Goal: Information Seeking & Learning: Learn about a topic

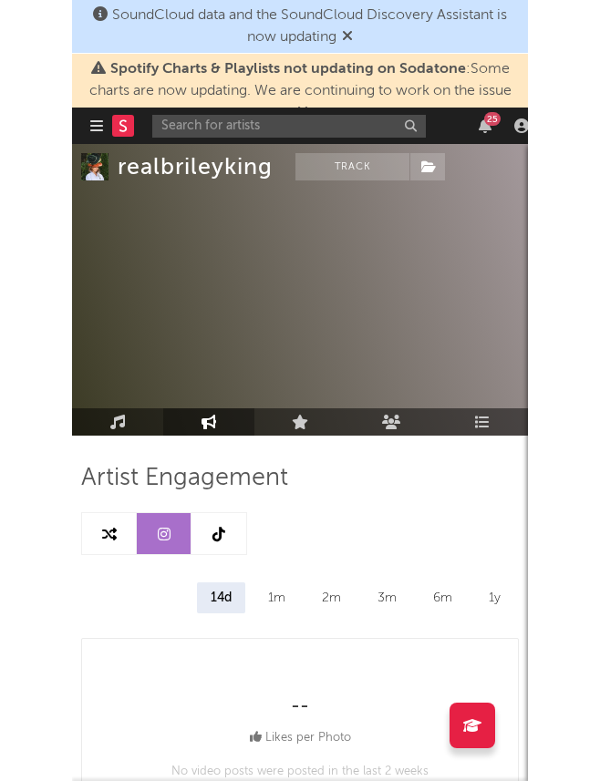
scroll to position [4091, 5]
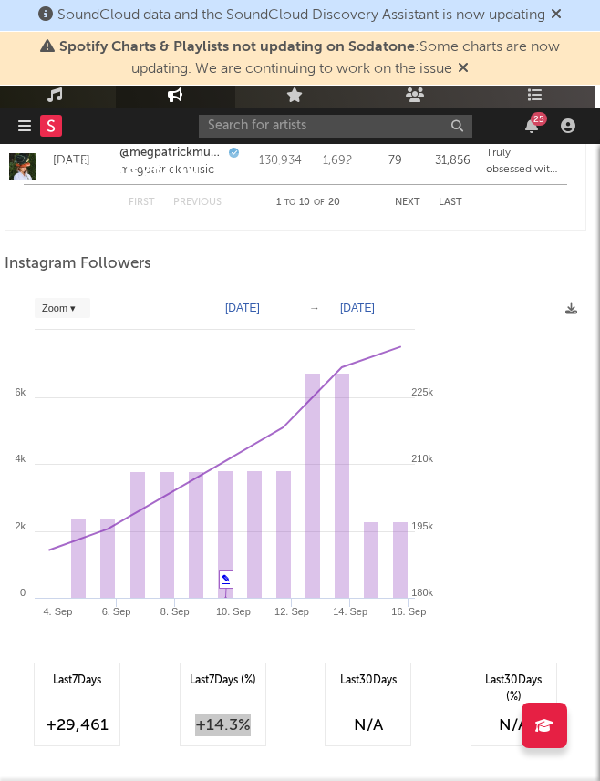
select select "Zoom"
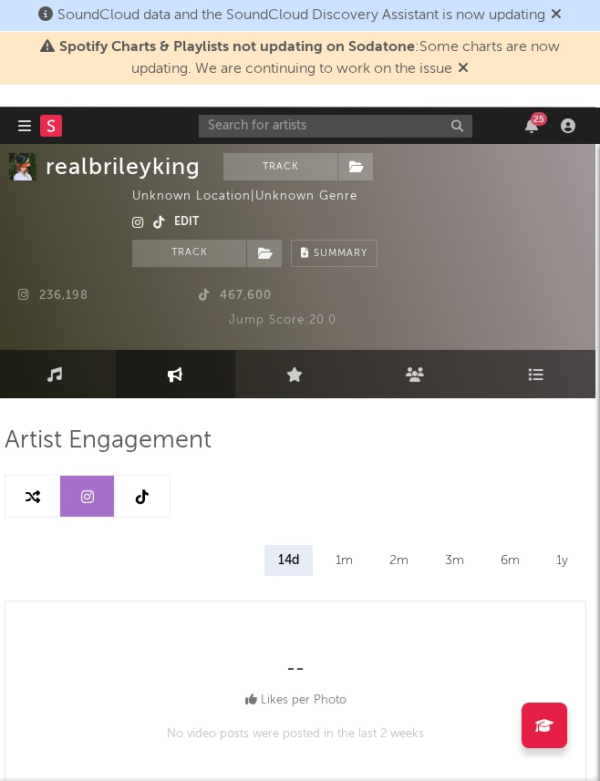
scroll to position [38, 5]
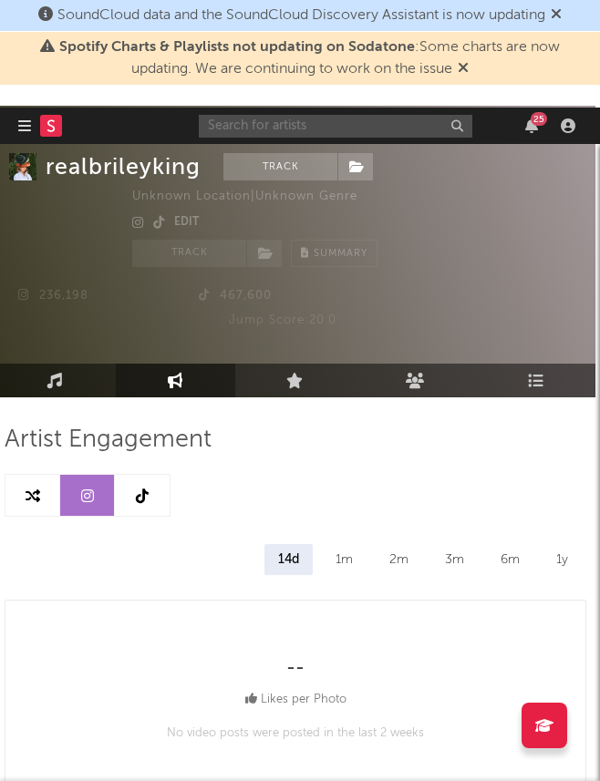
click at [364, 126] on input "text" at bounding box center [336, 126] width 274 height 23
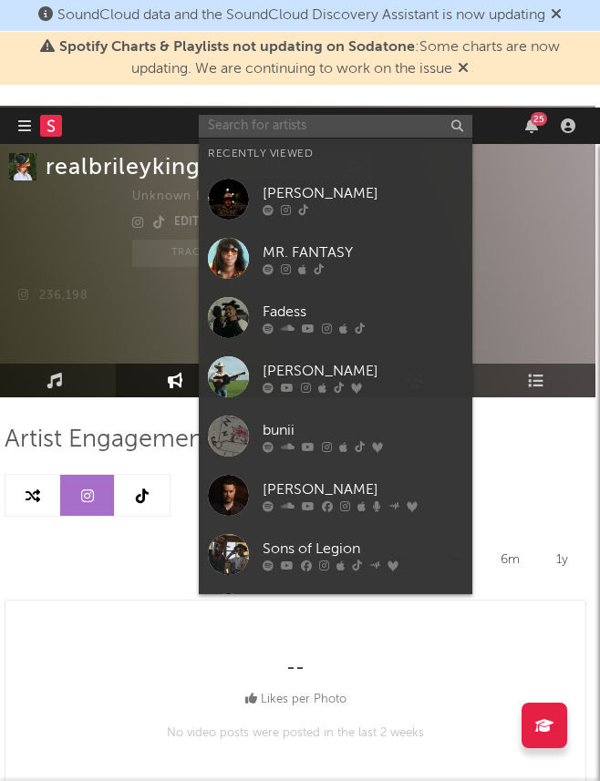
click at [364, 126] on input "text" at bounding box center [336, 126] width 274 height 23
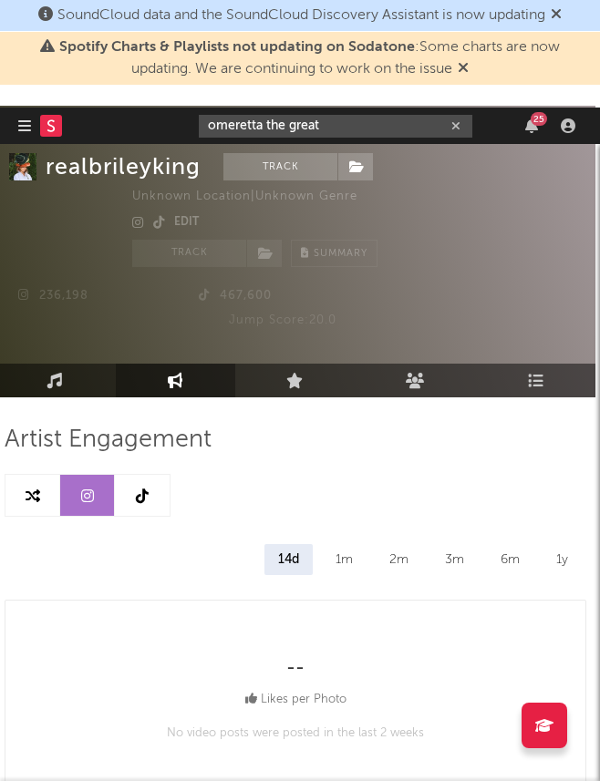
type input "omeretta the great"
click at [328, 122] on input "omeretta the great" at bounding box center [336, 126] width 274 height 23
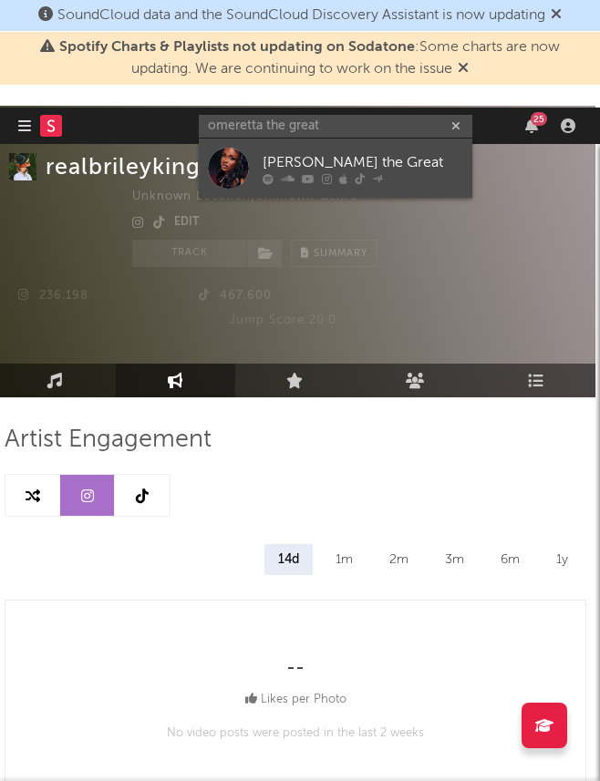
click at [330, 161] on div "[PERSON_NAME] the Great" at bounding box center [363, 162] width 201 height 22
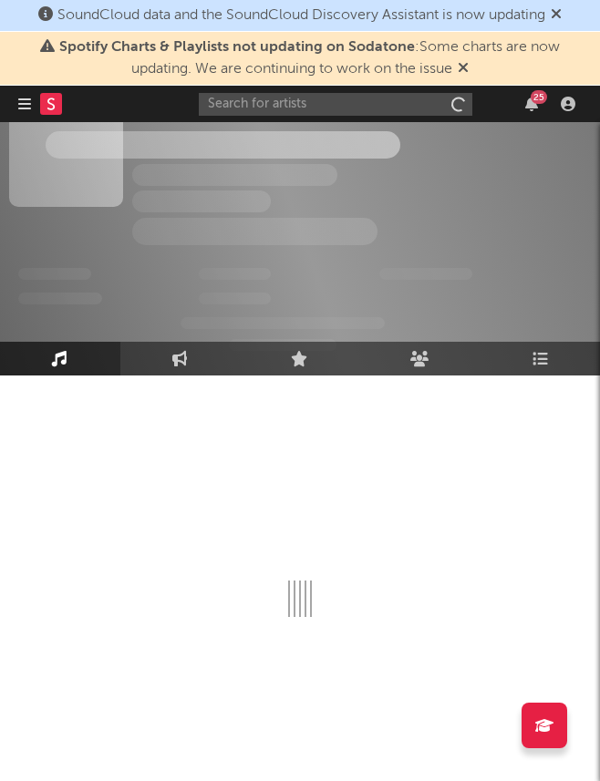
scroll to position [38, 0]
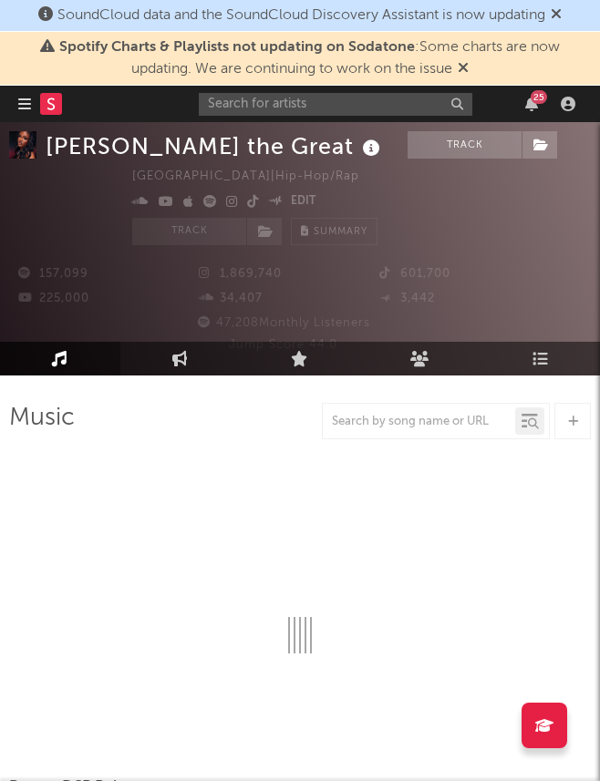
select select "6m"
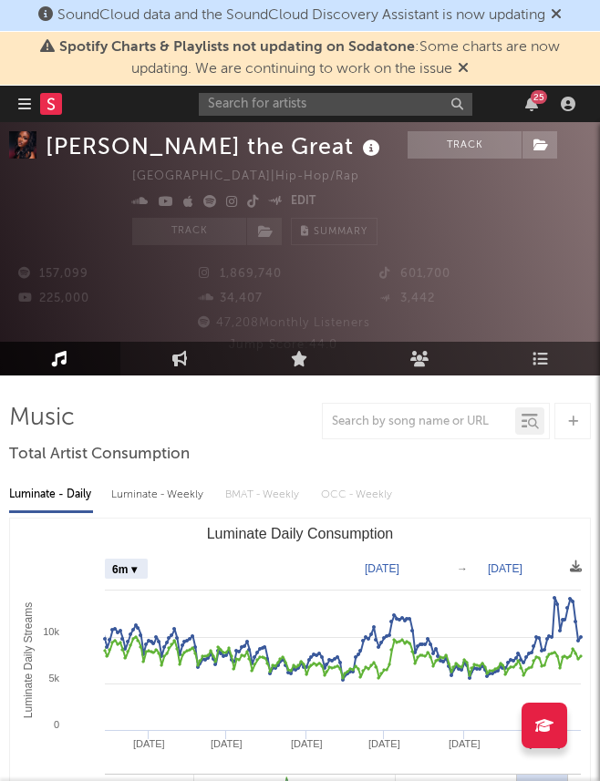
select select "6m"
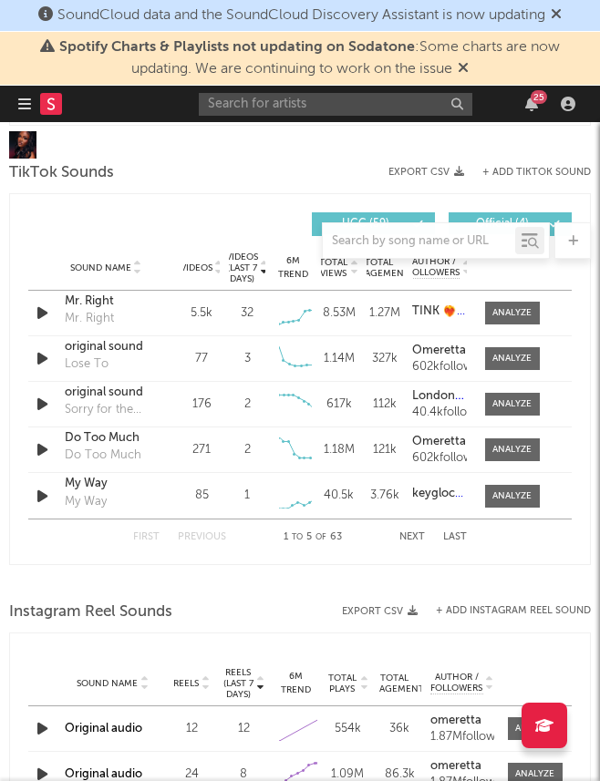
scroll to position [1379, 0]
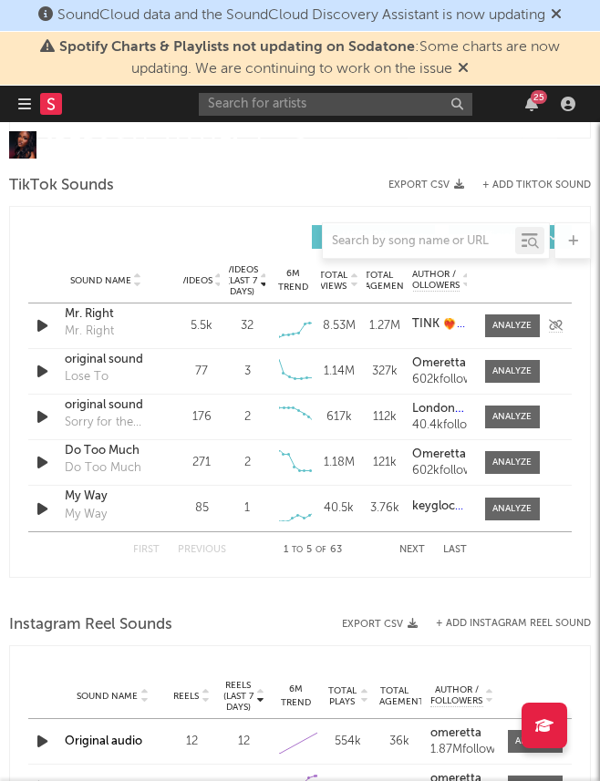
click at [78, 314] on div "Mr. Right" at bounding box center [106, 314] width 82 height 18
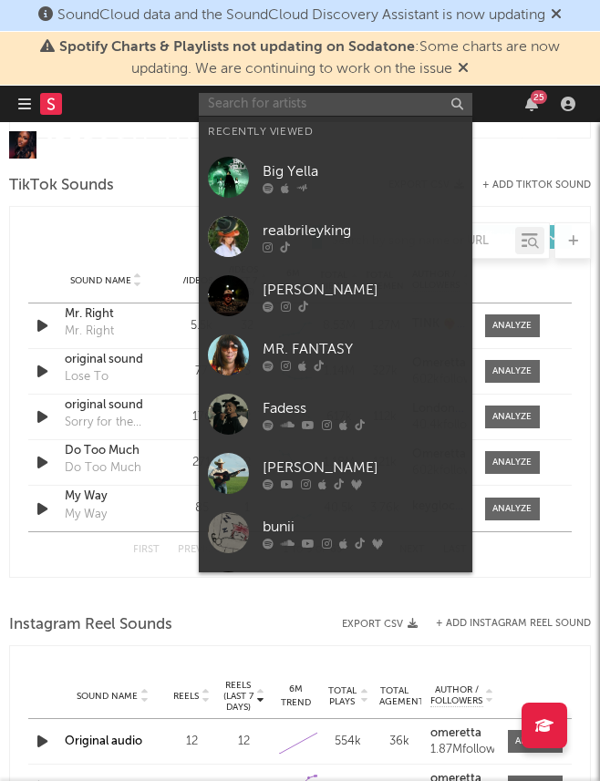
click at [263, 109] on input "text" at bounding box center [336, 104] width 274 height 23
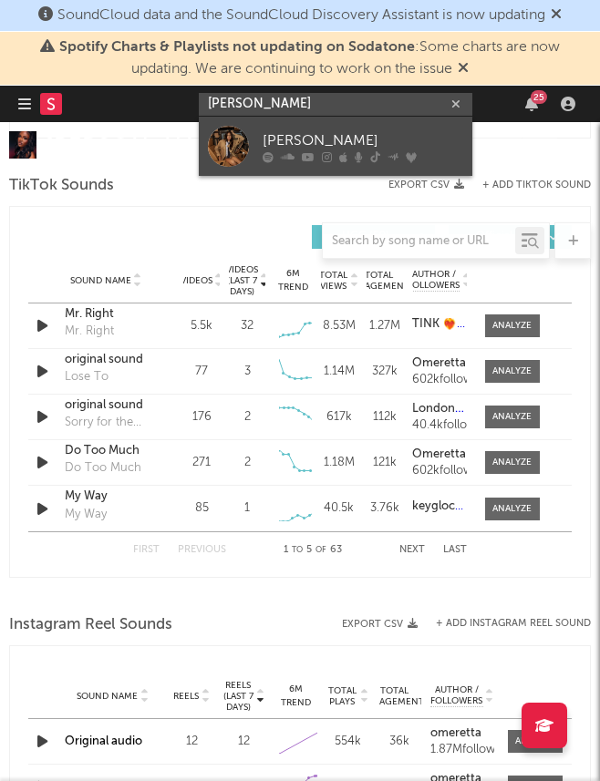
type input "izzy esco"
click at [333, 139] on div "[PERSON_NAME]" at bounding box center [363, 140] width 201 height 22
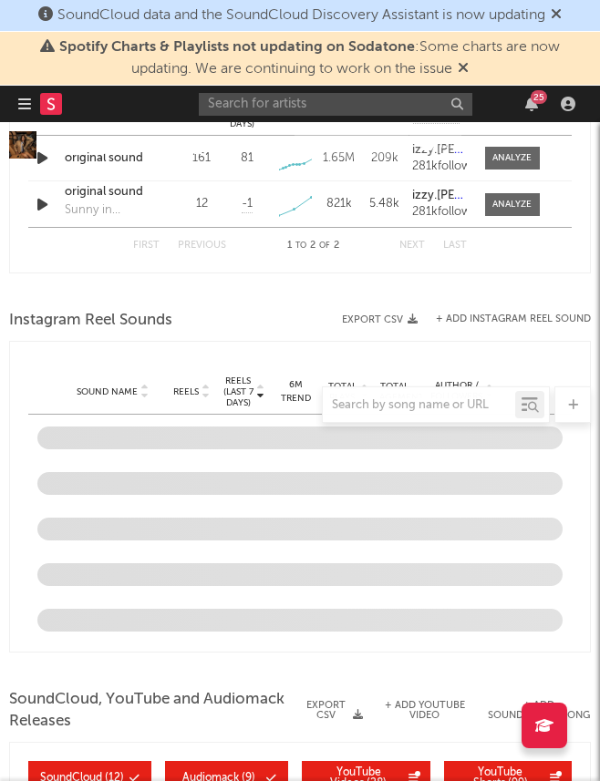
scroll to position [1410, 0]
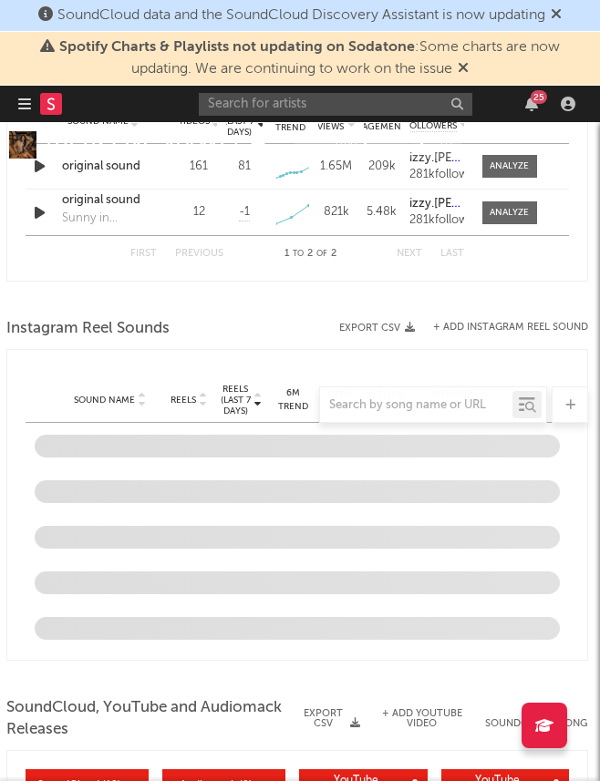
select select "6m"
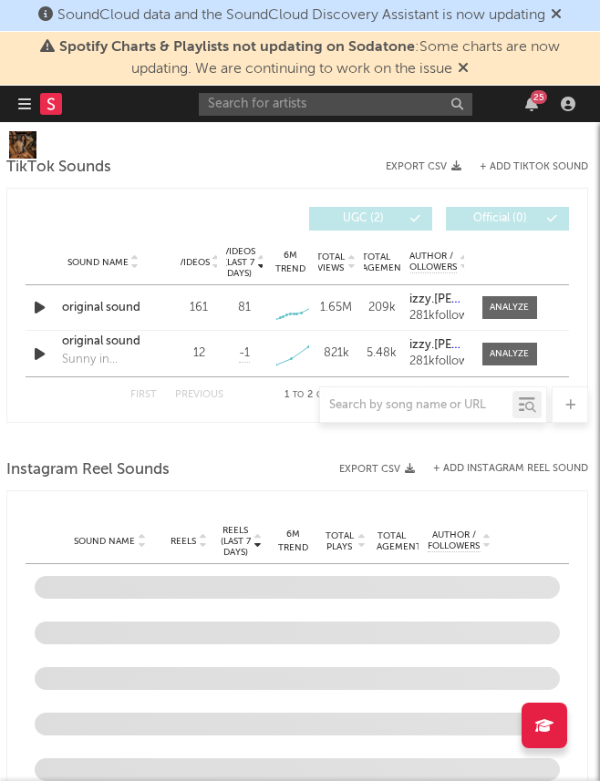
scroll to position [1391, 2]
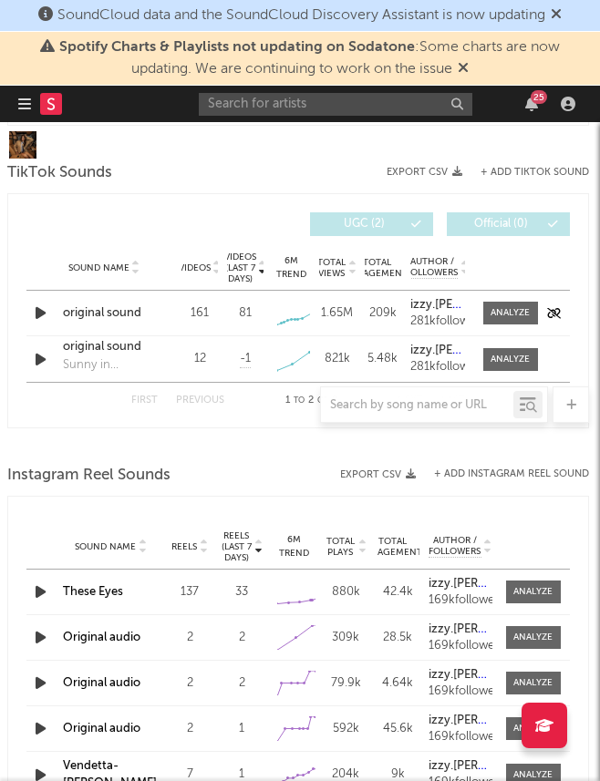
click at [89, 311] on div "original sound" at bounding box center [104, 314] width 82 height 18
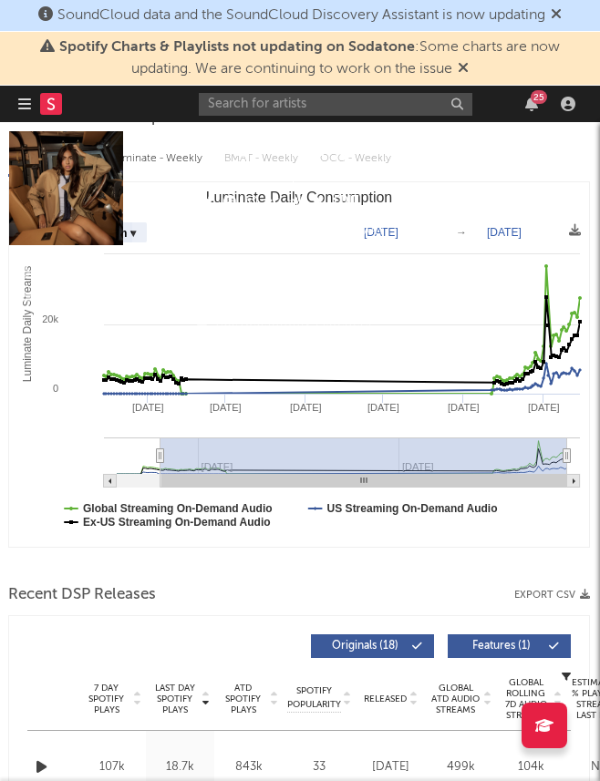
scroll to position [0, 1]
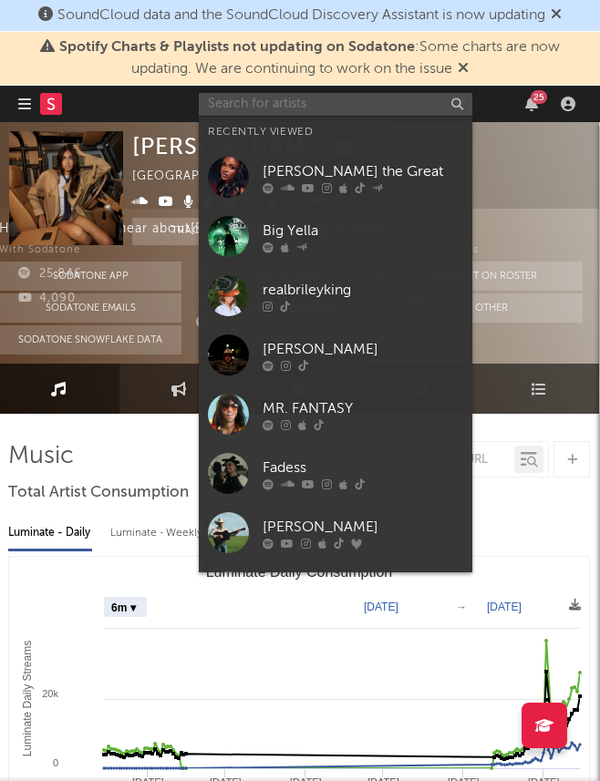
click at [227, 96] on input "text" at bounding box center [336, 104] width 274 height 23
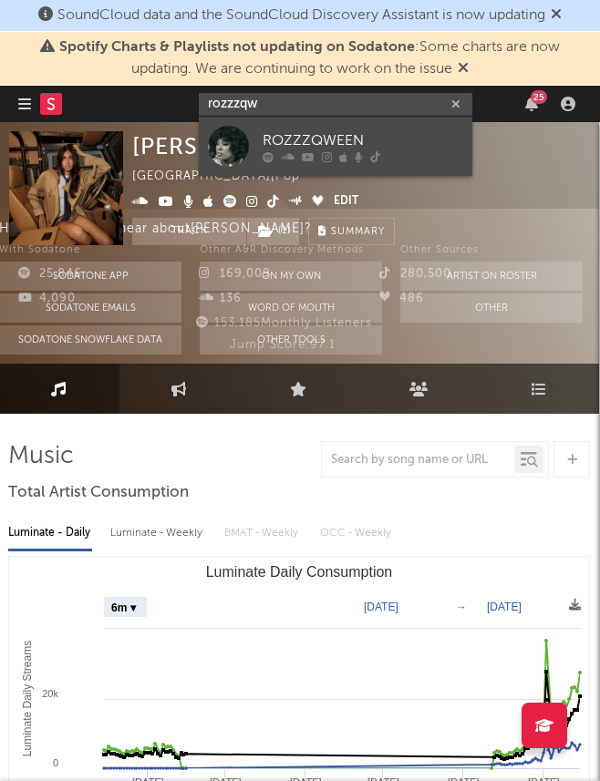
type input "rozzzqw"
click at [290, 148] on div "ROZZZQWEEN" at bounding box center [363, 140] width 201 height 22
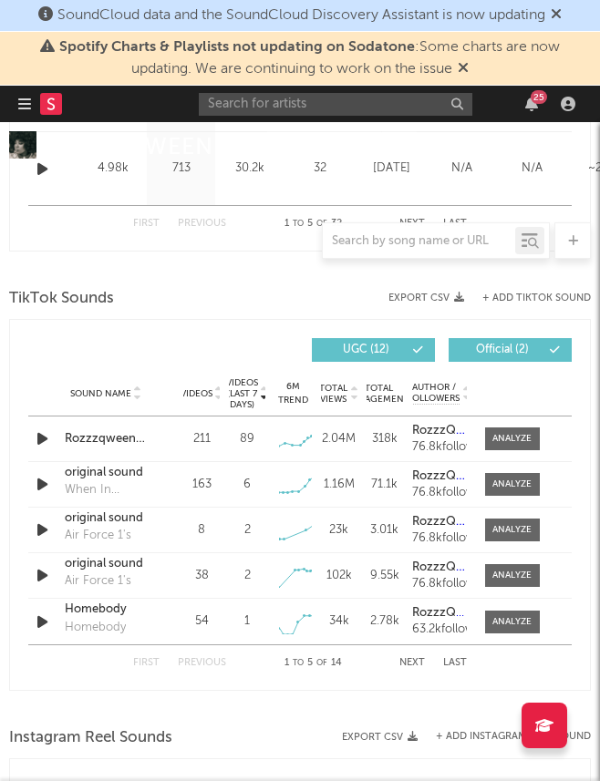
select select "6m"
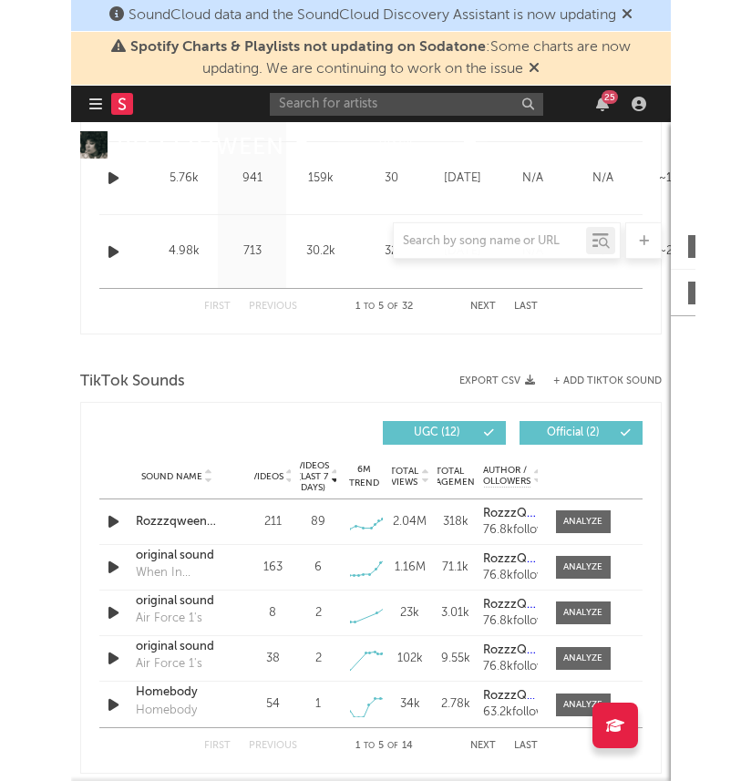
scroll to position [1191, 0]
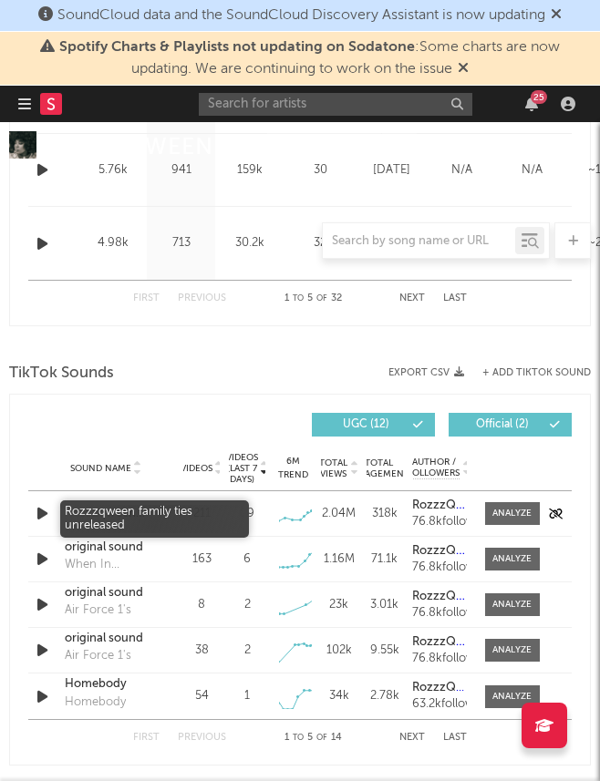
click at [76, 514] on div "Rozzzqween family ties unreleased" at bounding box center [106, 514] width 82 height 18
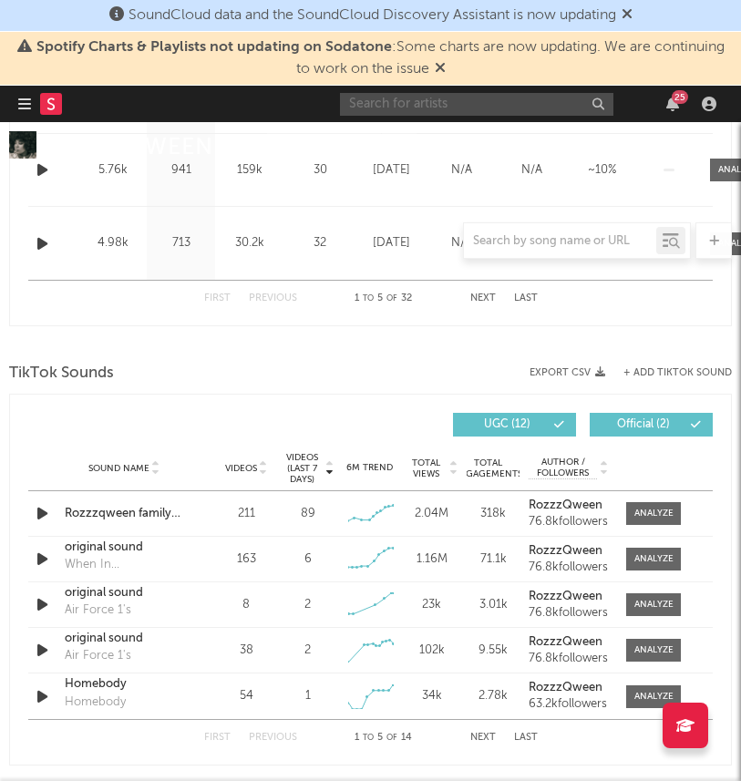
click at [407, 100] on input "text" at bounding box center [477, 104] width 274 height 23
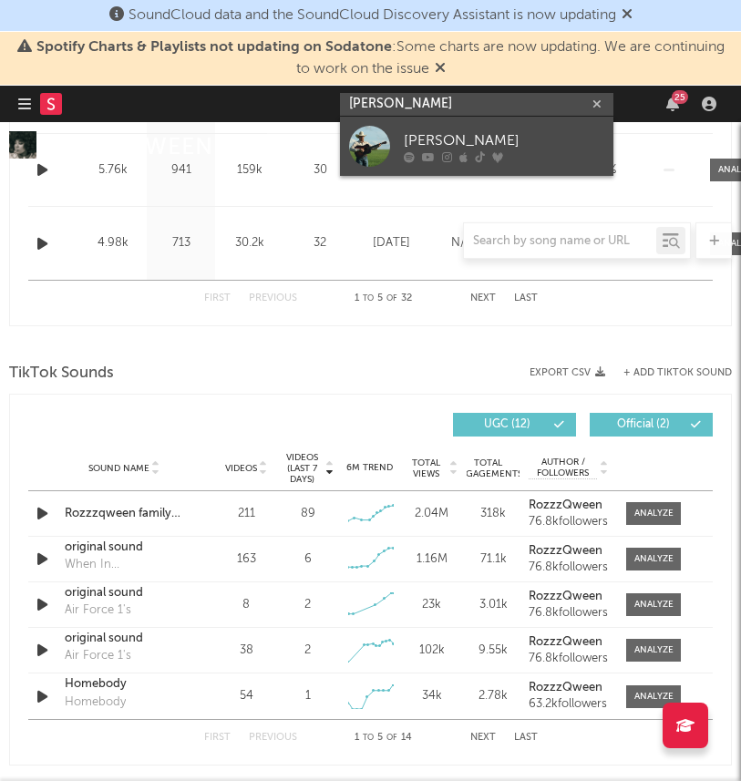
type input "tyce delk"
click at [435, 131] on div "[PERSON_NAME]" at bounding box center [504, 140] width 201 height 22
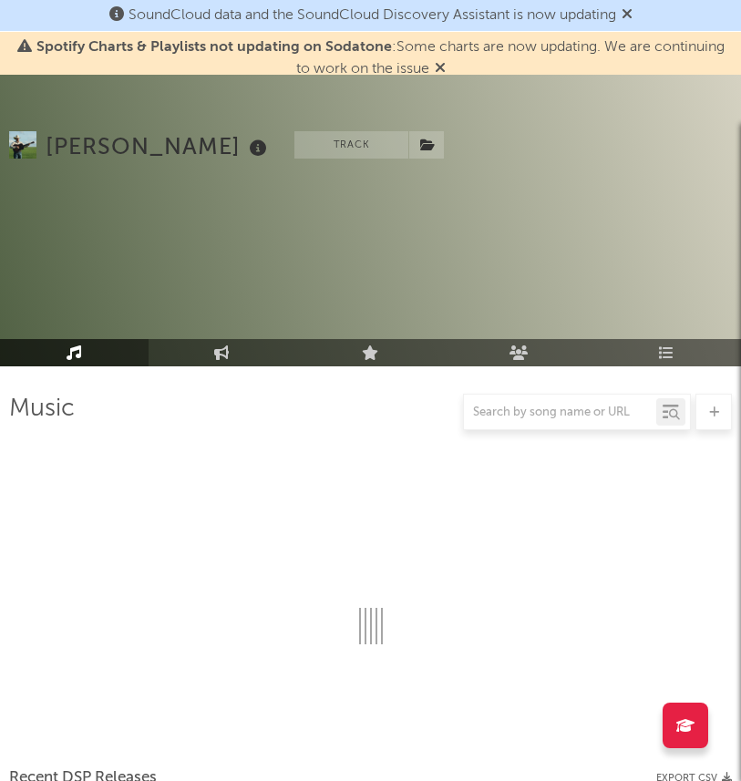
scroll to position [1191, 0]
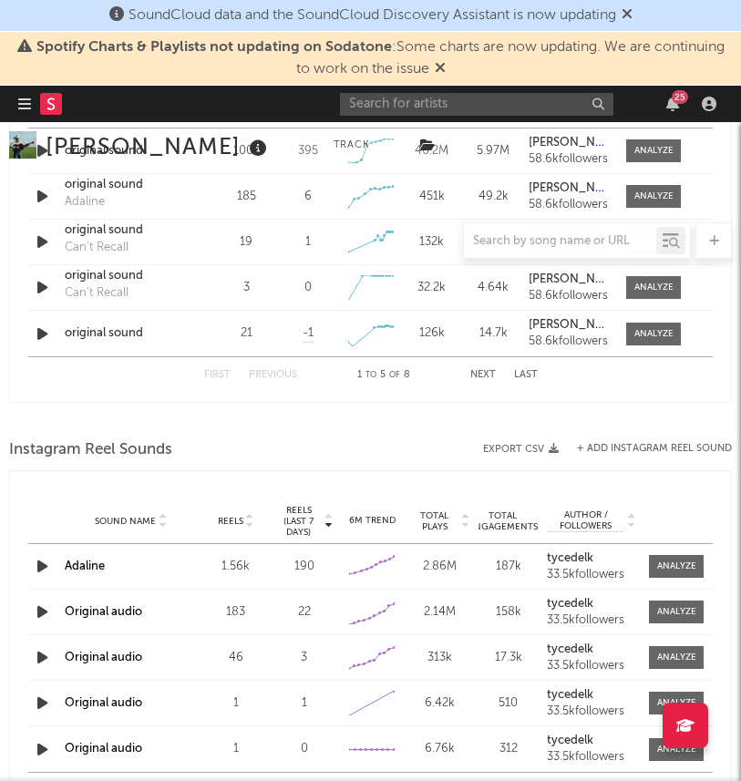
select select "1w"
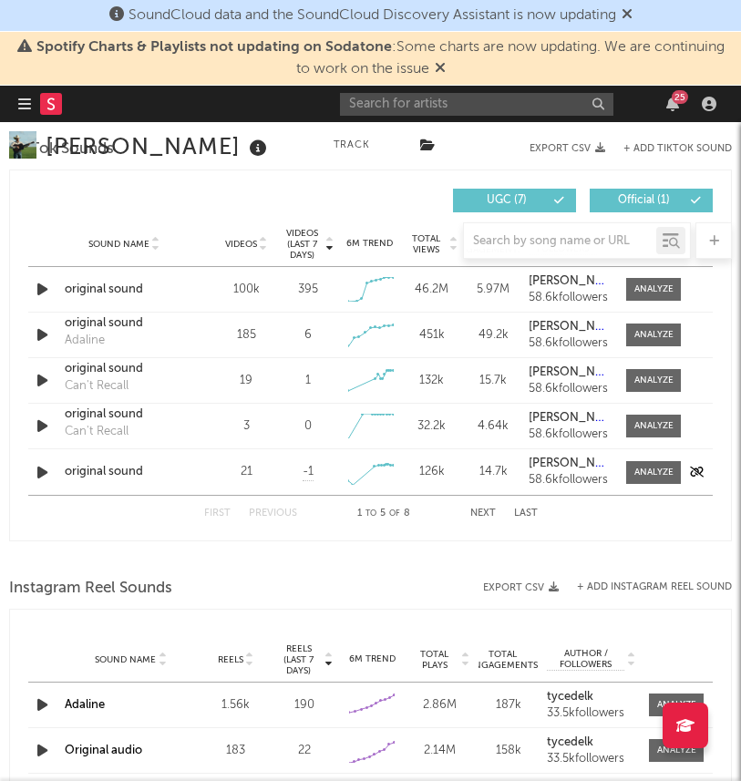
scroll to position [1189, 0]
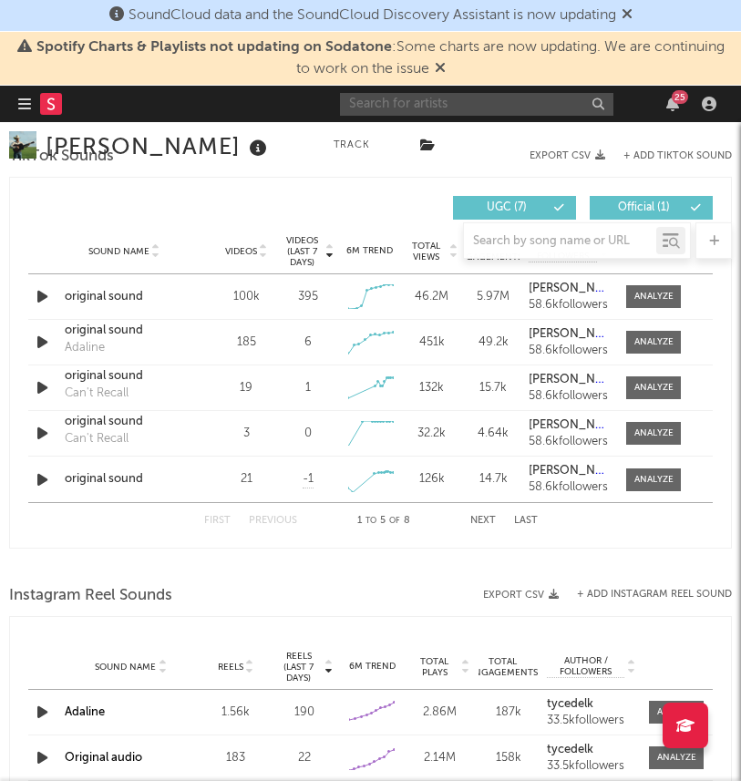
click at [385, 105] on input "text" at bounding box center [477, 104] width 274 height 23
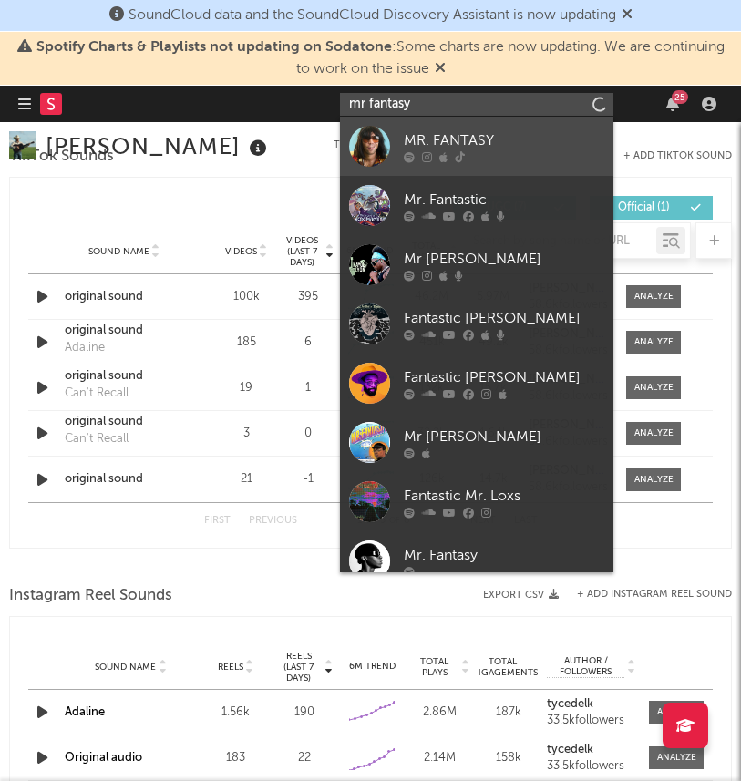
type input "mr fantasy"
click at [431, 141] on div "MR. FANTASY" at bounding box center [504, 140] width 201 height 22
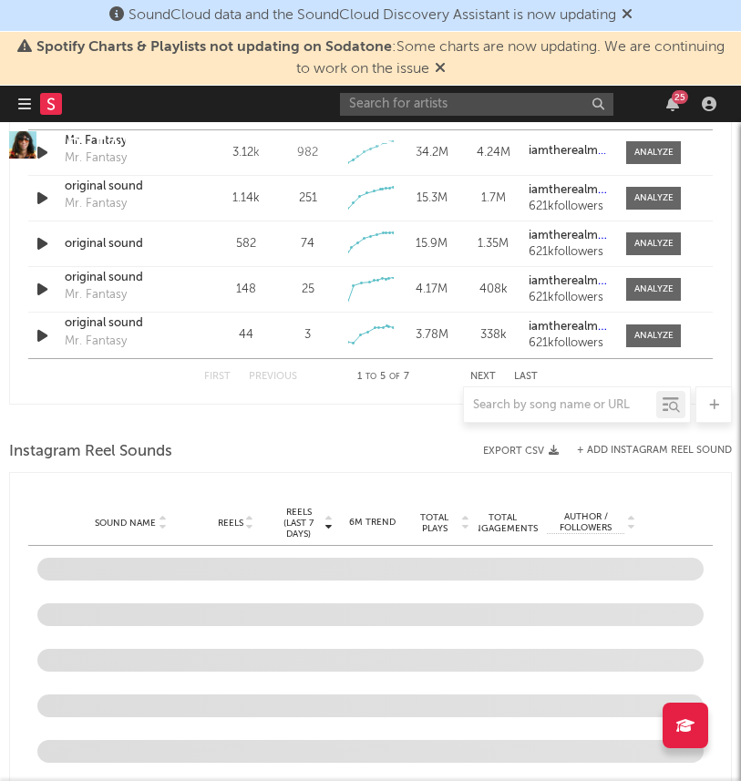
select select "1w"
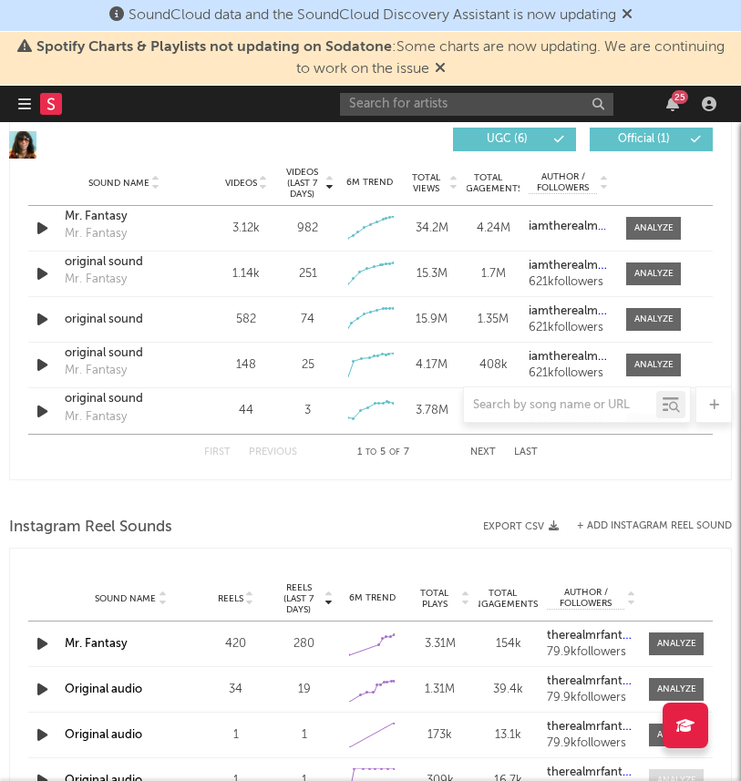
scroll to position [1256, 0]
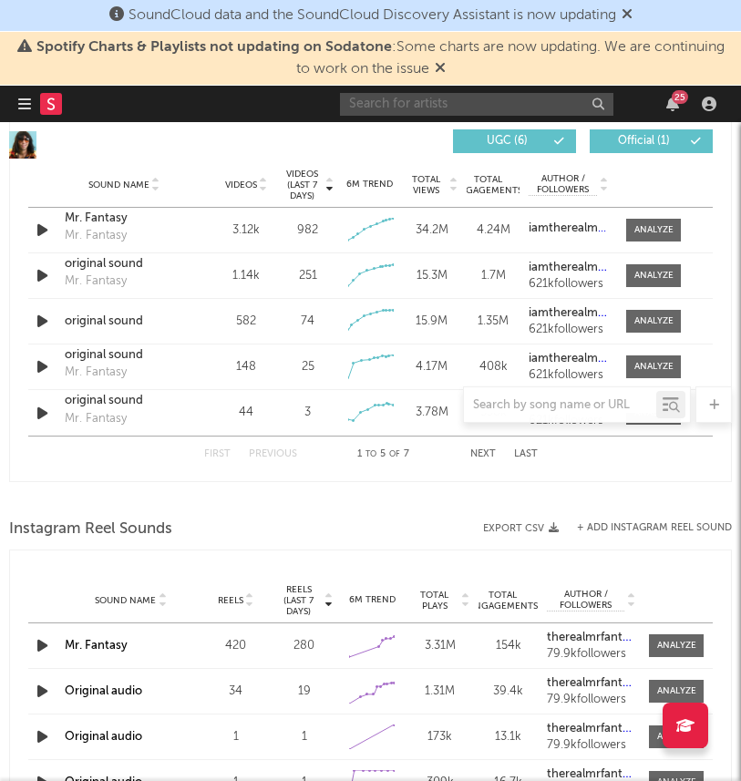
click at [381, 102] on input "text" at bounding box center [477, 104] width 274 height 23
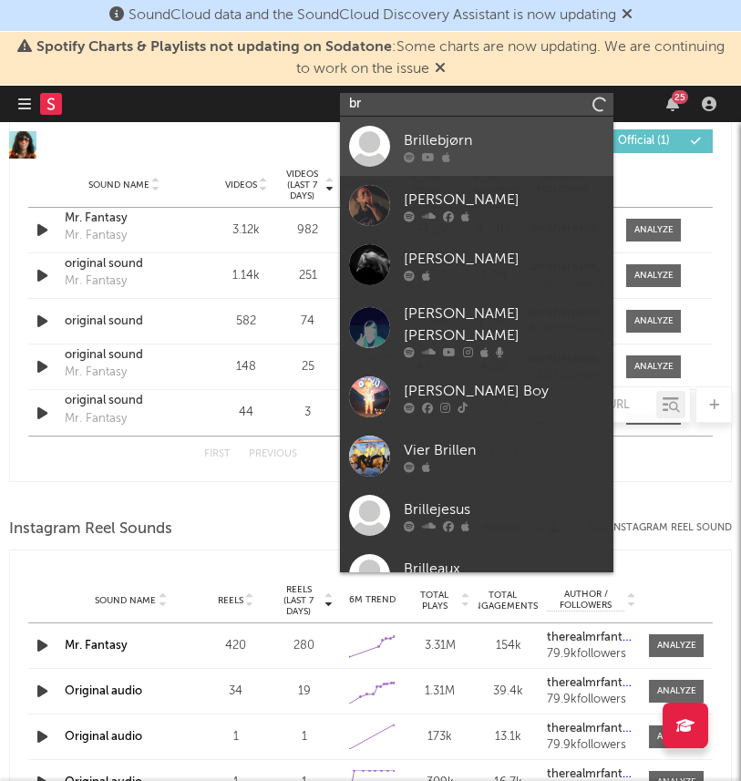
type input "b"
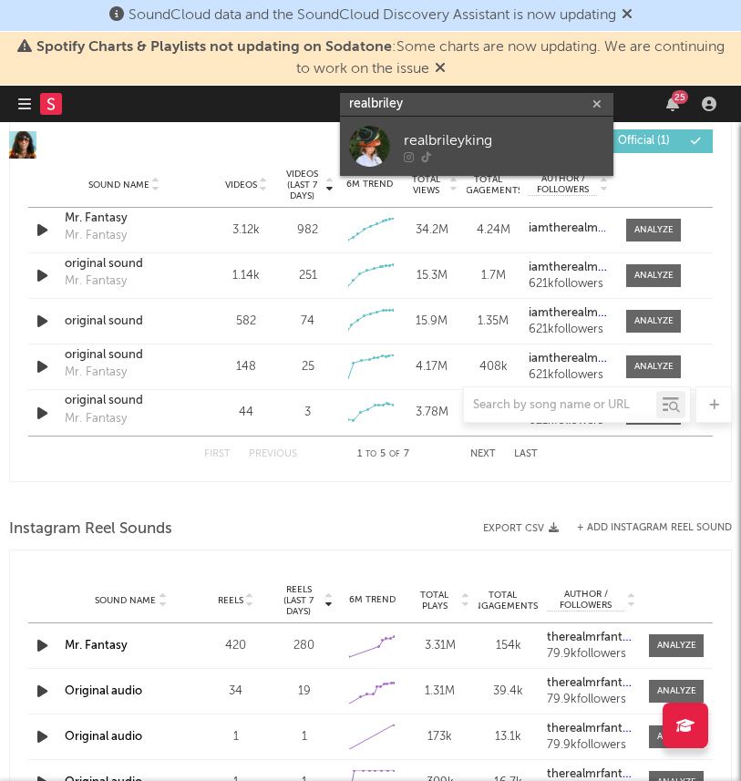
type input "realbriley"
click at [455, 140] on div "realbrileyking" at bounding box center [504, 140] width 201 height 22
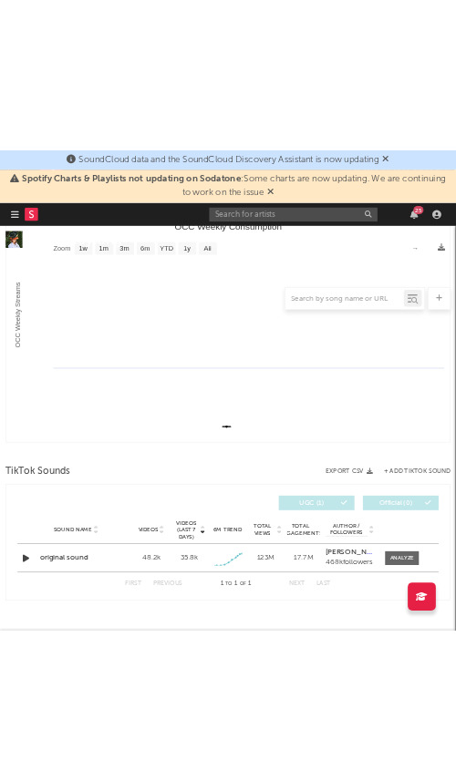
scroll to position [485, 0]
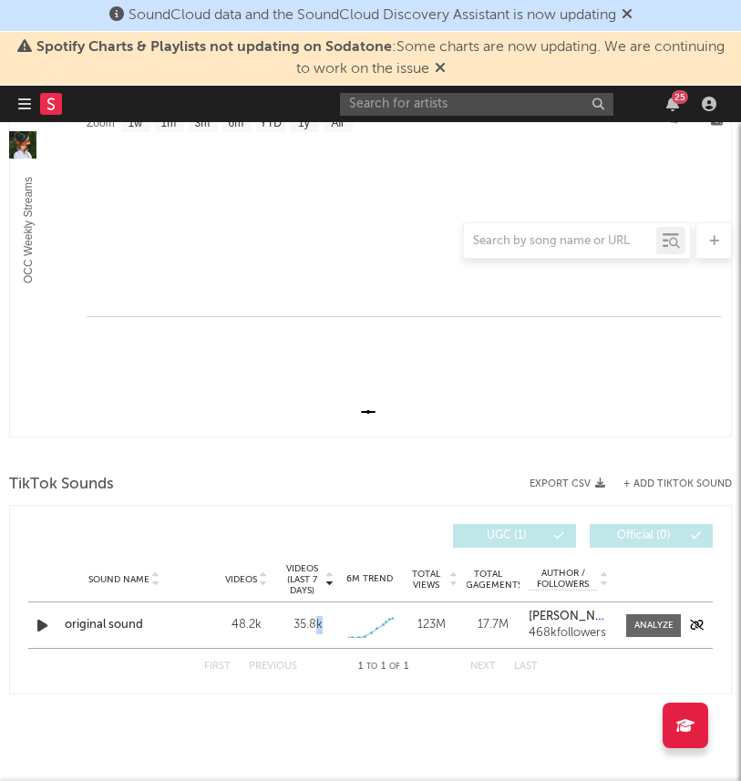
click at [316, 624] on div "35.8k" at bounding box center [308, 625] width 53 height 18
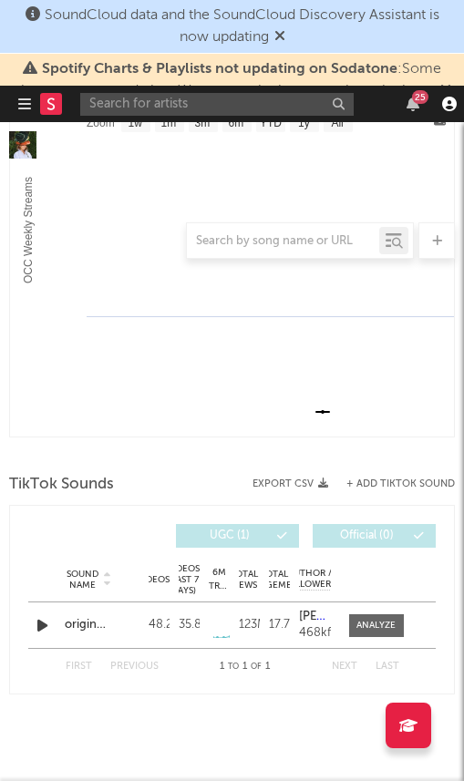
select select "Zoom"
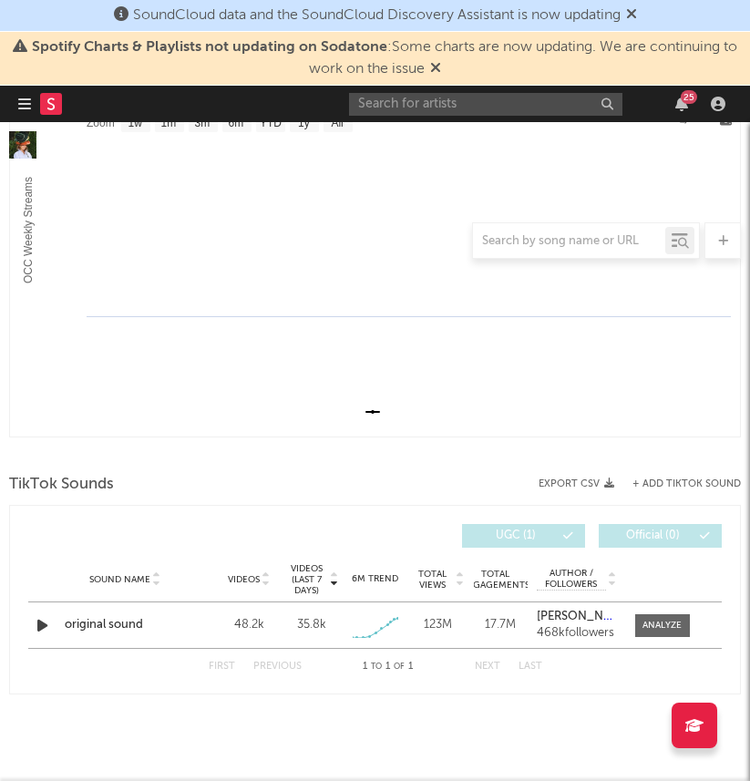
click at [455, 398] on rect "OCC Weekly Consumption" at bounding box center [375, 254] width 730 height 365
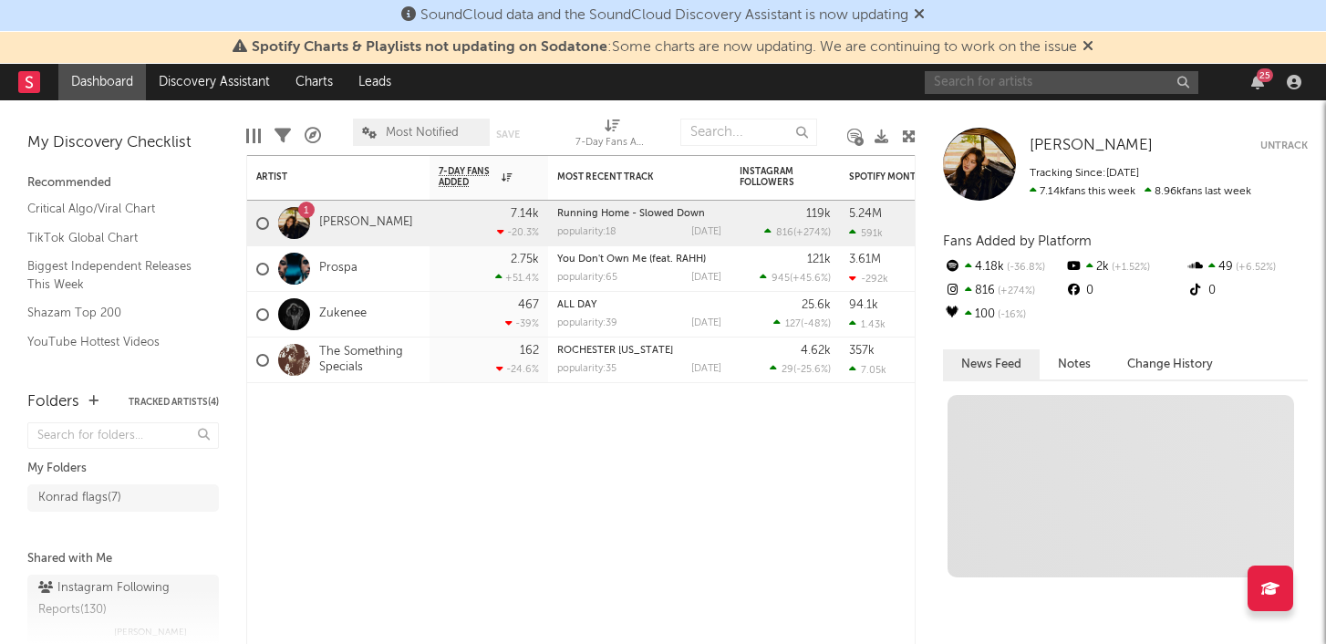
click at [1045, 75] on input "text" at bounding box center [1062, 82] width 274 height 23
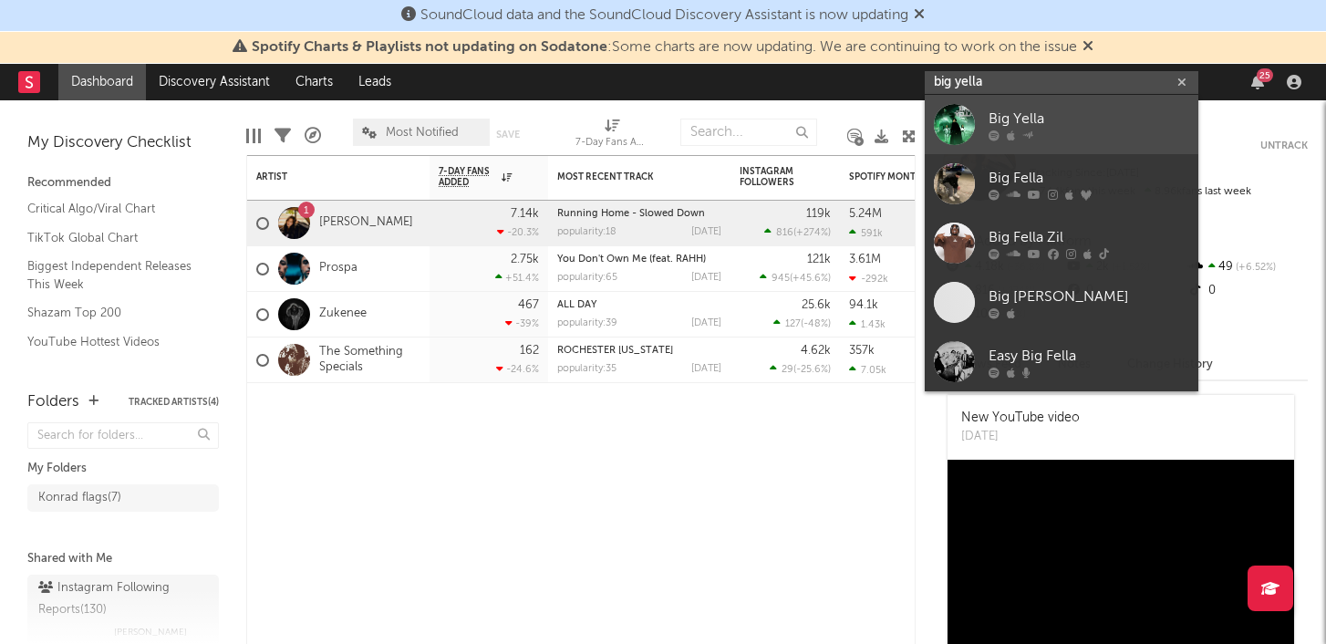
type input "big yella"
click at [1046, 113] on div "Big Yella" at bounding box center [1088, 119] width 201 height 22
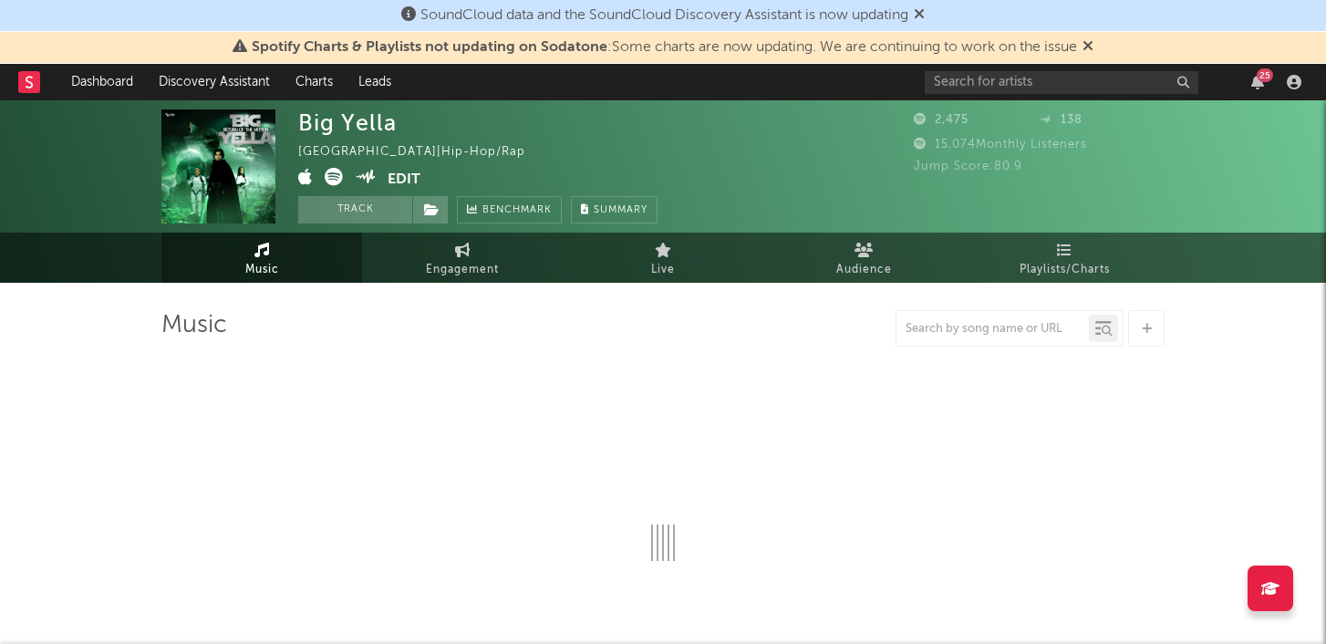
select select "1w"
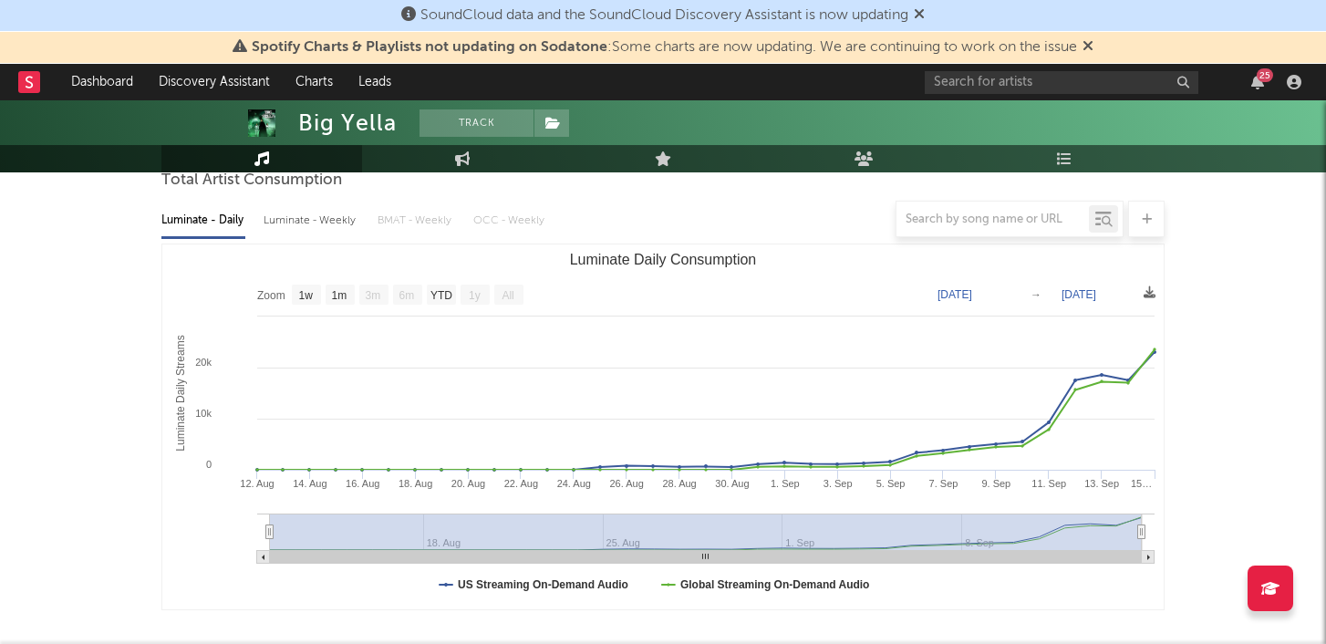
scroll to position [185, 0]
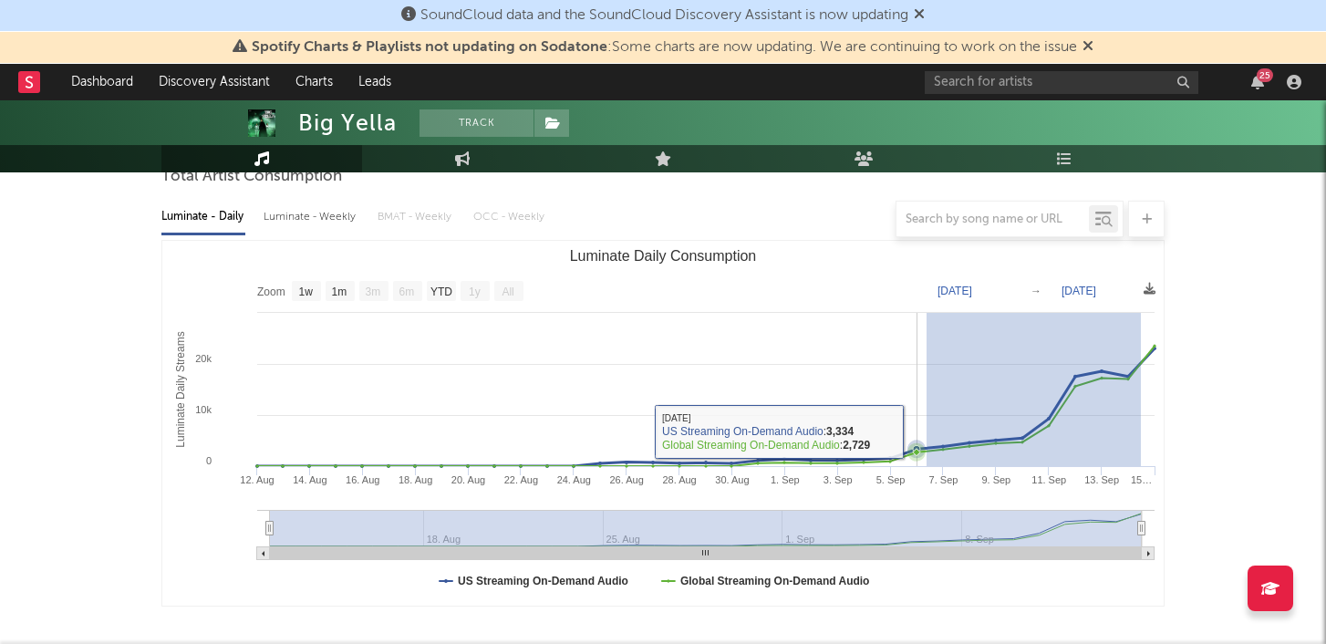
drag, startPoint x: 1140, startPoint y: 357, endPoint x: 926, endPoint y: 431, distance: 225.8
type input "[DATE]"
type input "2025-09-14"
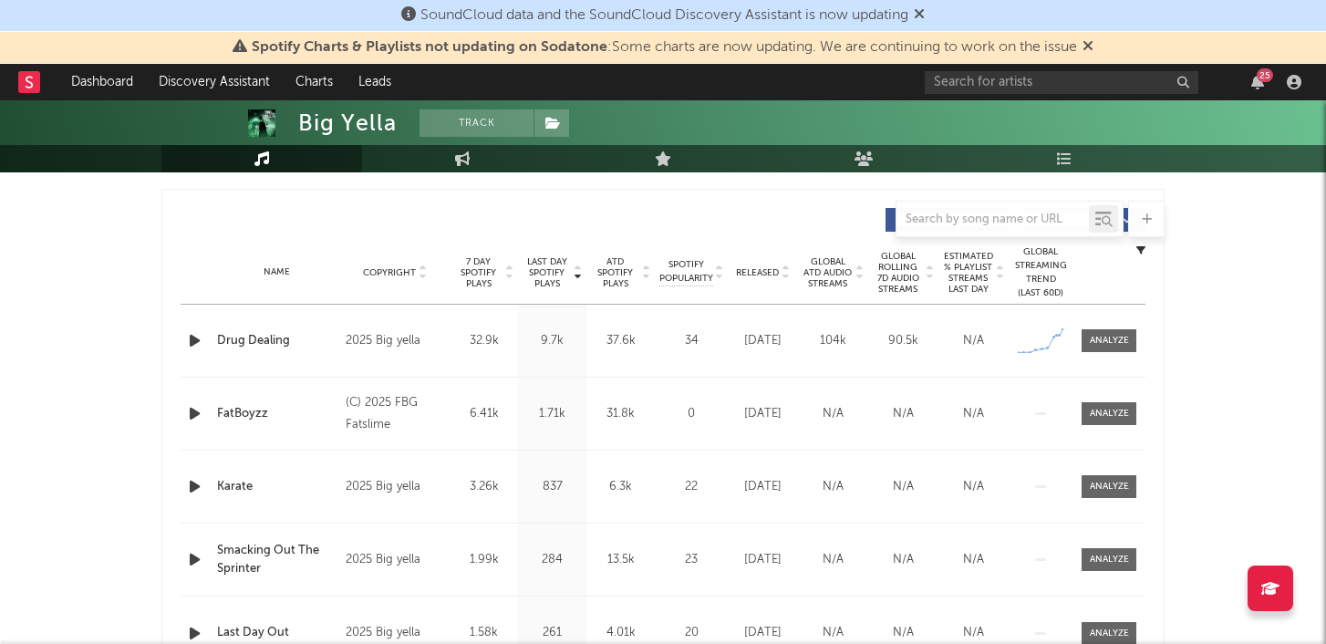
scroll to position [657, 0]
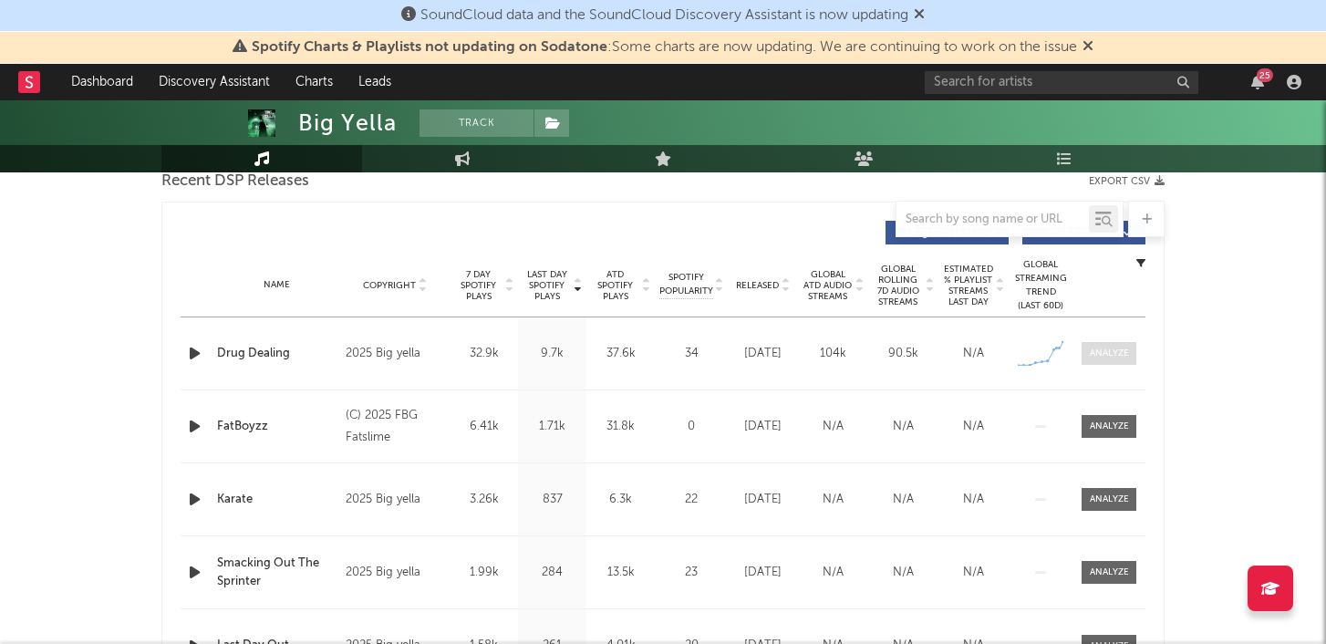
click at [1096, 356] on div at bounding box center [1109, 353] width 39 height 14
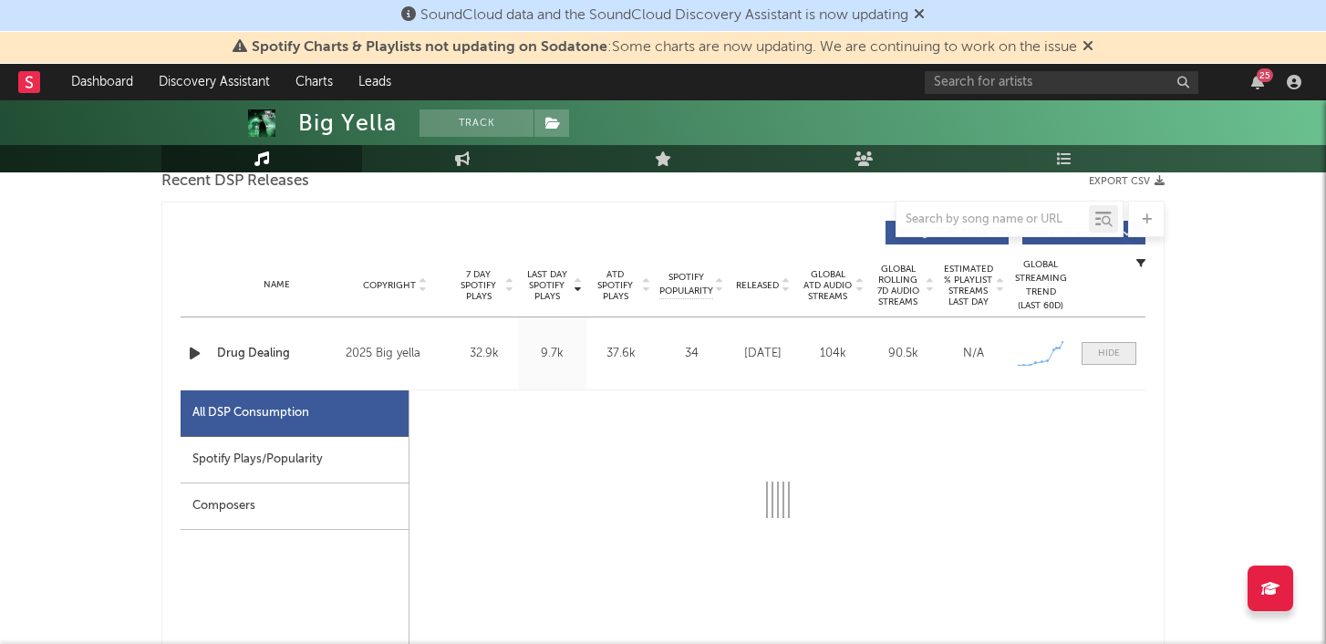
select select "1w"
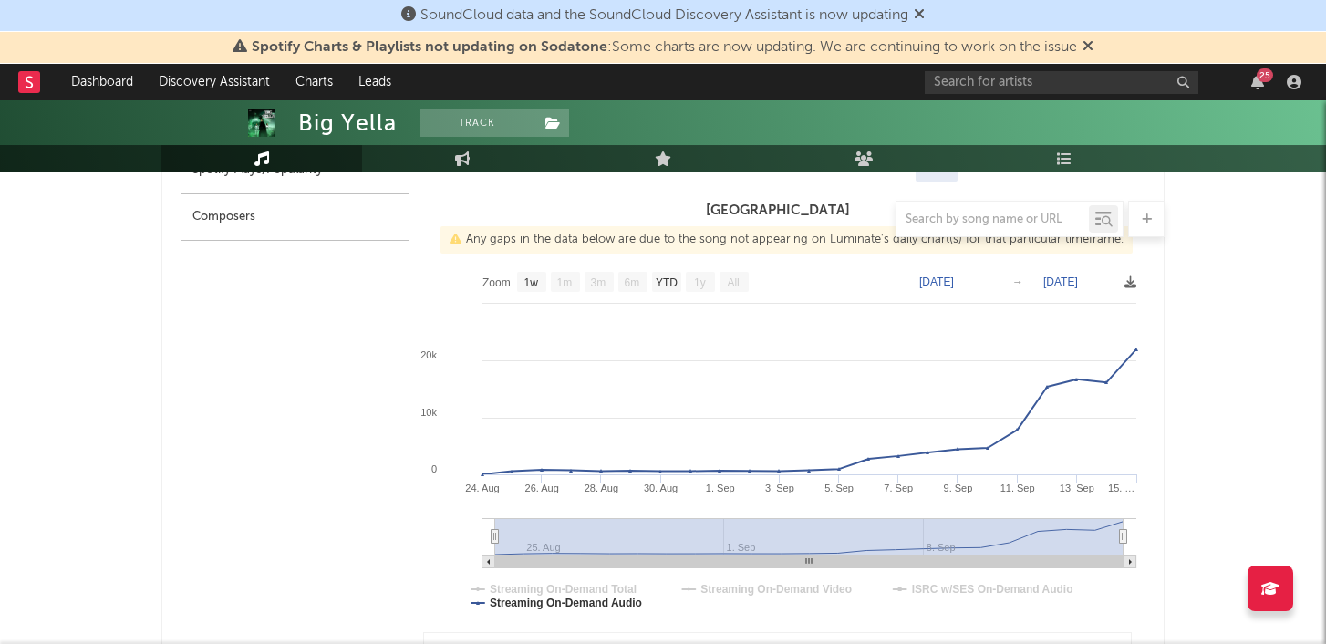
scroll to position [936, 0]
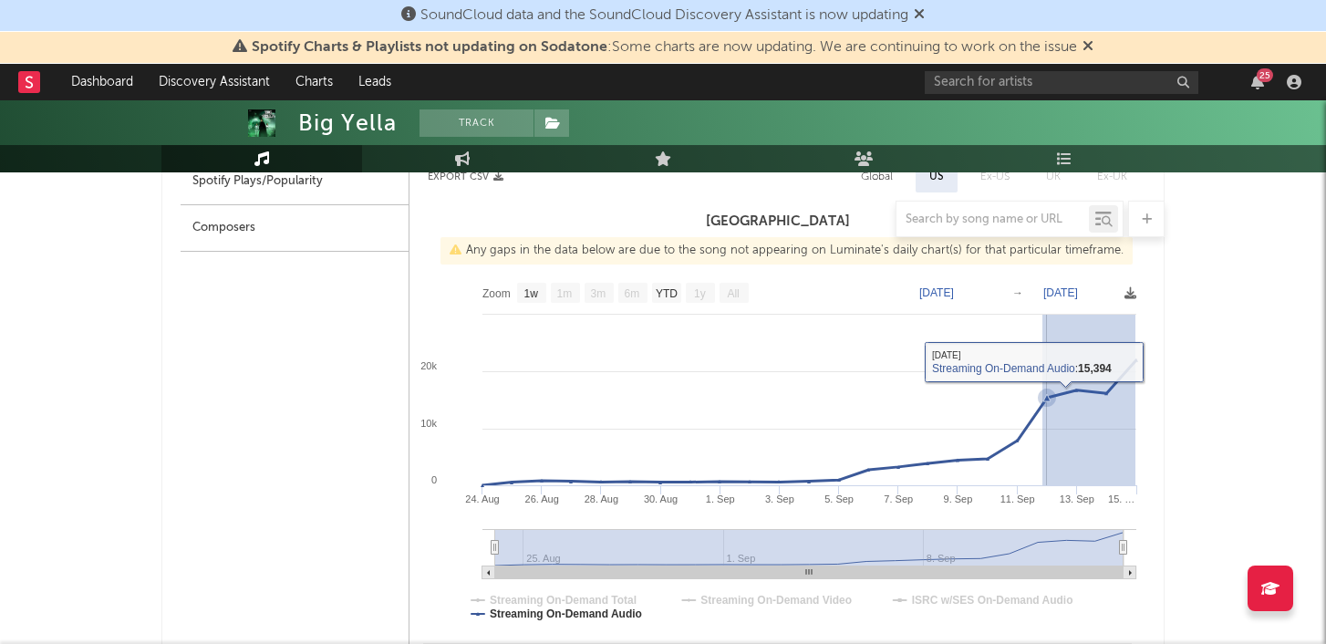
drag, startPoint x: 1135, startPoint y: 403, endPoint x: 1018, endPoint y: 402, distance: 116.7
type input "2025-09-10"
type input "2025-09-14"
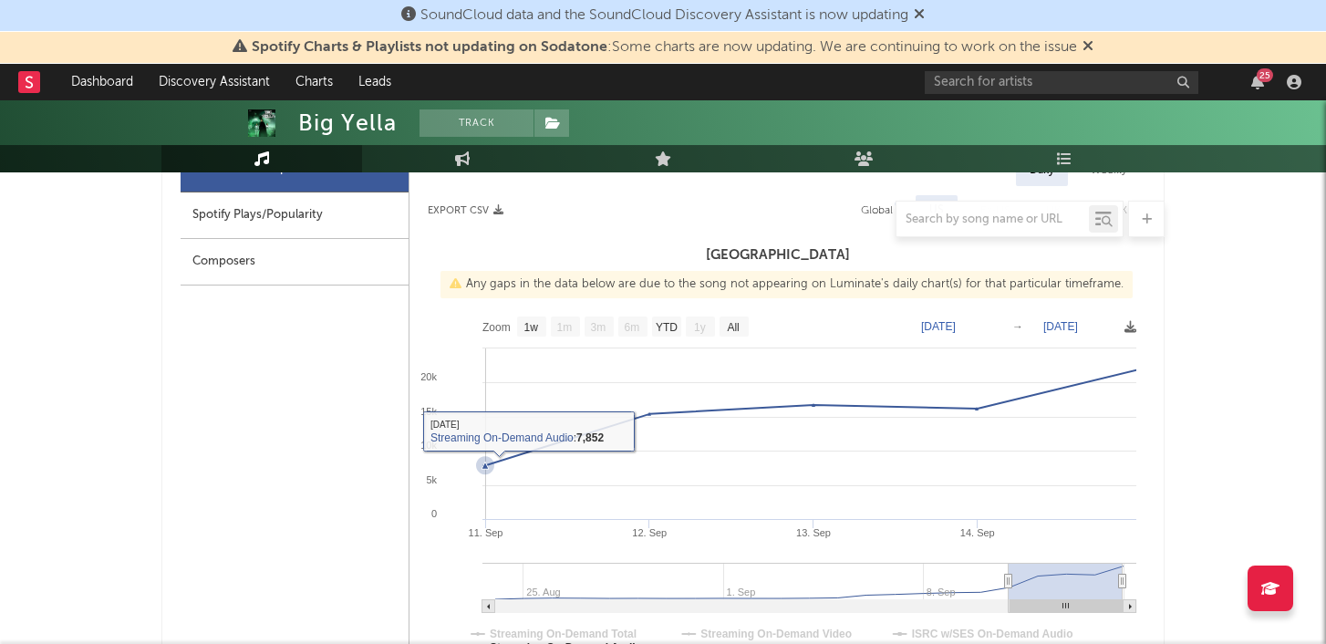
scroll to position [897, 0]
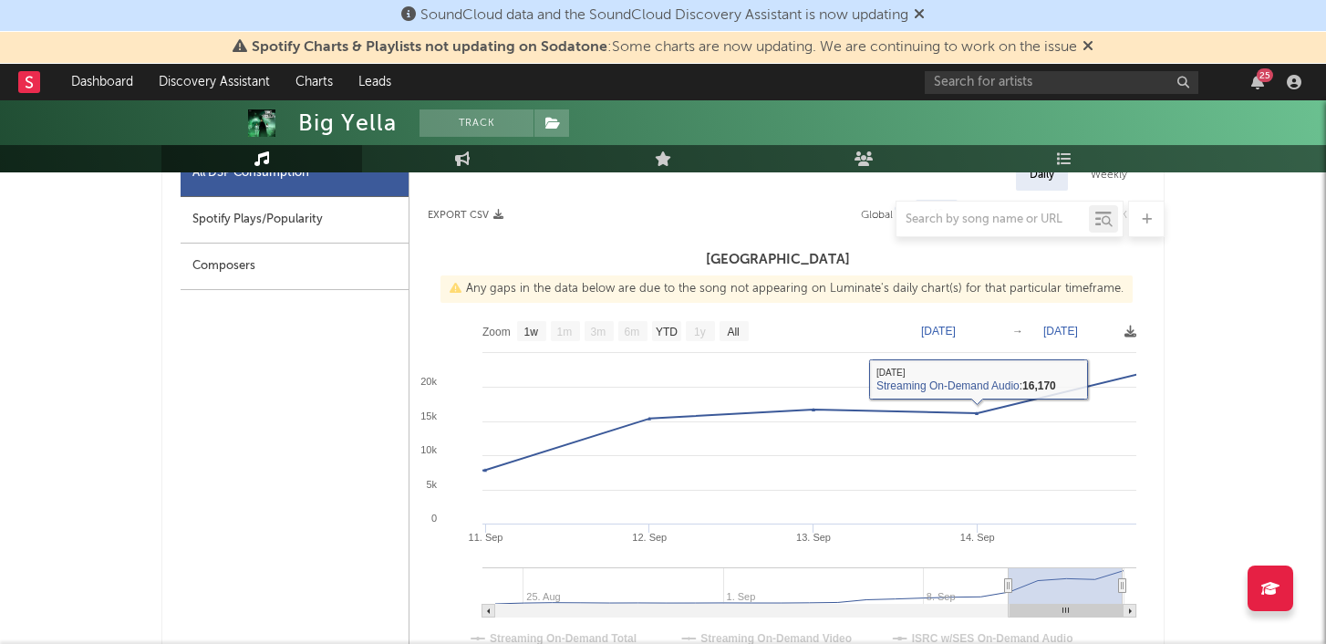
click at [890, 189] on div "Daily Weekly" at bounding box center [777, 175] width 736 height 31
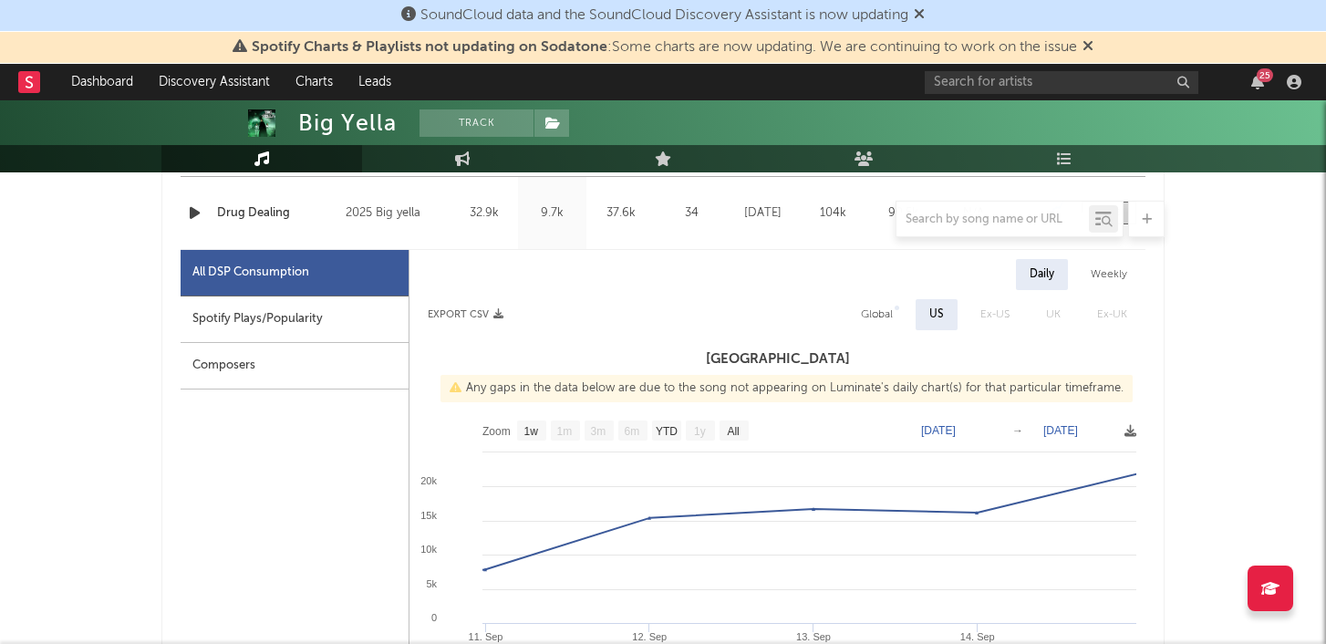
scroll to position [767, 0]
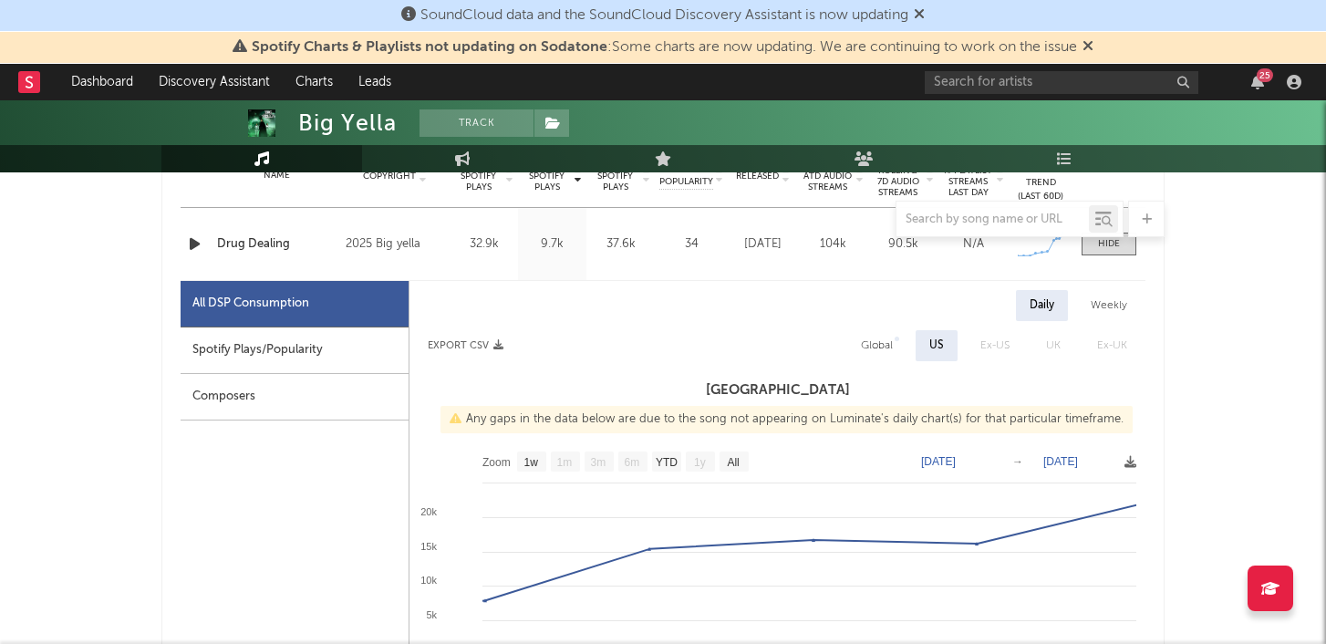
click at [971, 342] on span "Ex-US" at bounding box center [995, 345] width 66 height 31
drag, startPoint x: 886, startPoint y: 274, endPoint x: 882, endPoint y: 351, distance: 77.6
click at [882, 351] on div "Global" at bounding box center [877, 346] width 32 height 22
select select "1w"
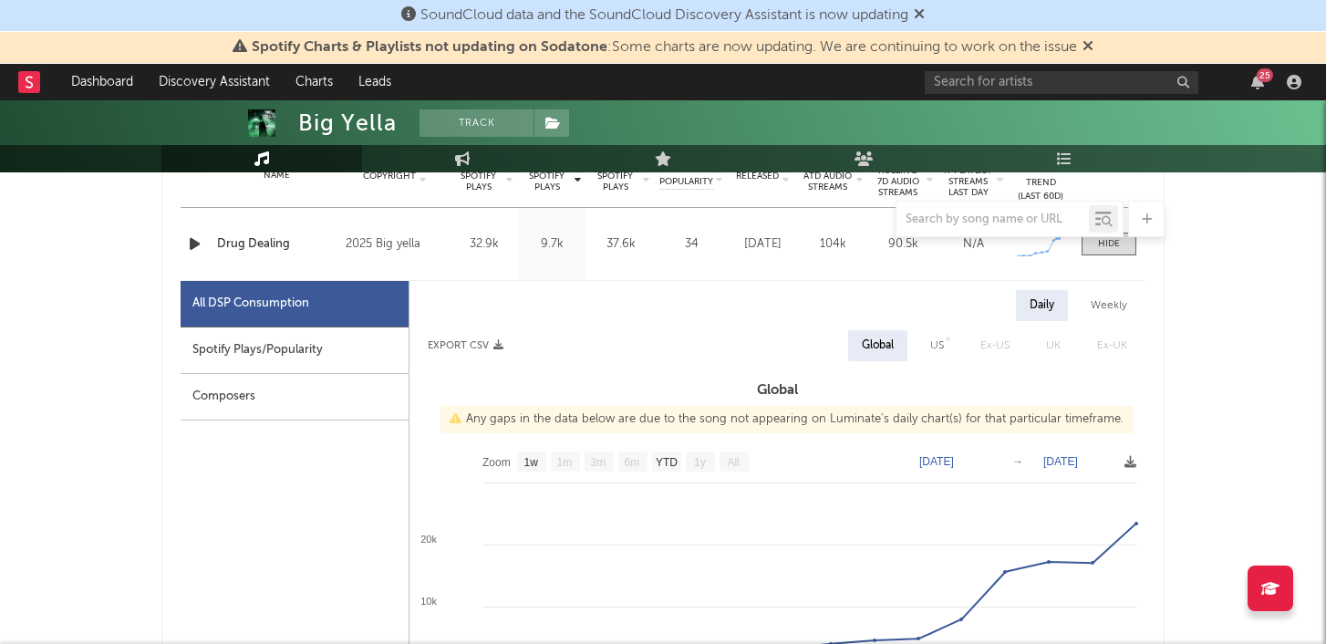
click at [1068, 468] on rect at bounding box center [777, 624] width 736 height 365
click at [954, 462] on text "[DATE]" at bounding box center [936, 461] width 35 height 13
type input "[DATE]"
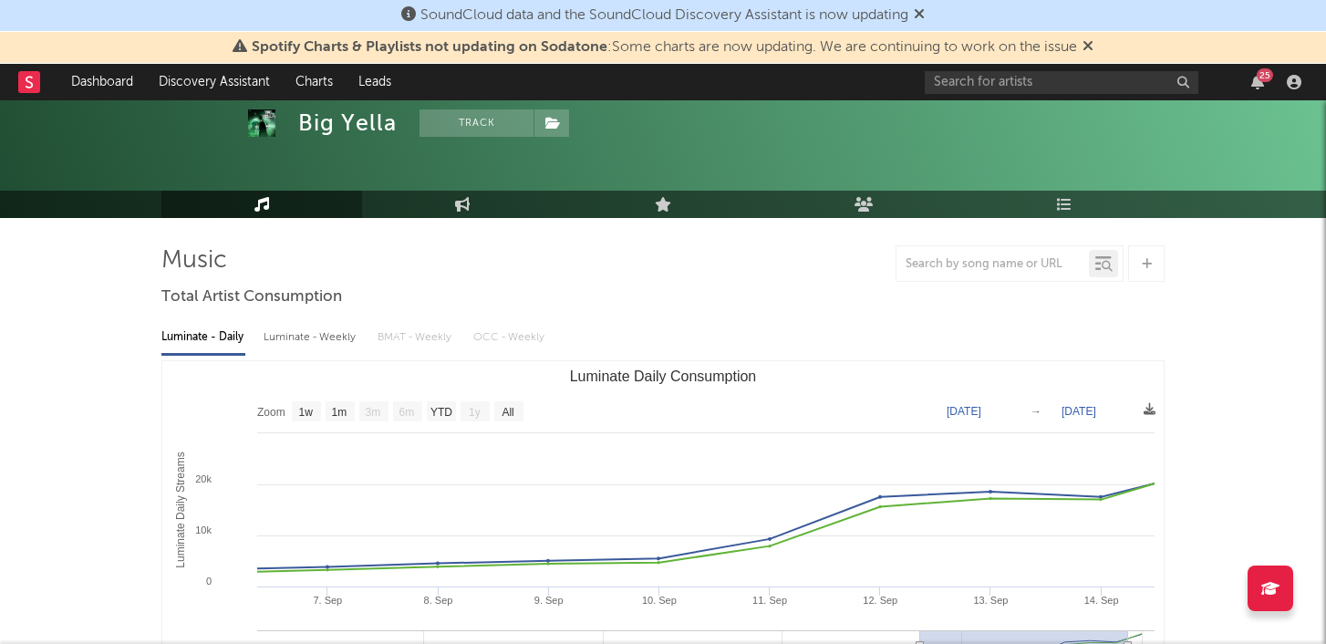
scroll to position [62, 0]
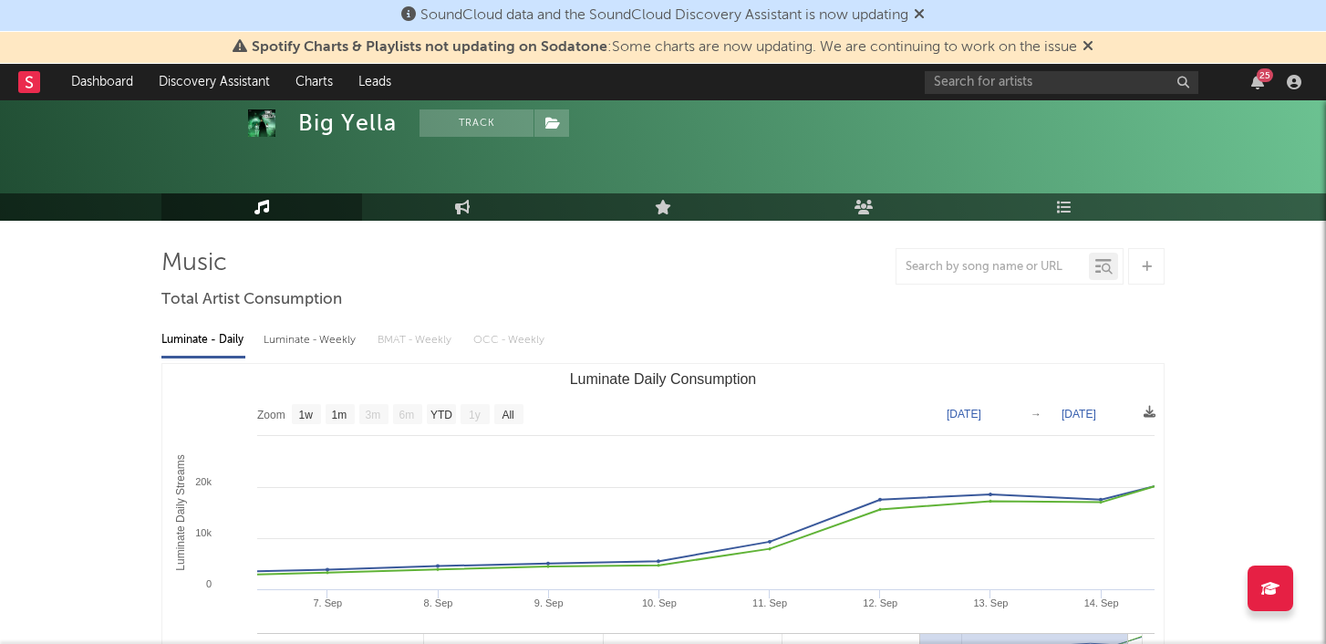
click at [967, 410] on text "[DATE]" at bounding box center [963, 414] width 35 height 13
click at [967, 410] on input "[DATE]" at bounding box center [972, 414] width 85 height 18
type input "2025-09-09"
click at [1091, 413] on text "Sep 14, 2025" at bounding box center [1078, 414] width 35 height 13
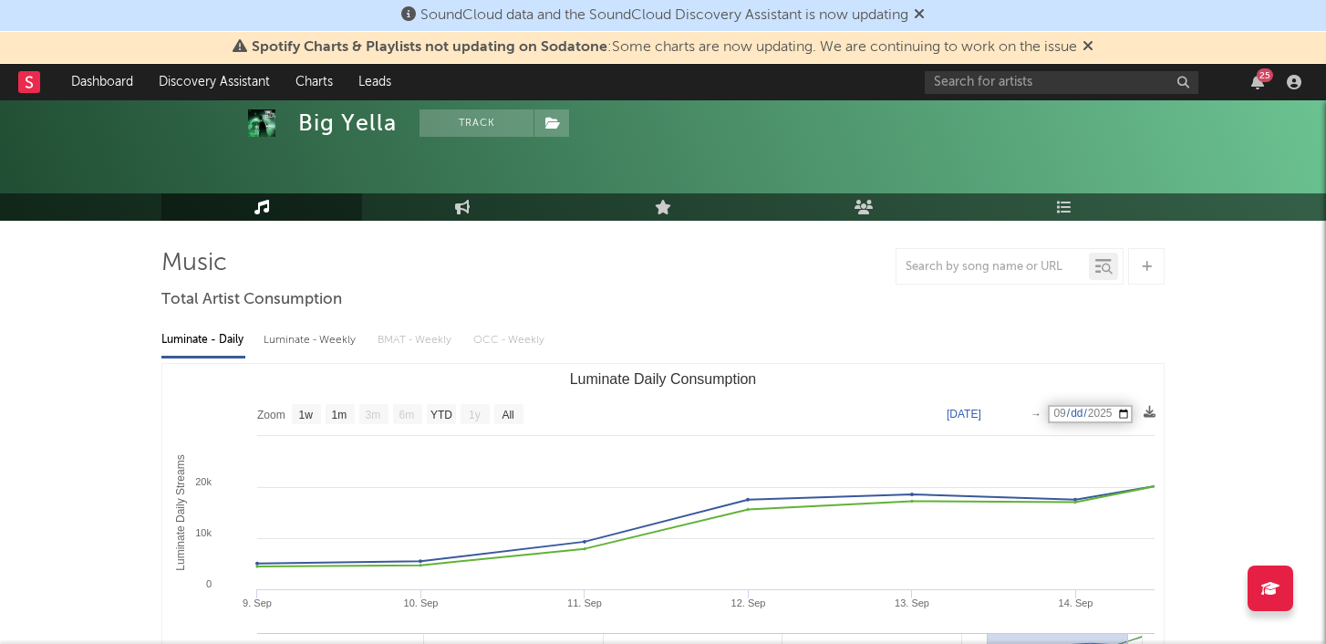
type input "[DATE]"
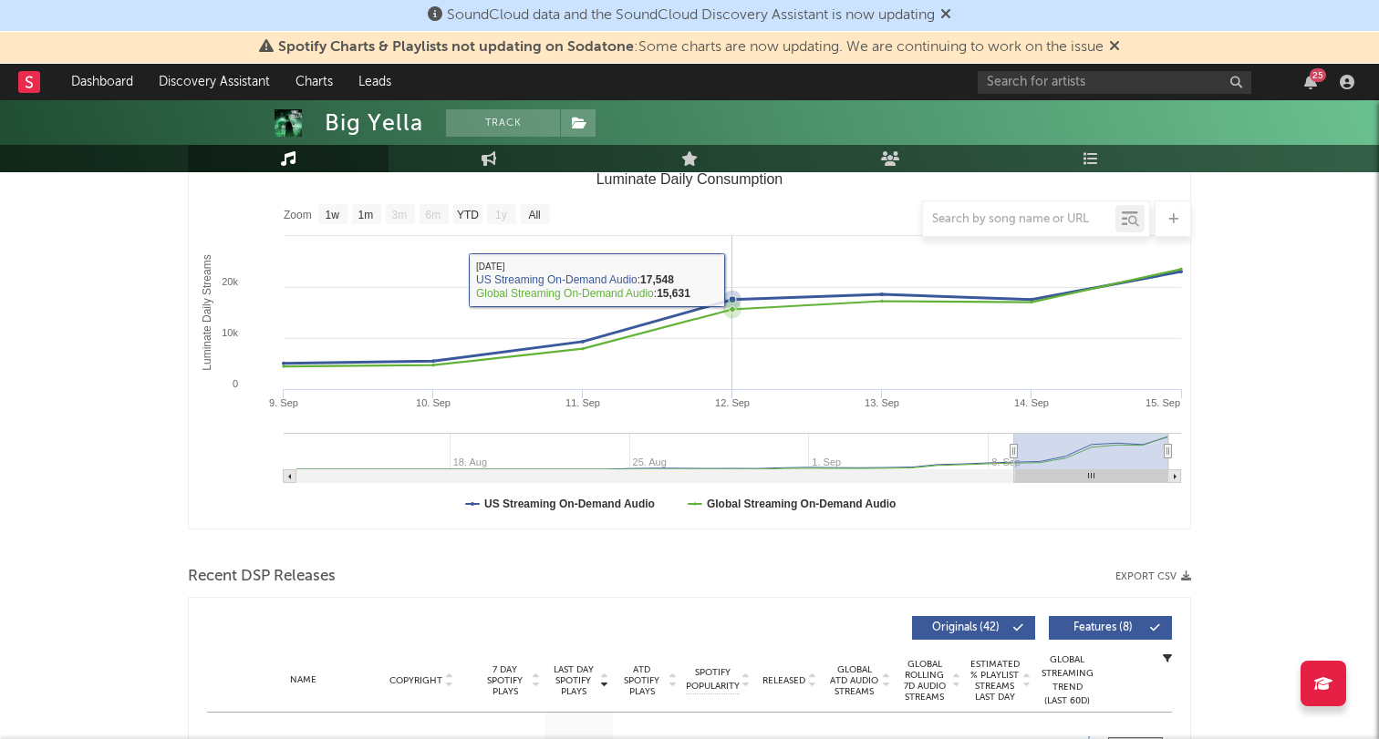
scroll to position [121, 0]
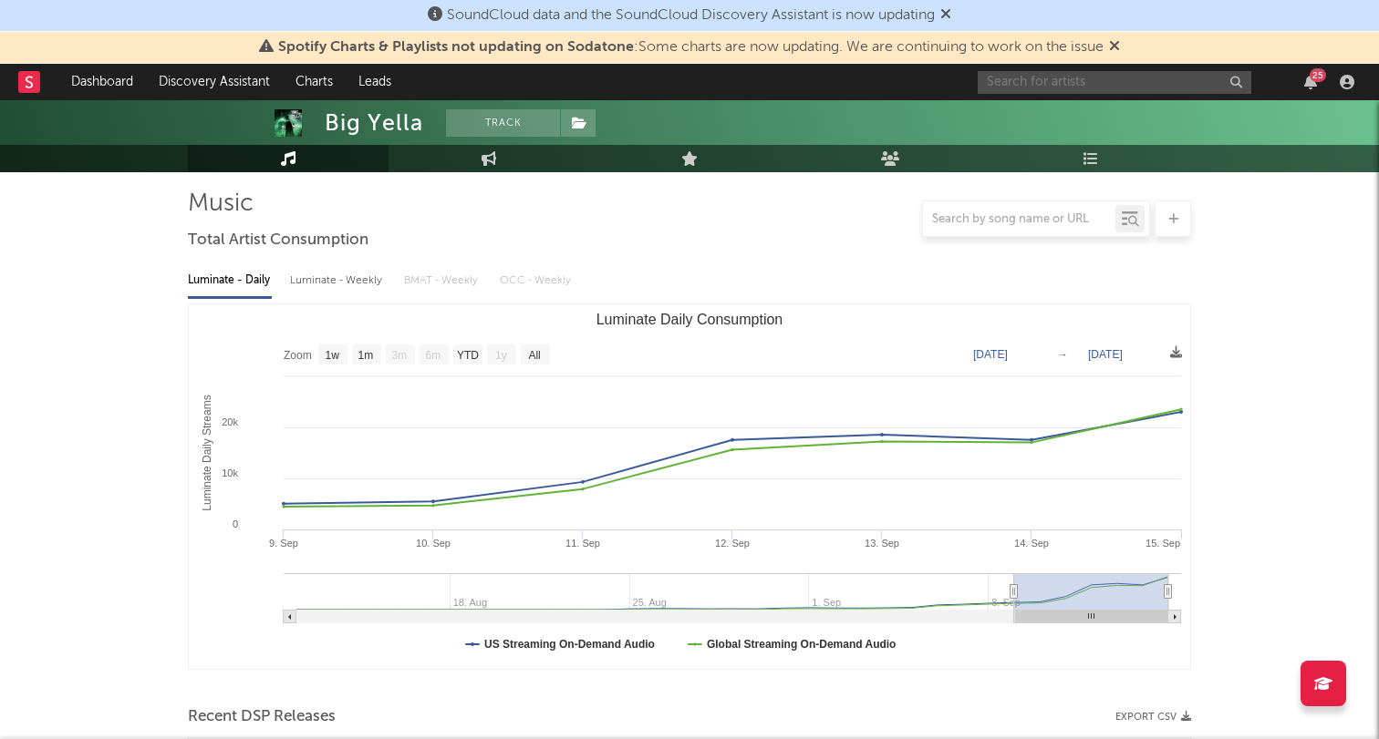
click at [1031, 90] on input "text" at bounding box center [1114, 82] width 274 height 23
type input "omere"
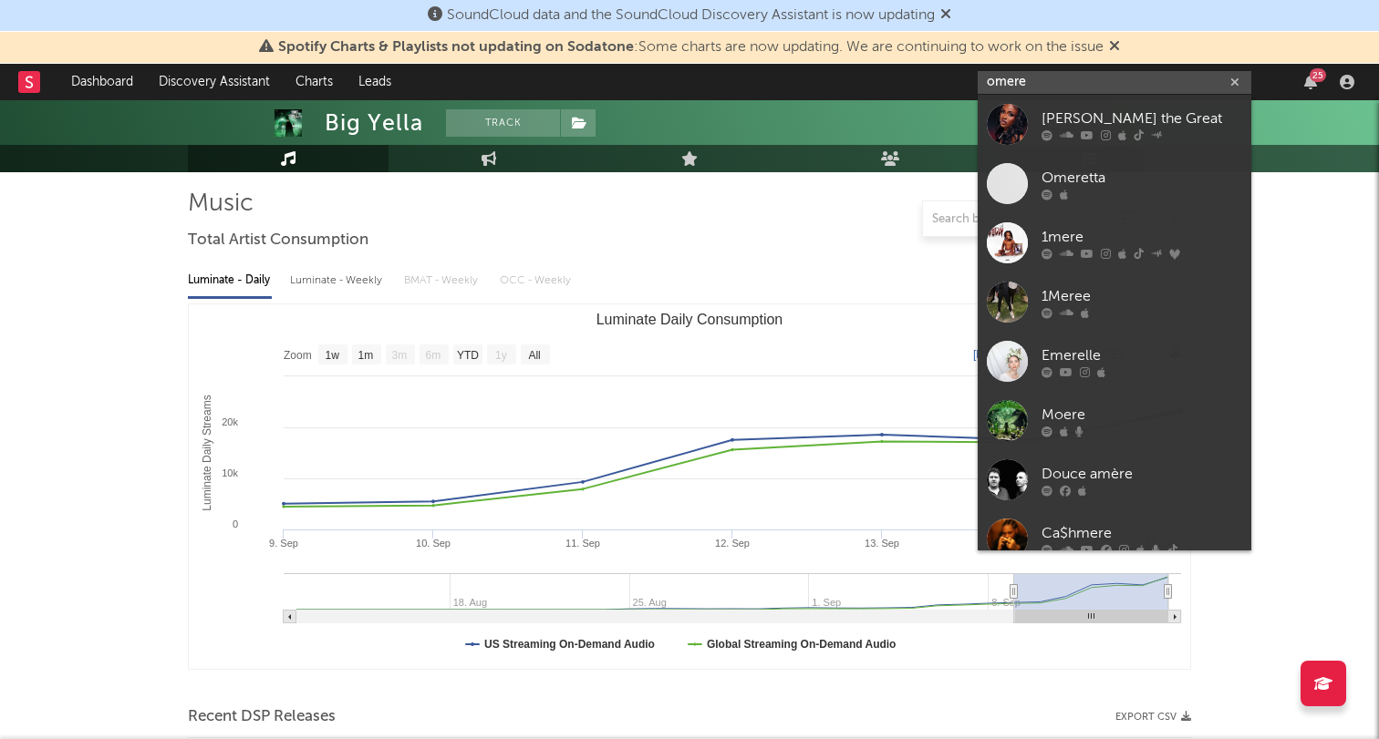
click at [1015, 78] on input "omere" at bounding box center [1114, 82] width 274 height 23
drag, startPoint x: 1073, startPoint y: 77, endPoint x: 915, endPoint y: 77, distance: 157.7
click at [915, 77] on nav "Dashboard Discovery Assistant Charts Leads omere 25" at bounding box center [689, 82] width 1379 height 36
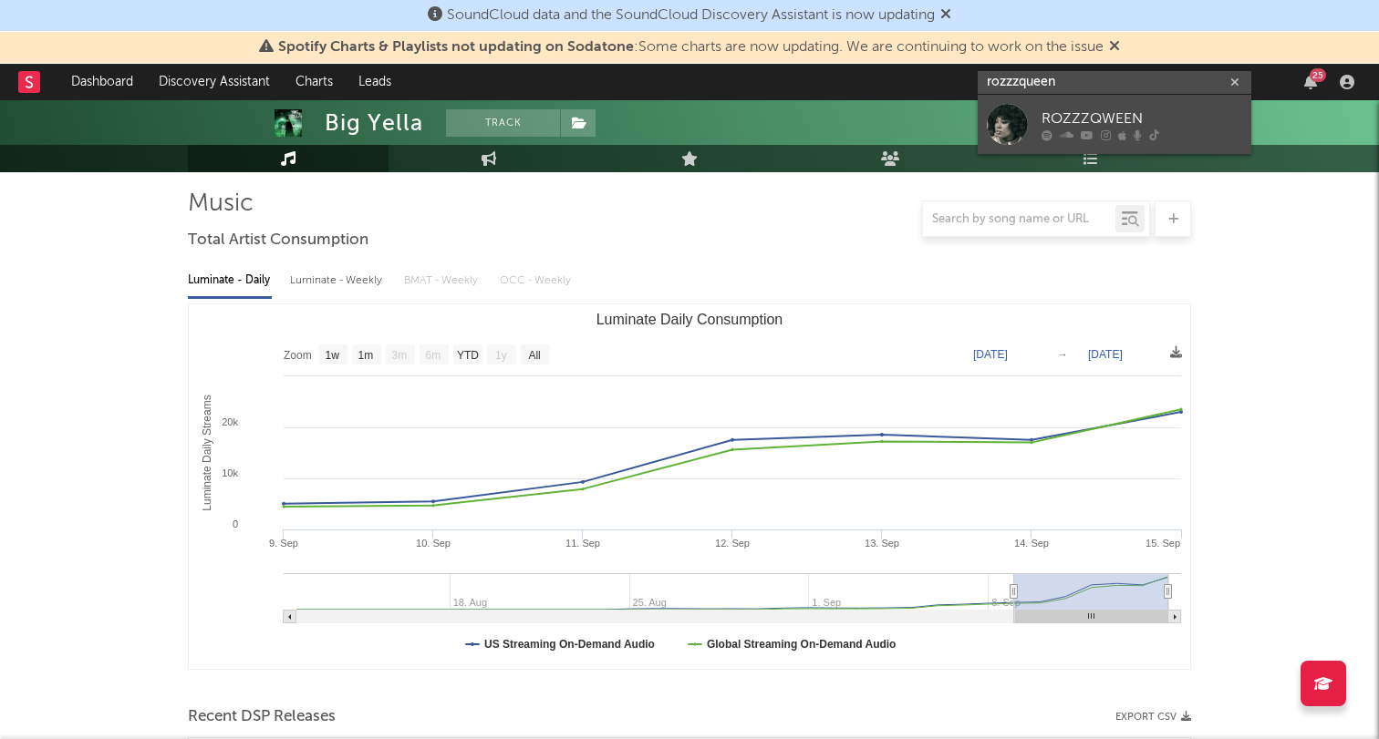
type input "rozzzqueen"
click at [1047, 112] on div "ROZZZQWEEN" at bounding box center [1141, 119] width 201 height 22
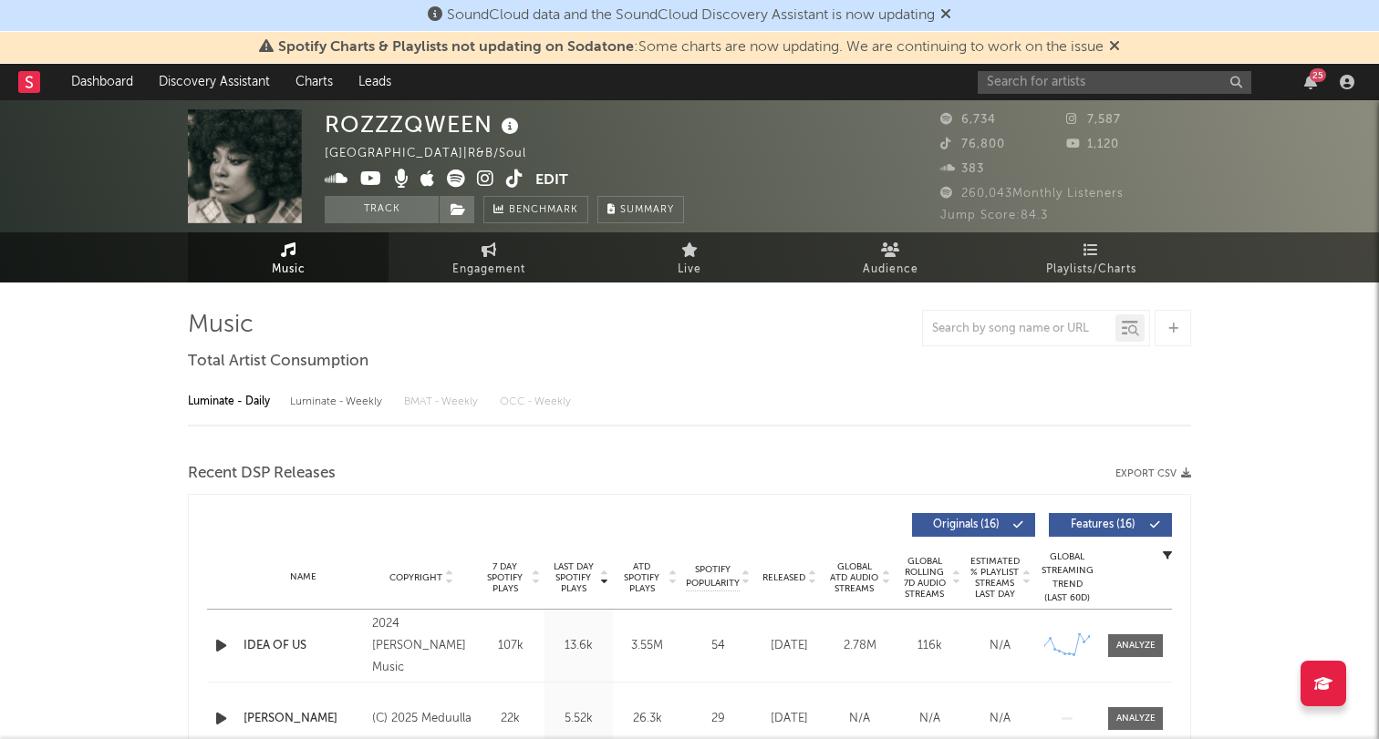
select select "6m"
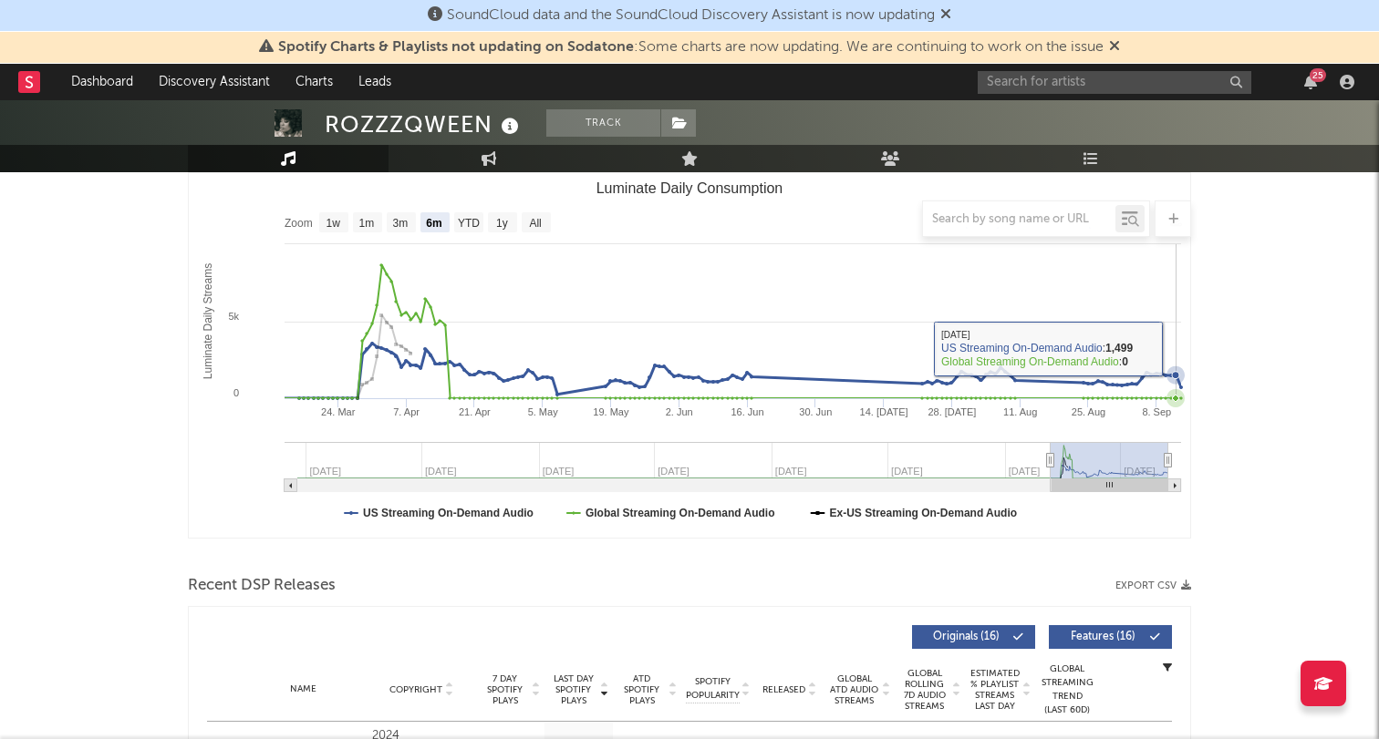
scroll to position [253, 0]
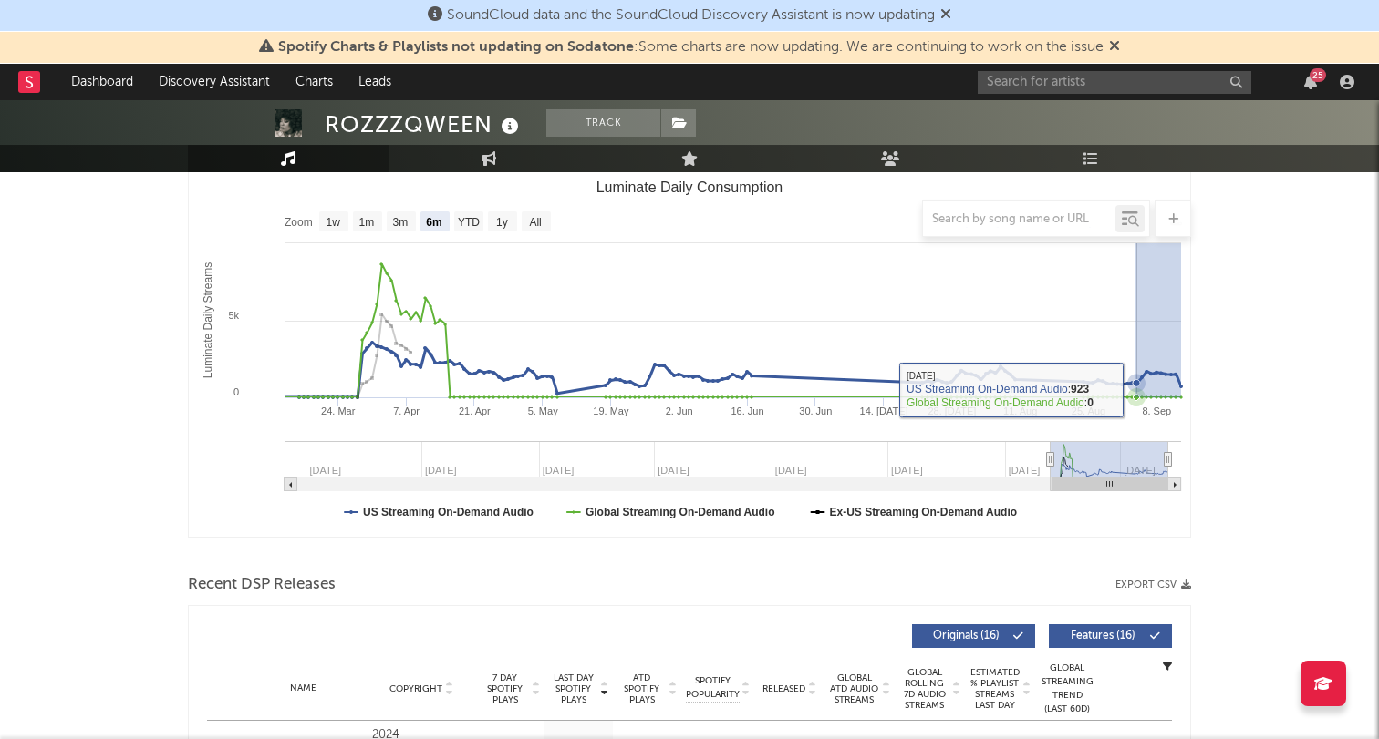
drag, startPoint x: 1181, startPoint y: 388, endPoint x: 1135, endPoint y: 389, distance: 45.6
type input "2025-09-03"
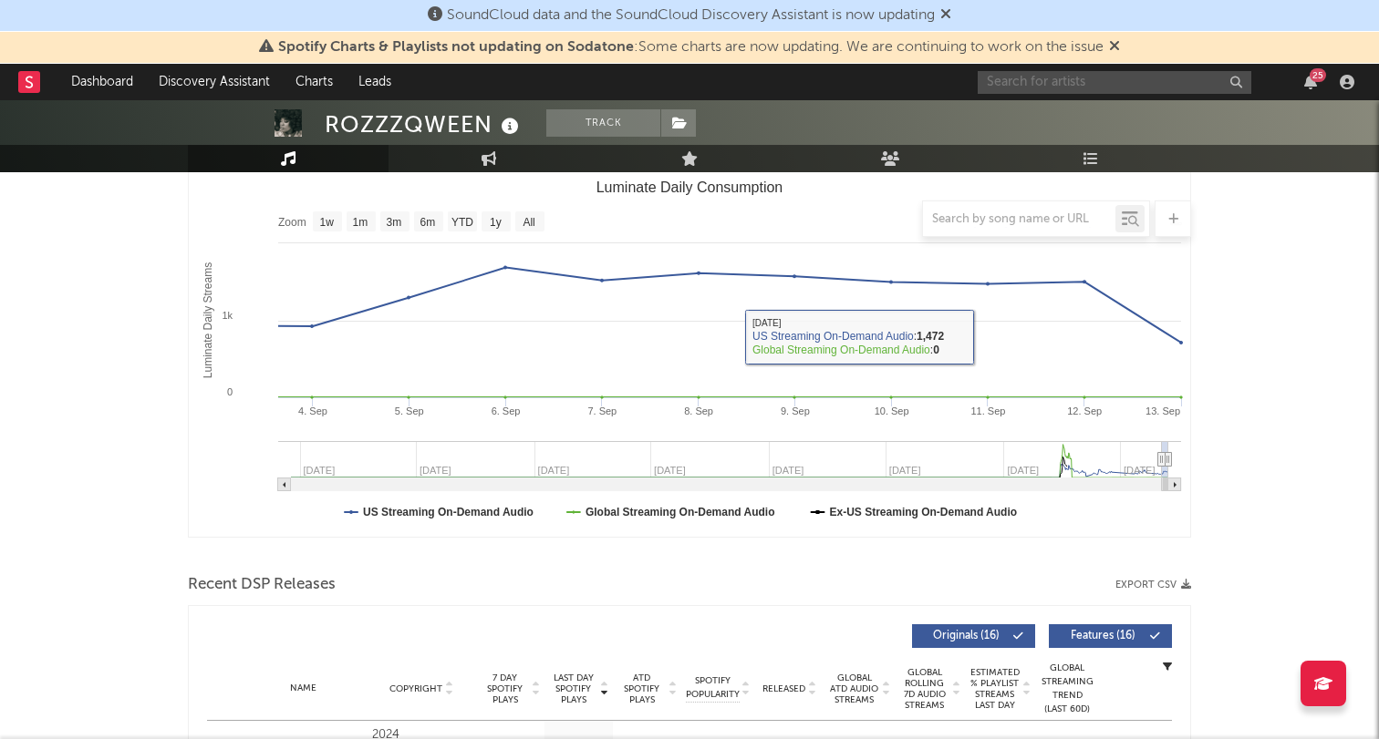
click at [1039, 78] on input "text" at bounding box center [1114, 82] width 274 height 23
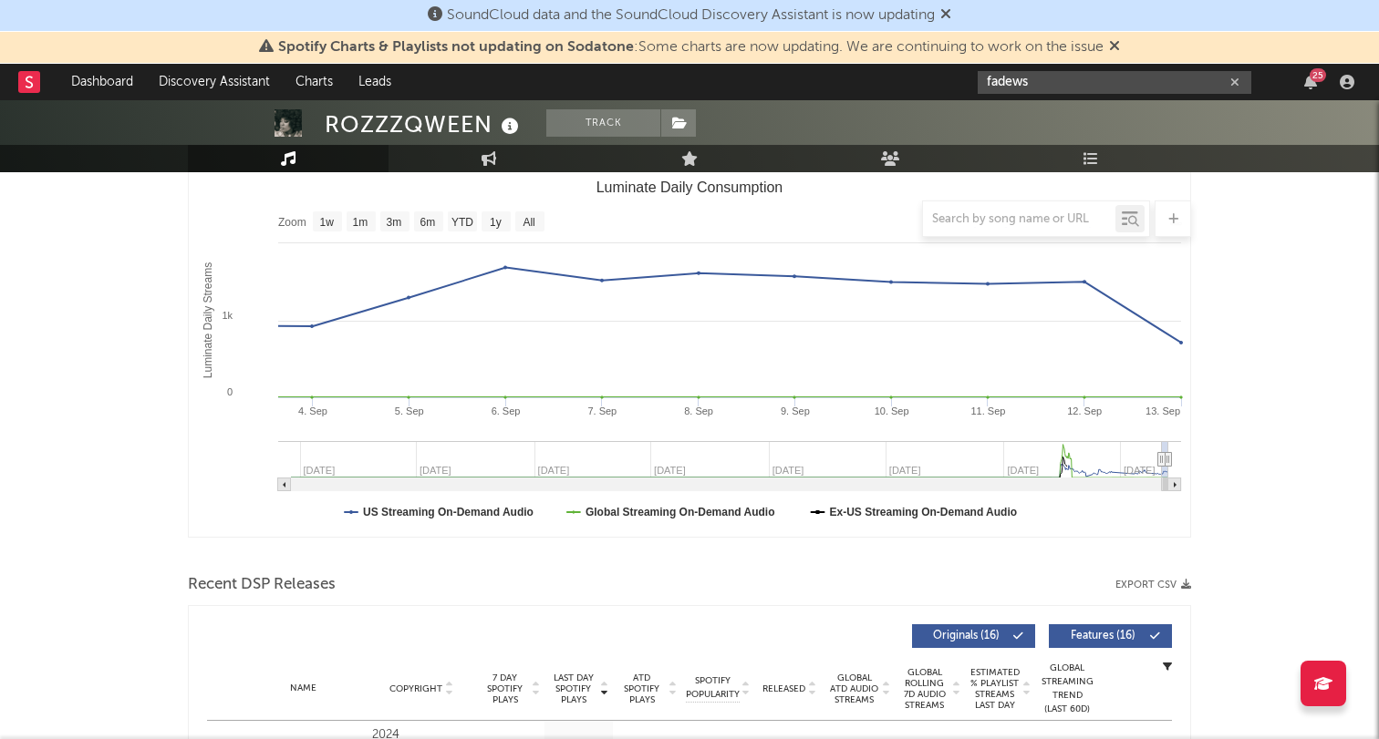
type input "fadews"
click at [1043, 86] on input "fadews" at bounding box center [1114, 82] width 274 height 23
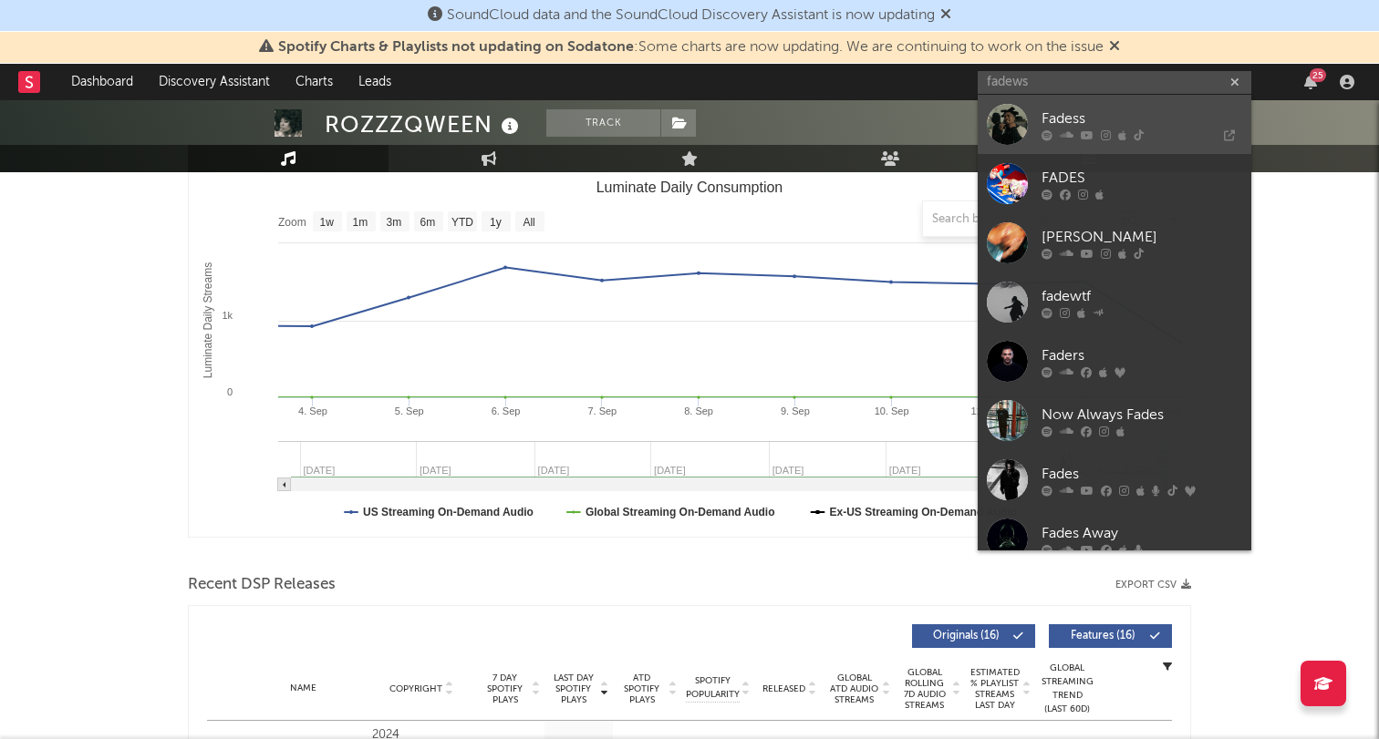
click at [1048, 119] on div "Fadess" at bounding box center [1141, 119] width 201 height 22
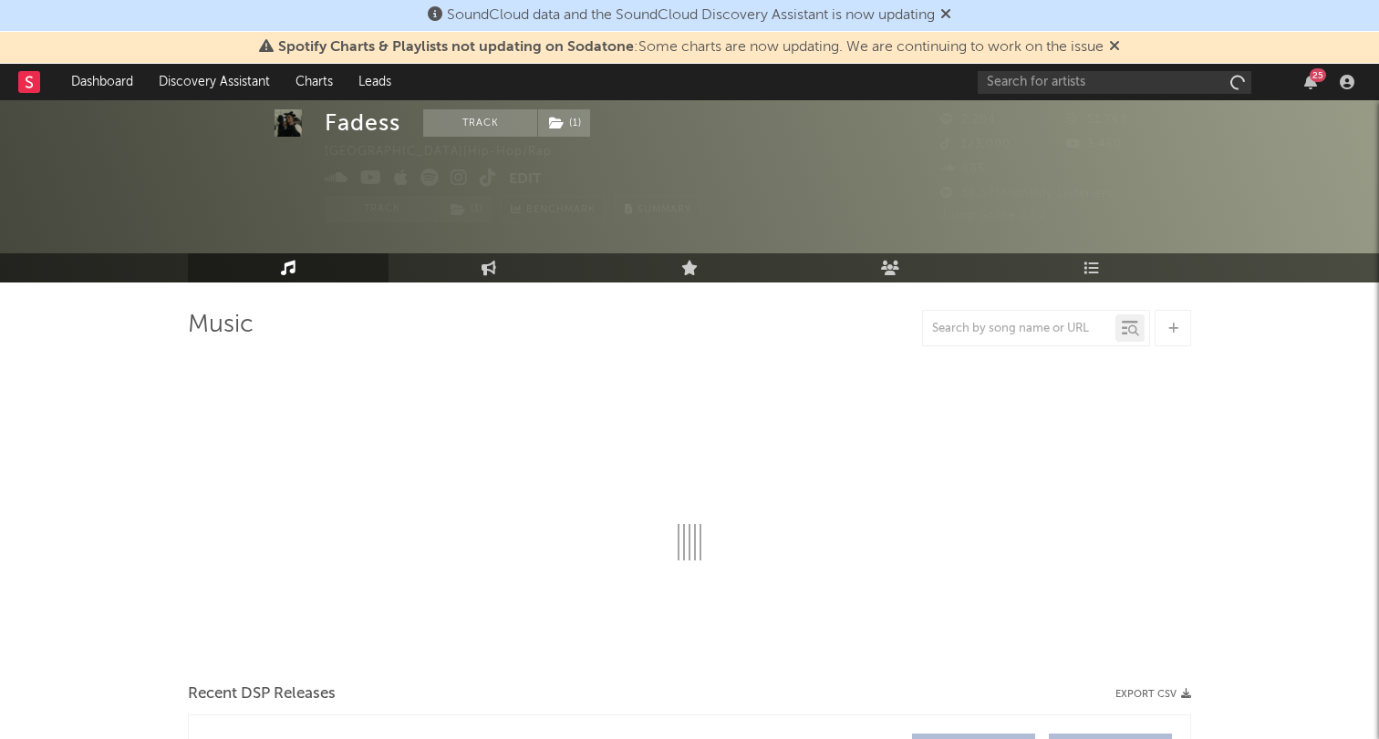
scroll to position [96, 0]
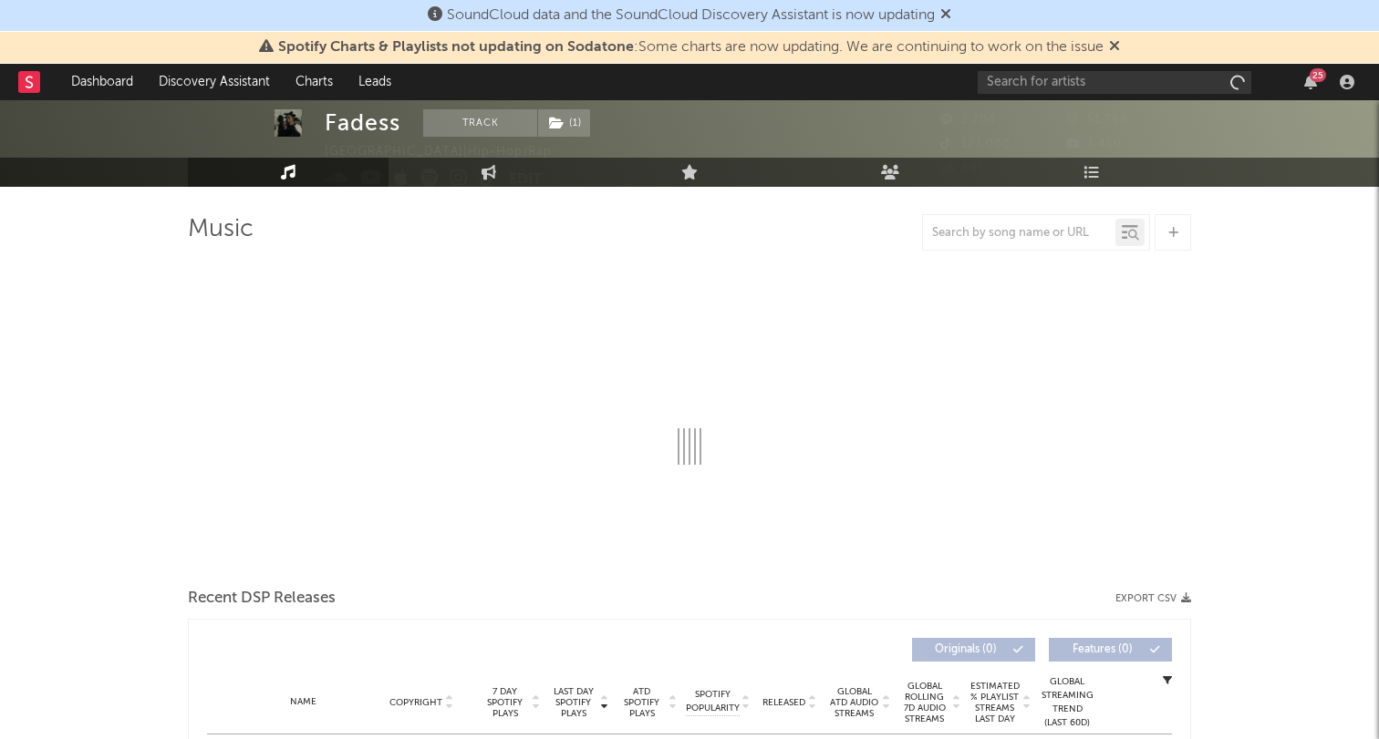
select select "6m"
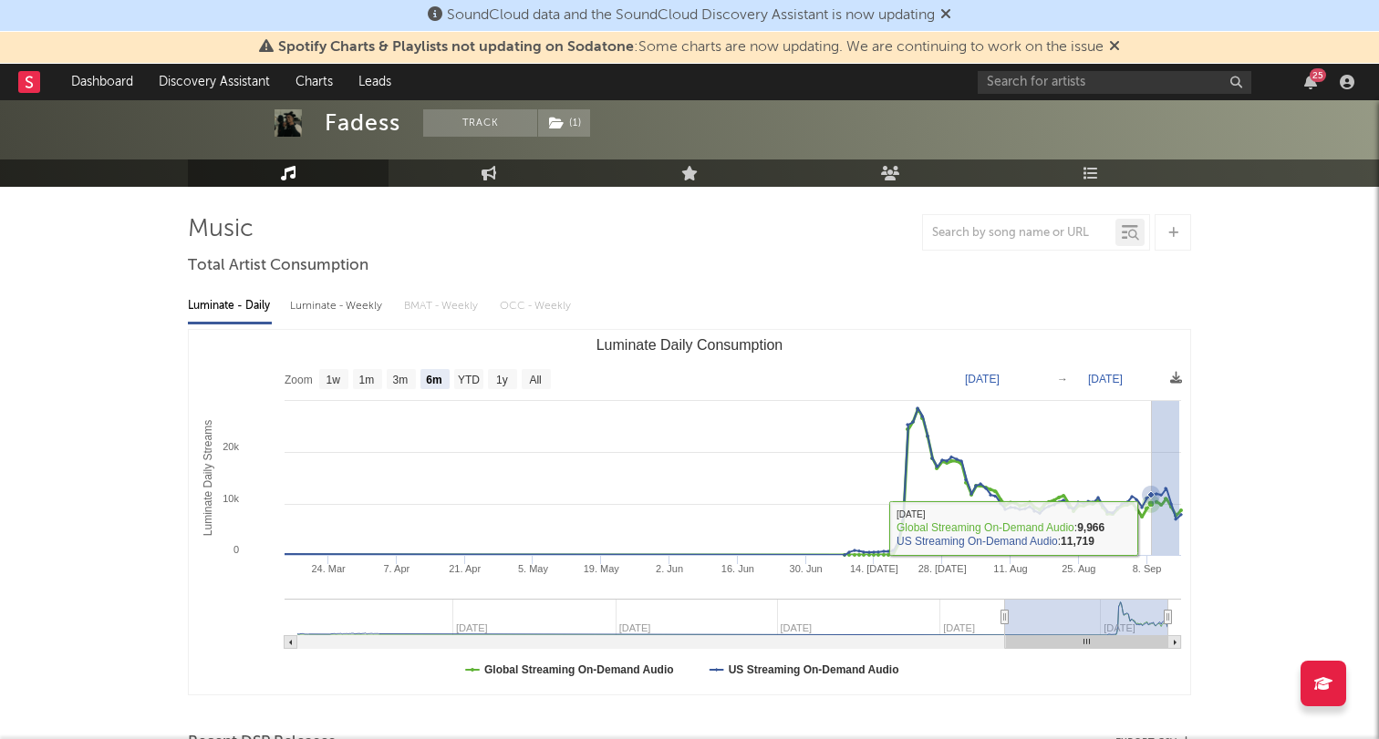
drag, startPoint x: 1179, startPoint y: 525, endPoint x: 1152, endPoint y: 528, distance: 27.5
type input "2025-09-09"
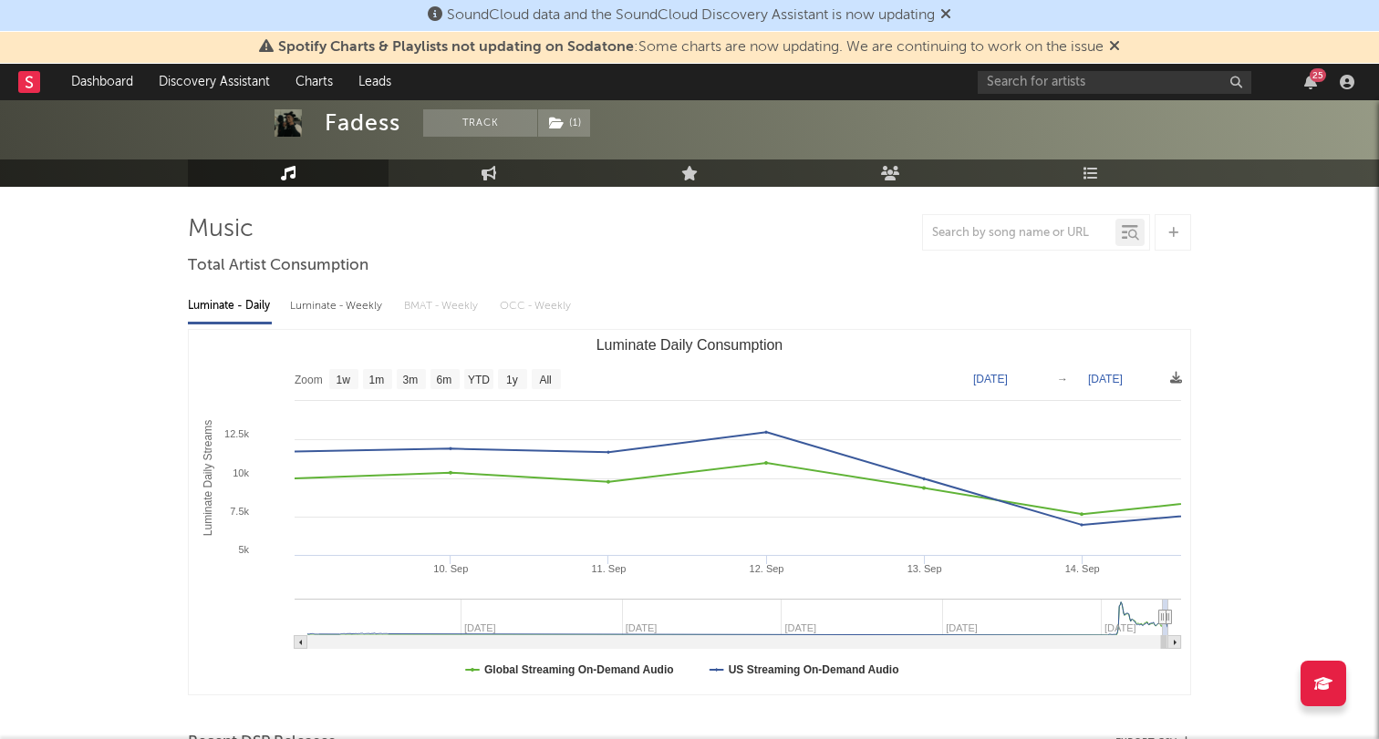
click at [1114, 381] on text "Sep 14, 2025" at bounding box center [1105, 379] width 35 height 13
type input "[DATE]"
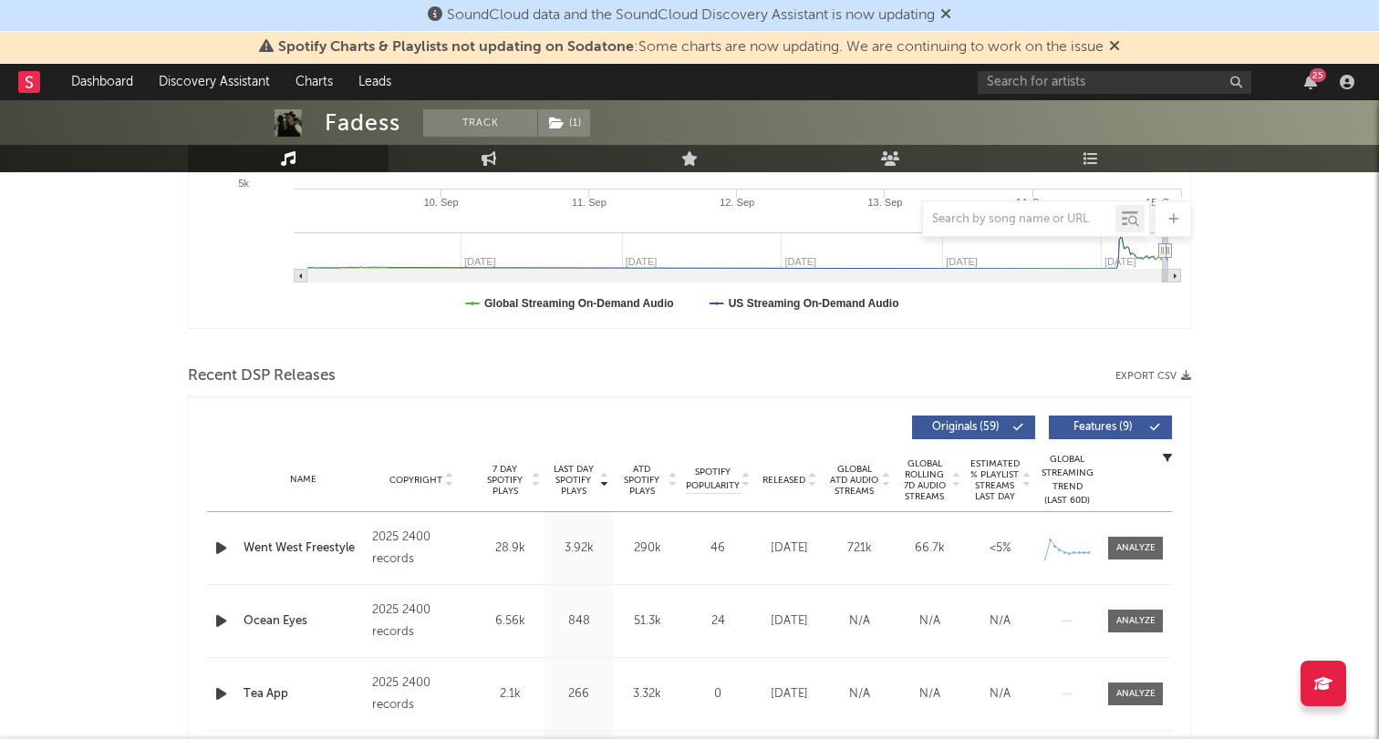
scroll to position [584, 0]
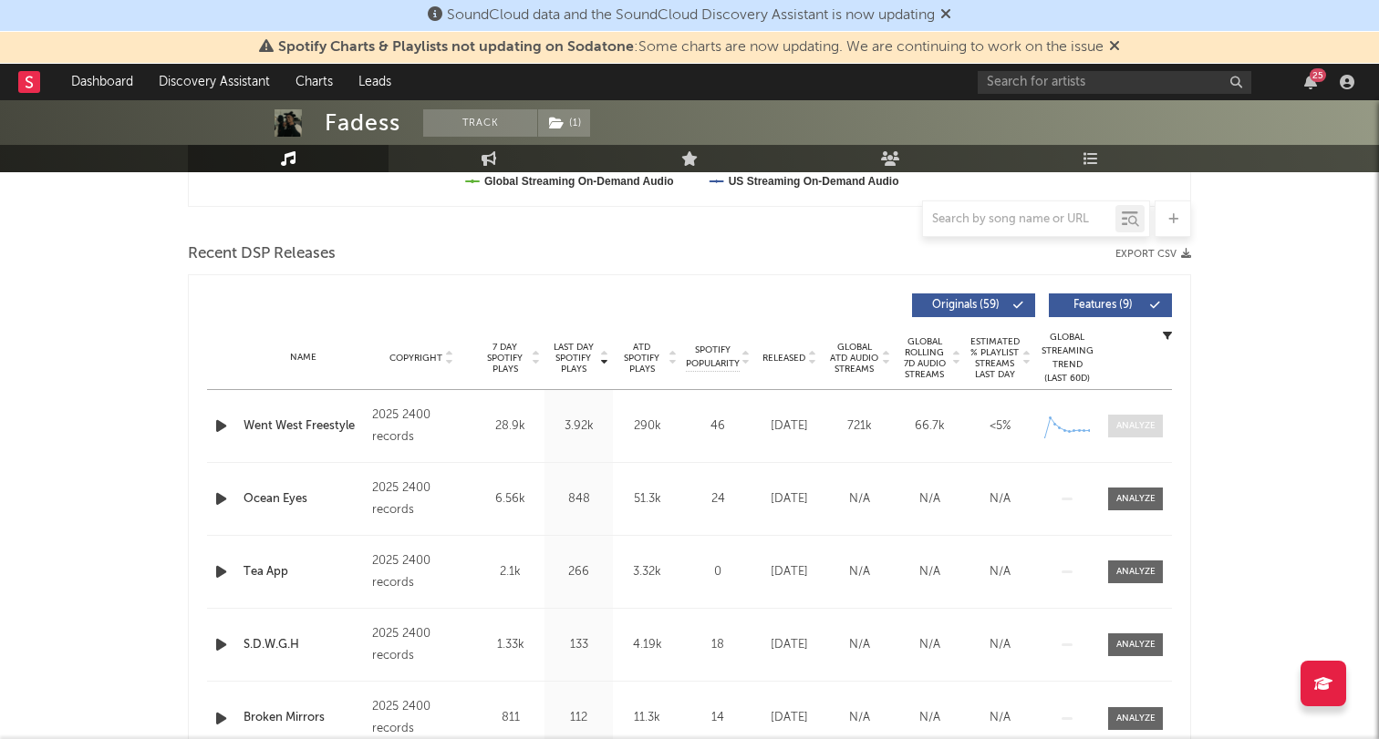
click at [1141, 433] on span at bounding box center [1135, 426] width 55 height 23
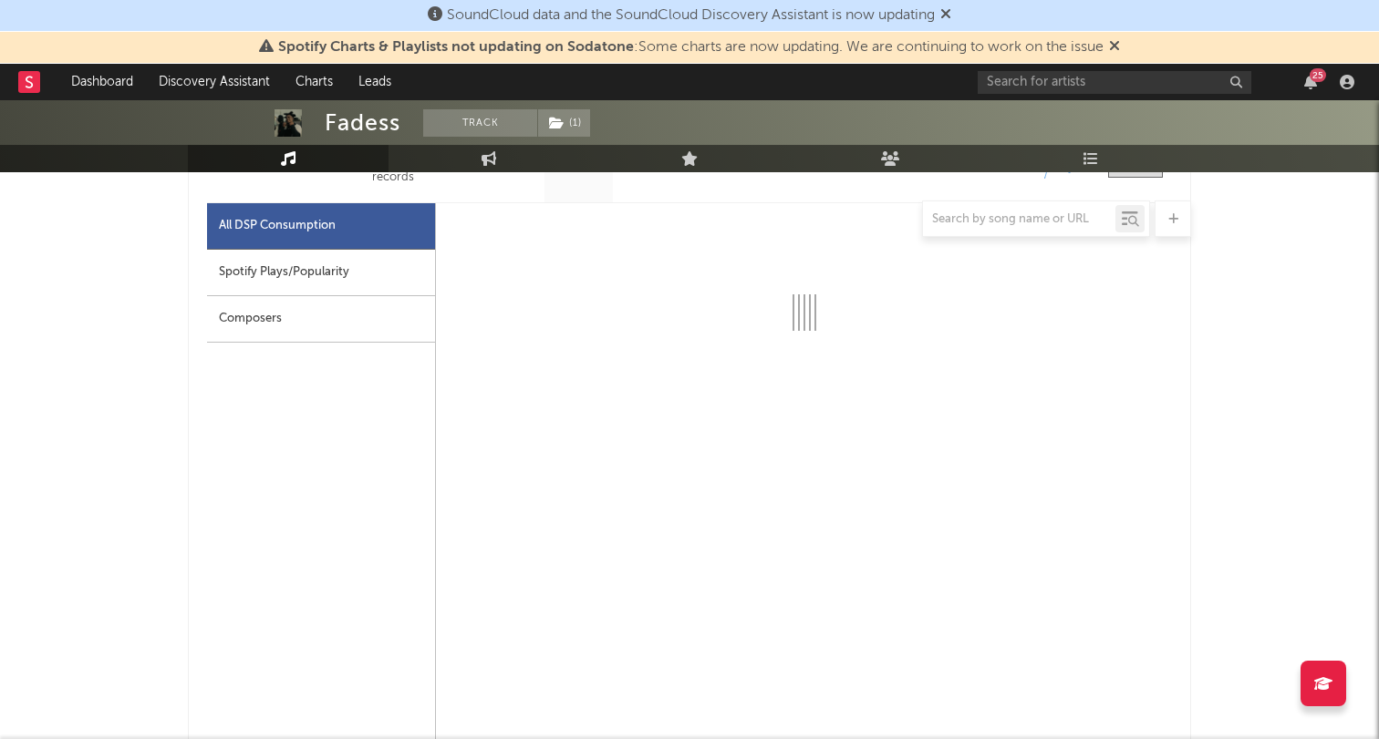
scroll to position [845, 0]
select select "1w"
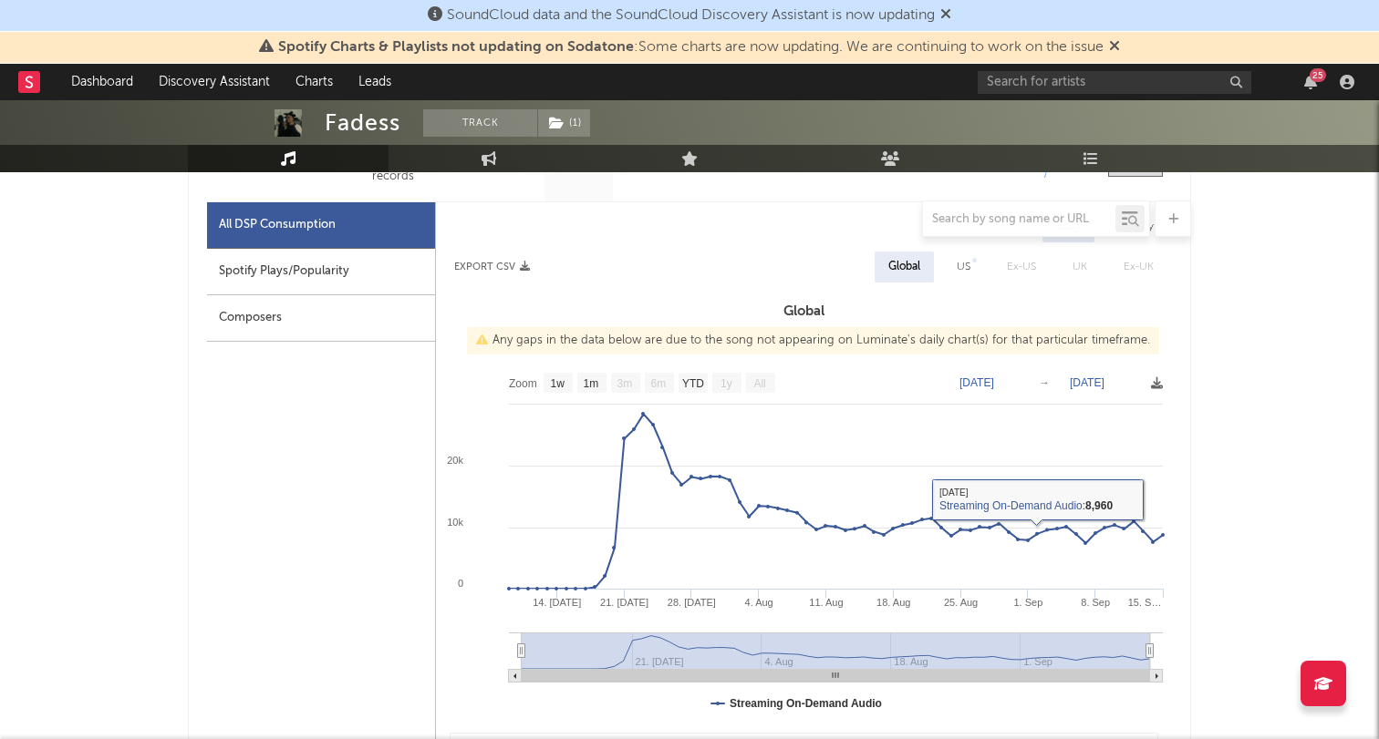
click at [967, 382] on text "Jul 9, 2025" at bounding box center [976, 383] width 35 height 13
type input "2025-09-09"
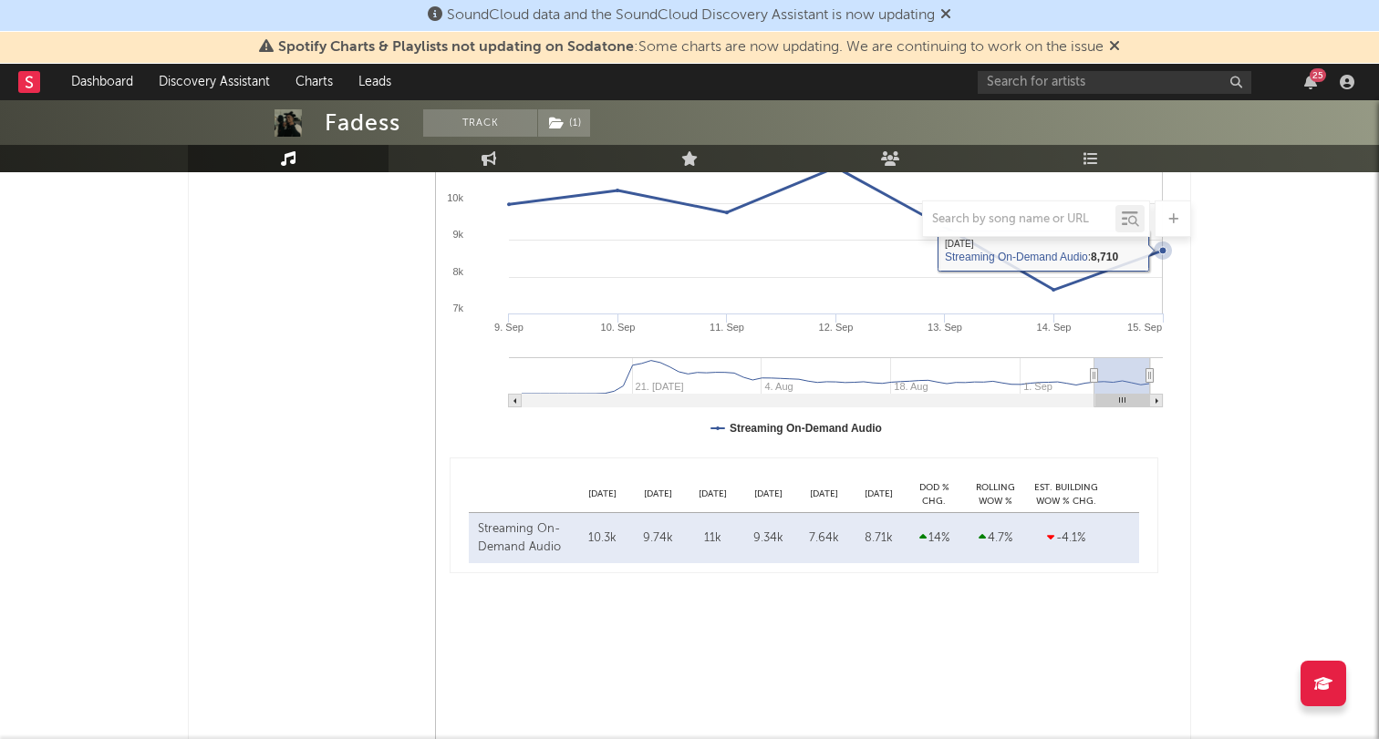
scroll to position [1122, 0]
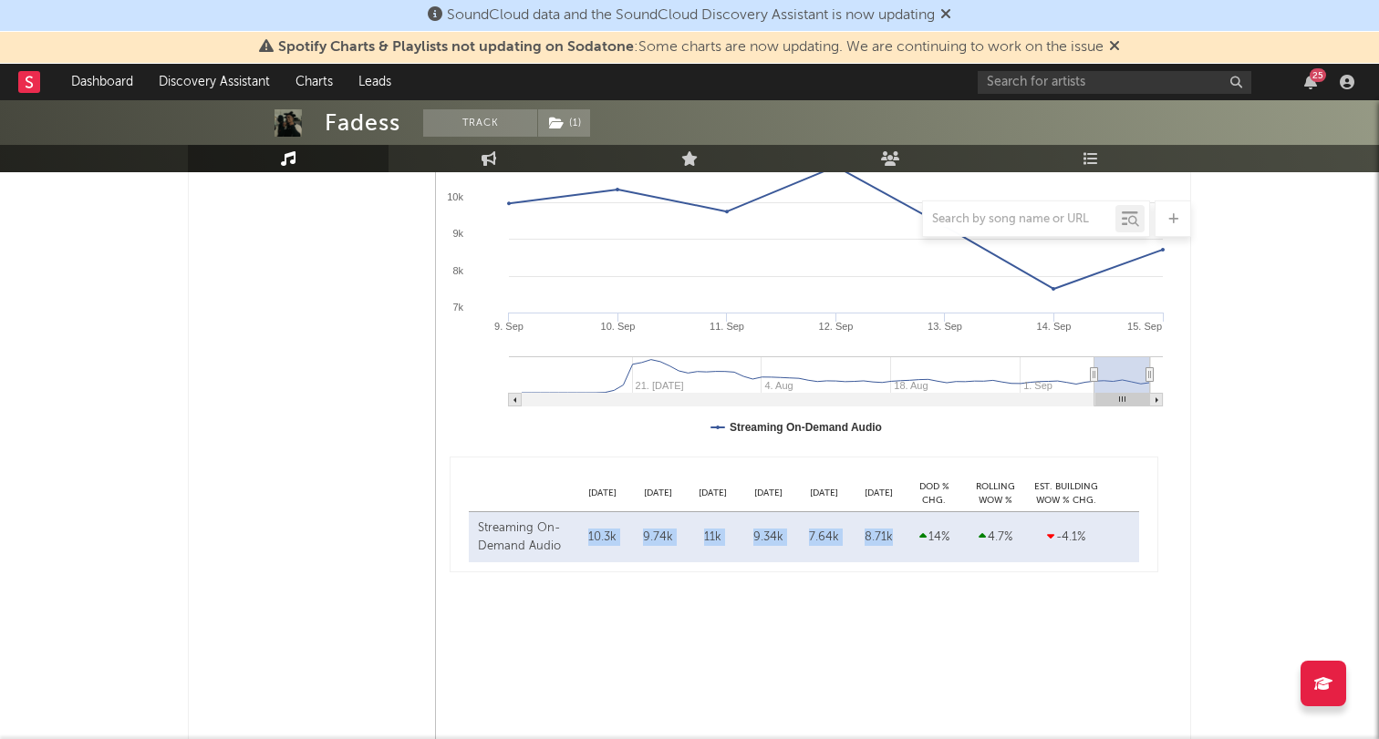
drag, startPoint x: 894, startPoint y: 536, endPoint x: 585, endPoint y: 536, distance: 309.1
click at [585, 536] on div "Streaming On-Demand Audio Sep 10 10.3k Sep 11 9.74k Sep 12 11k Sep 13 9.34k Sep…" at bounding box center [804, 537] width 670 height 50
copy div "10.3k Sep 11 9.74k Sep 12 11k Sep 13 9.34k Sep 14 7.64k Sep 15 8.71k"
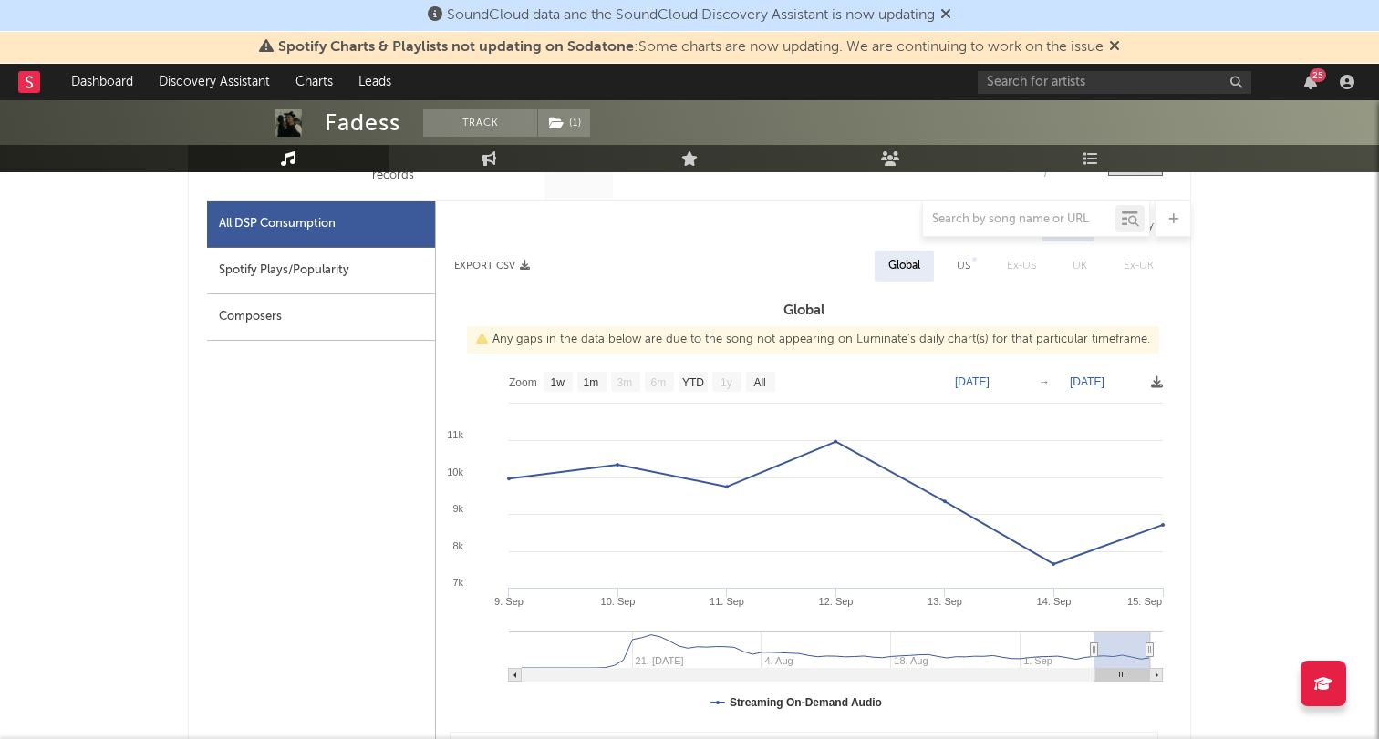
scroll to position [848, 0]
click at [968, 265] on div "US" at bounding box center [963, 264] width 14 height 22
select select "1w"
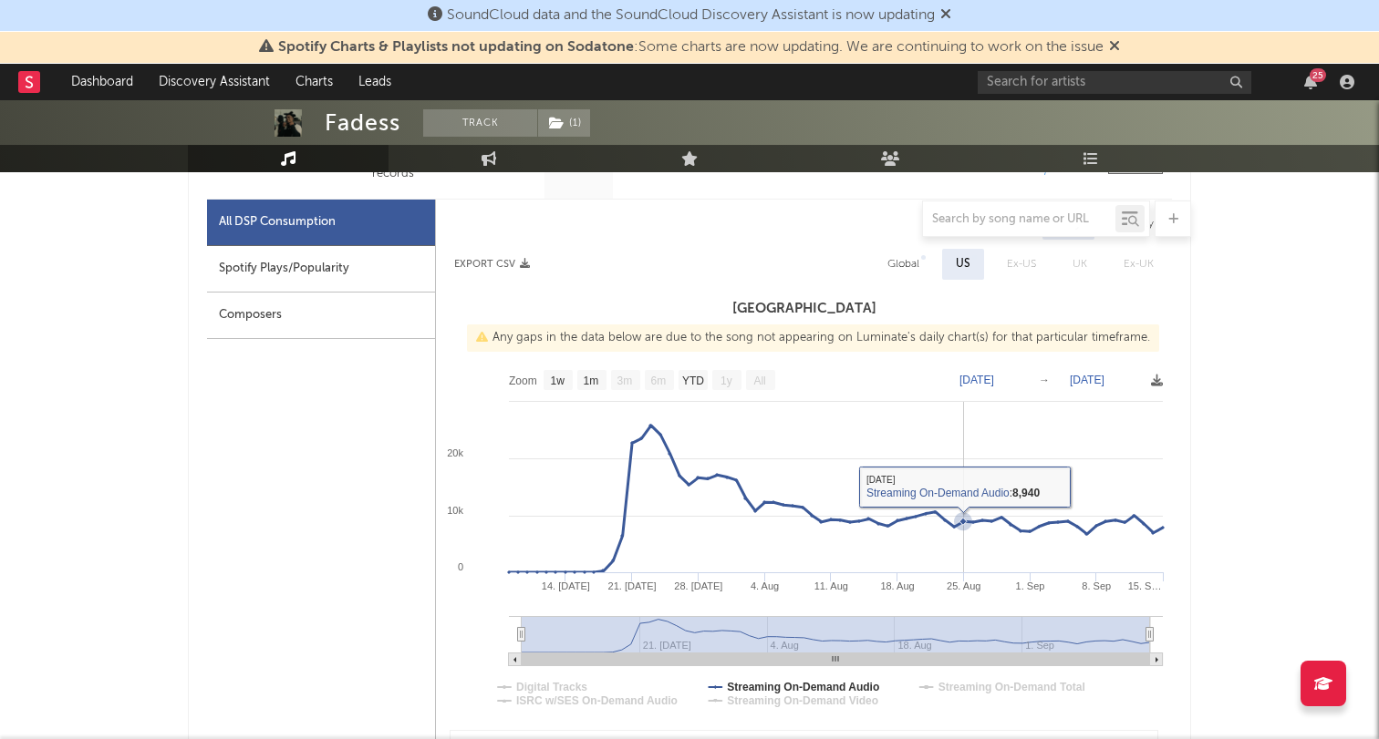
scroll to position [915, 0]
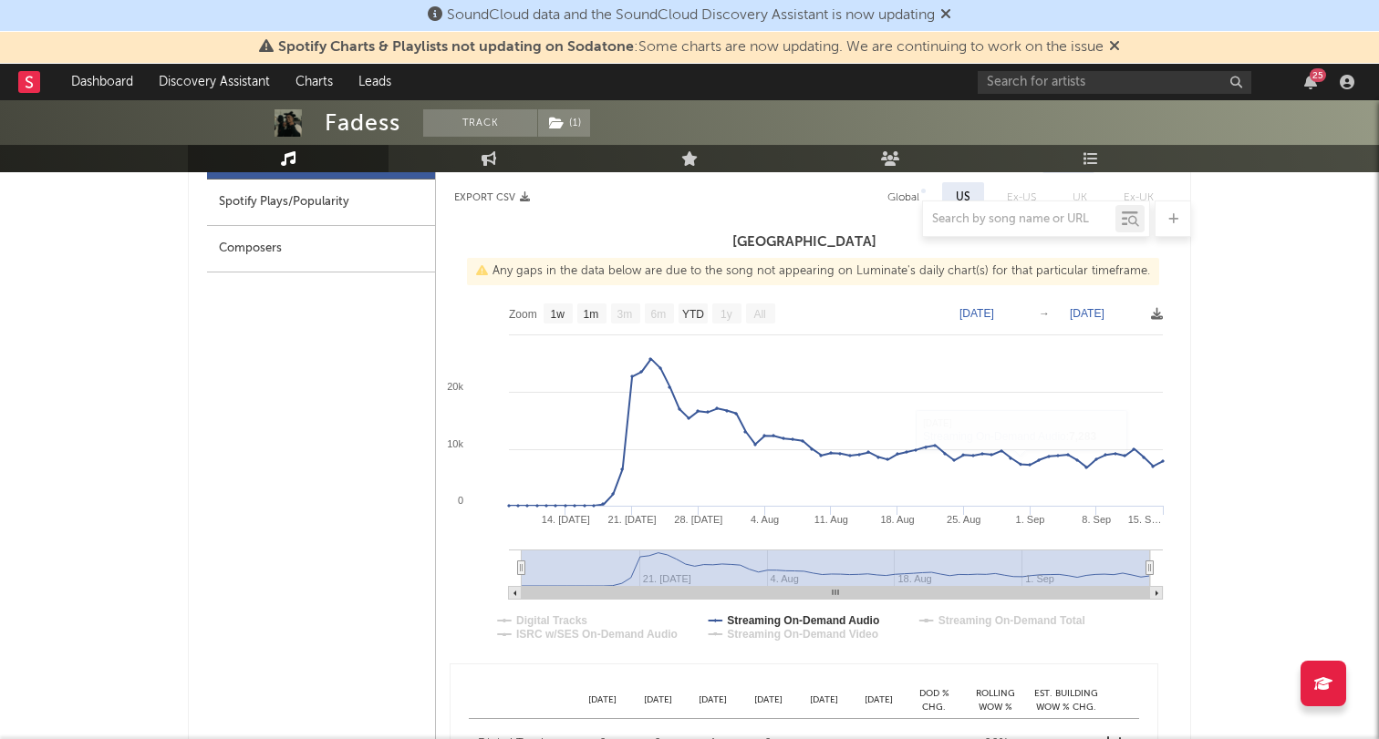
click at [975, 311] on text "Jul 8, 2025" at bounding box center [976, 313] width 35 height 13
type input "[DATE]"
type input "2025-09-09"
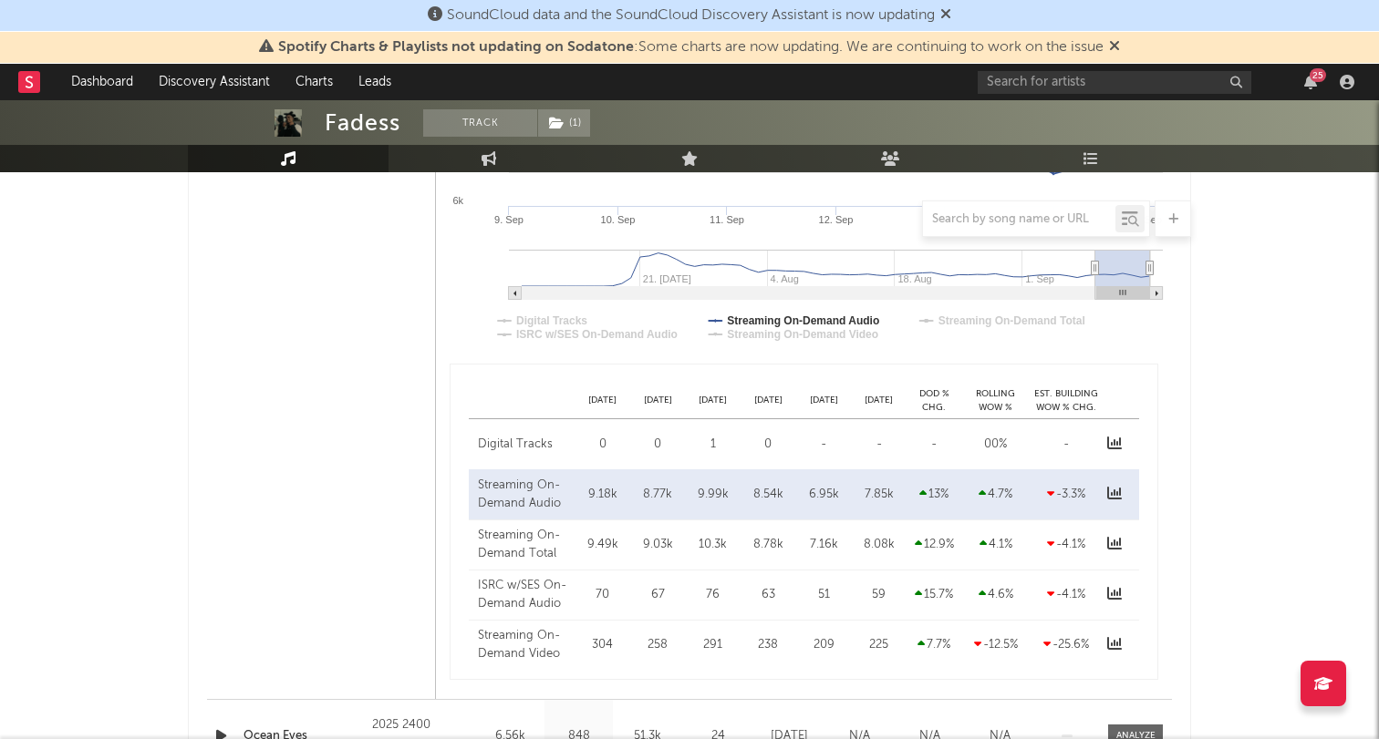
scroll to position [1218, 0]
drag, startPoint x: 895, startPoint y: 492, endPoint x: 826, endPoint y: 492, distance: 69.3
click at [826, 492] on div "Streaming On-Demand Audio Sep 10 9.18k Sep 11 8.77k Sep 12 9.99k Sep 13 8.54k S…" at bounding box center [804, 491] width 670 height 50
drag, startPoint x: 904, startPoint y: 540, endPoint x: 586, endPoint y: 535, distance: 317.3
click at [586, 535] on div "Streaming On-Demand Total Sep 10 9.49k Sep 11 9.03k Sep 12 10.3k Sep 13 8.78k S…" at bounding box center [804, 541] width 670 height 50
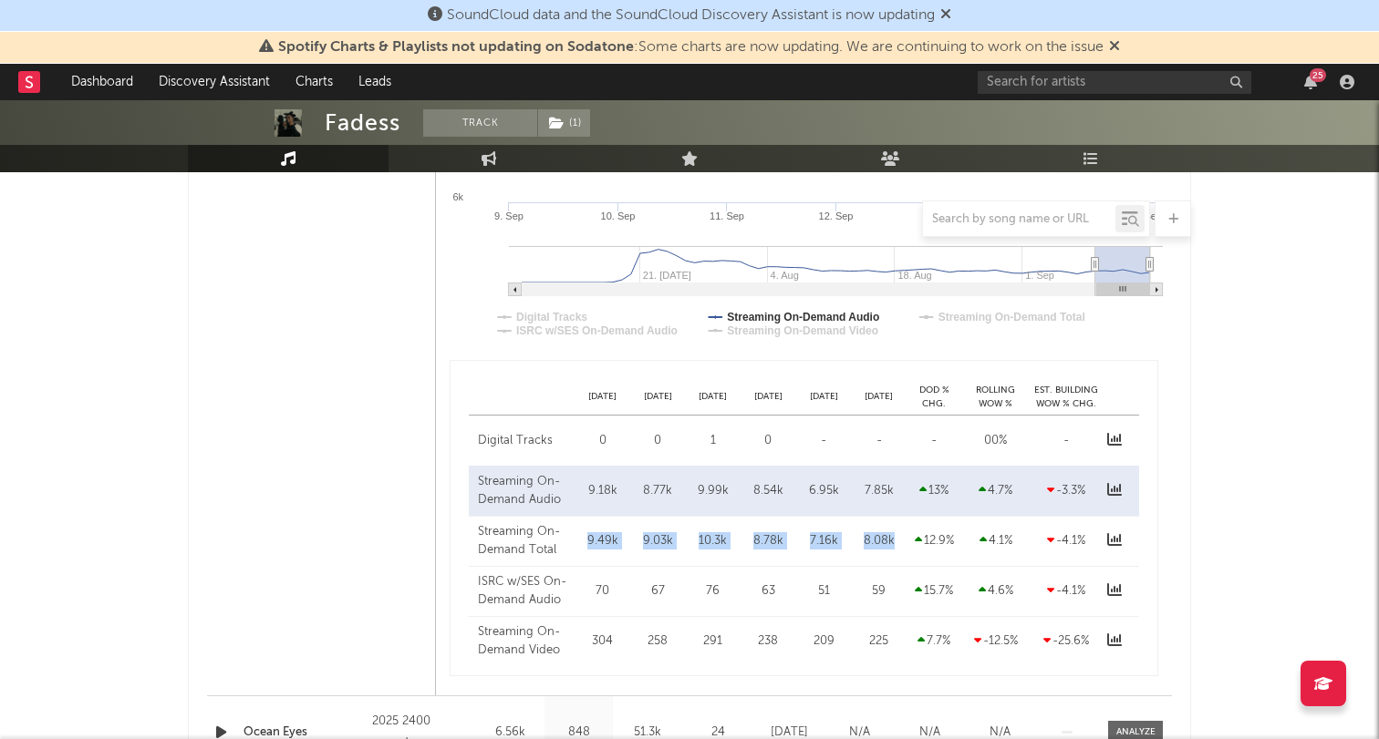
copy div "9.49k Sep 11 9.03k Sep 12 10.3k Sep 13 8.78k Sep 14 7.16k Sep 15 8.08k"
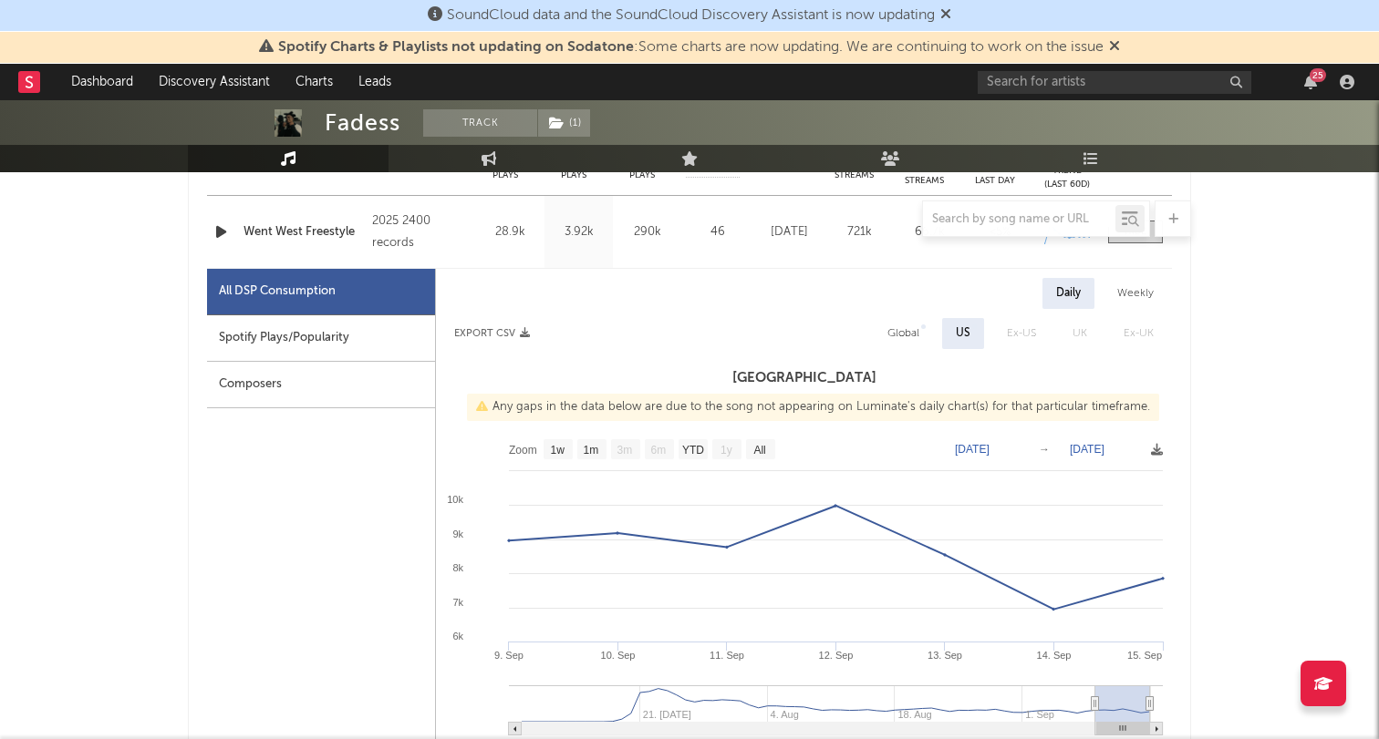
scroll to position [780, 0]
click at [1093, 447] on text "[DATE]" at bounding box center [1087, 448] width 35 height 13
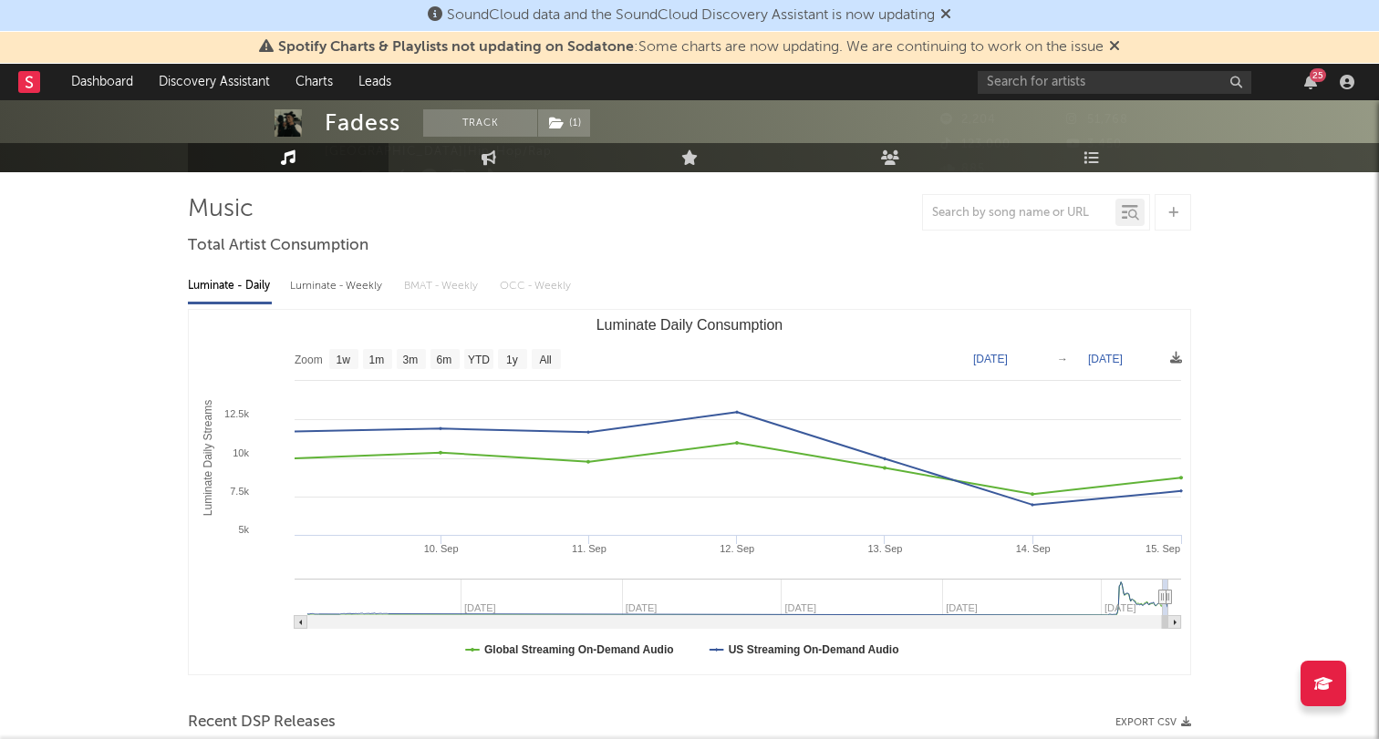
scroll to position [143, 0]
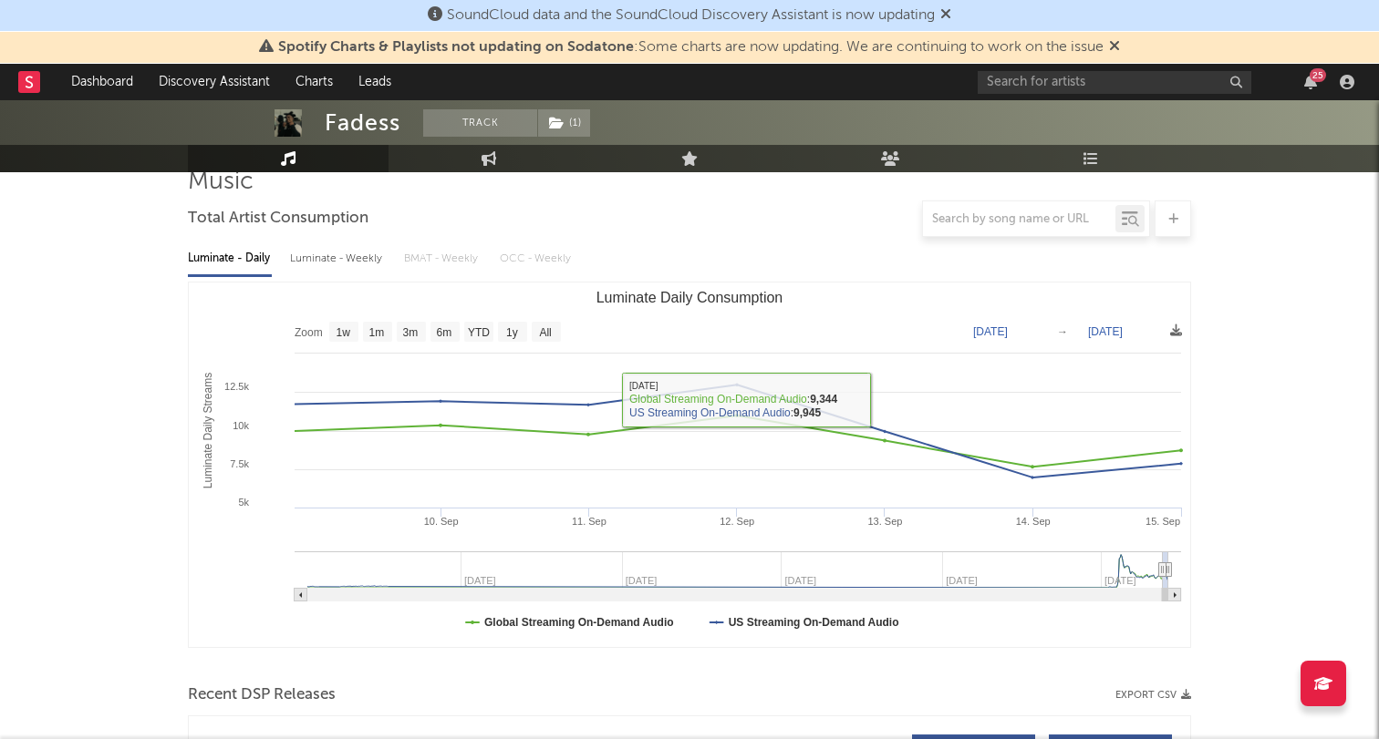
click at [996, 330] on text "Sep 9, 2025" at bounding box center [990, 332] width 35 height 13
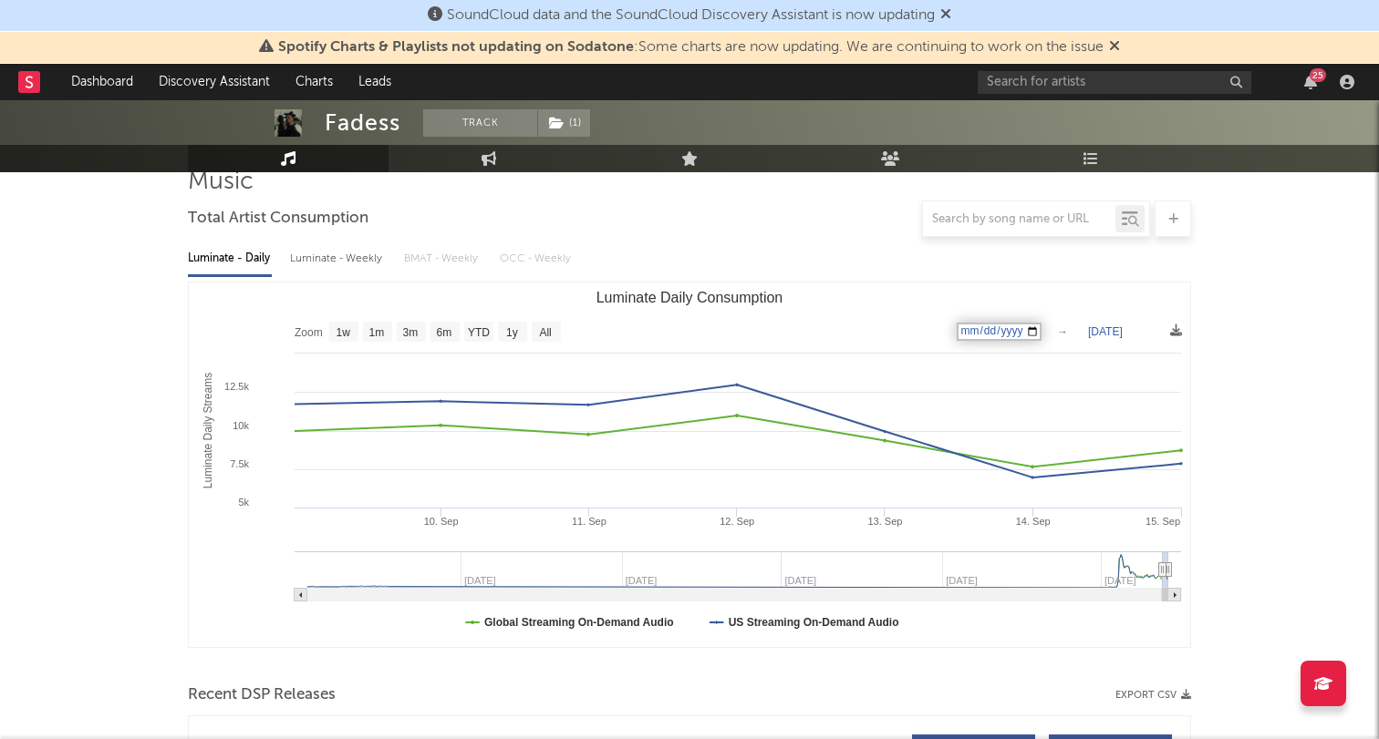
click at [986, 331] on input "2025-09-09" at bounding box center [998, 332] width 85 height 18
type input "[DATE]"
click at [1121, 331] on text "[DATE]" at bounding box center [1105, 332] width 35 height 13
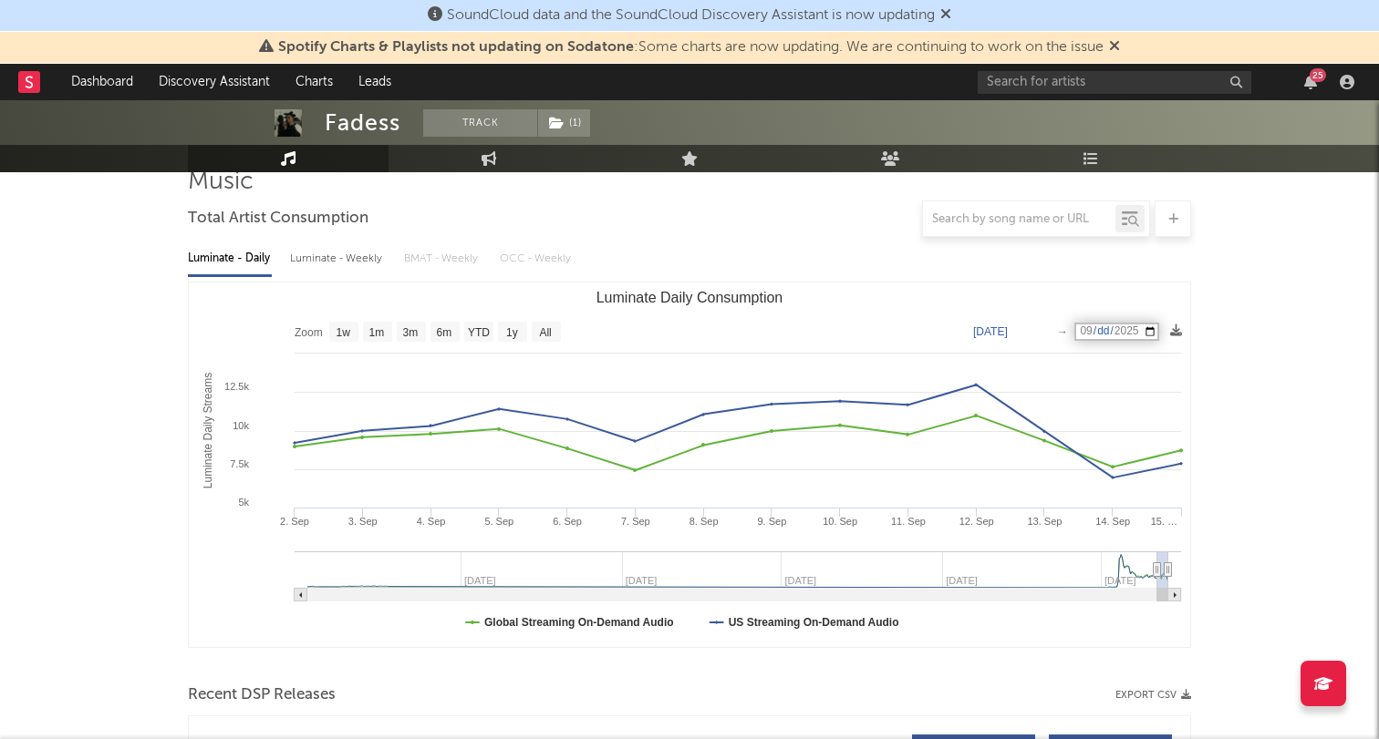
type input "[DATE]"
select select "1w"
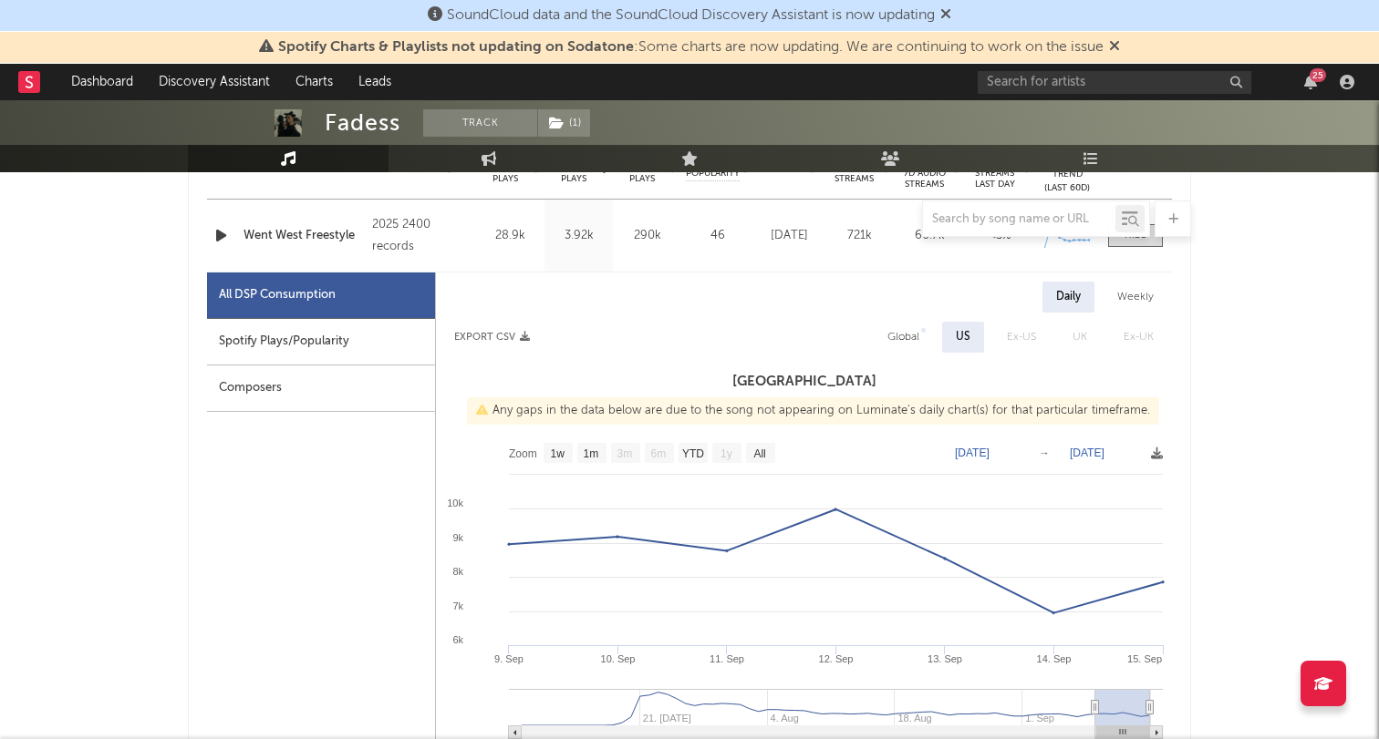
scroll to position [783, 0]
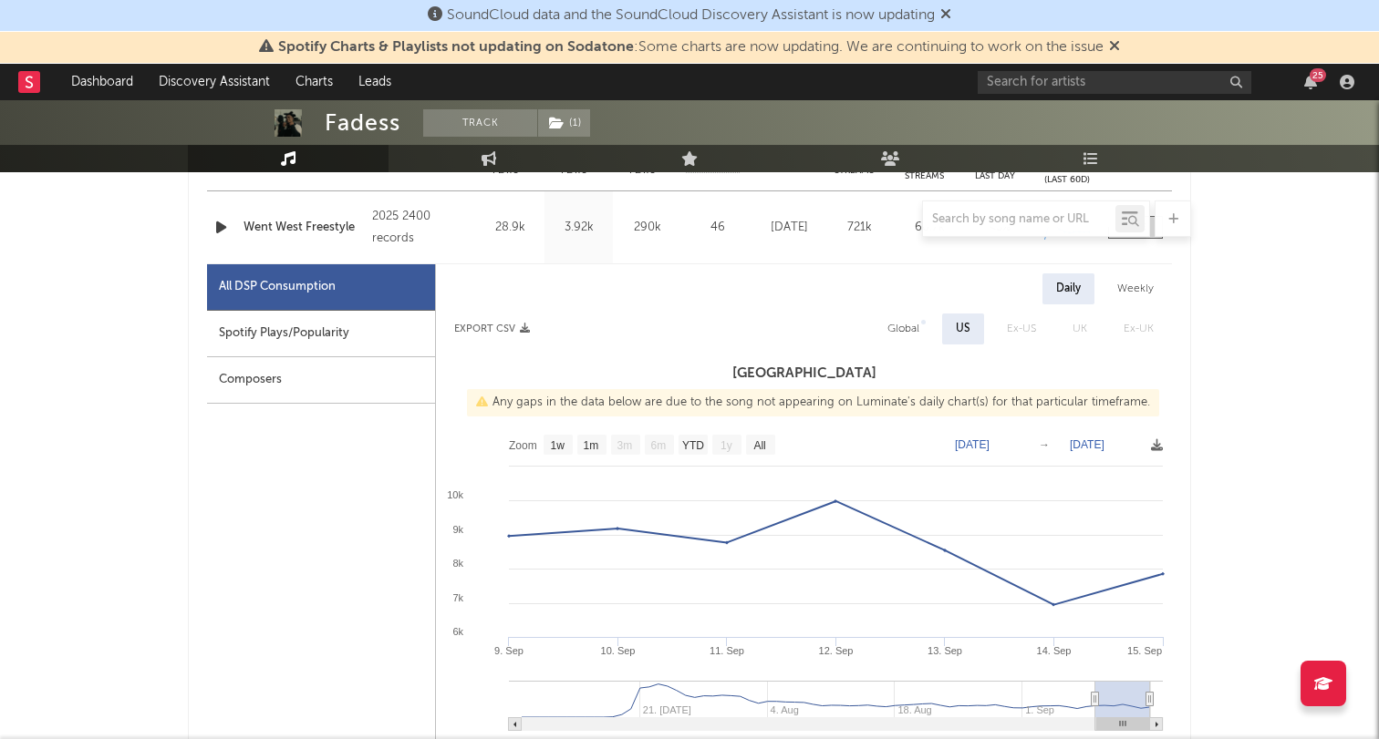
click at [978, 449] on text "Sep 9, 2025" at bounding box center [972, 445] width 35 height 13
click at [978, 449] on input "2025-09-09" at bounding box center [980, 445] width 85 height 18
type input "[DATE]"
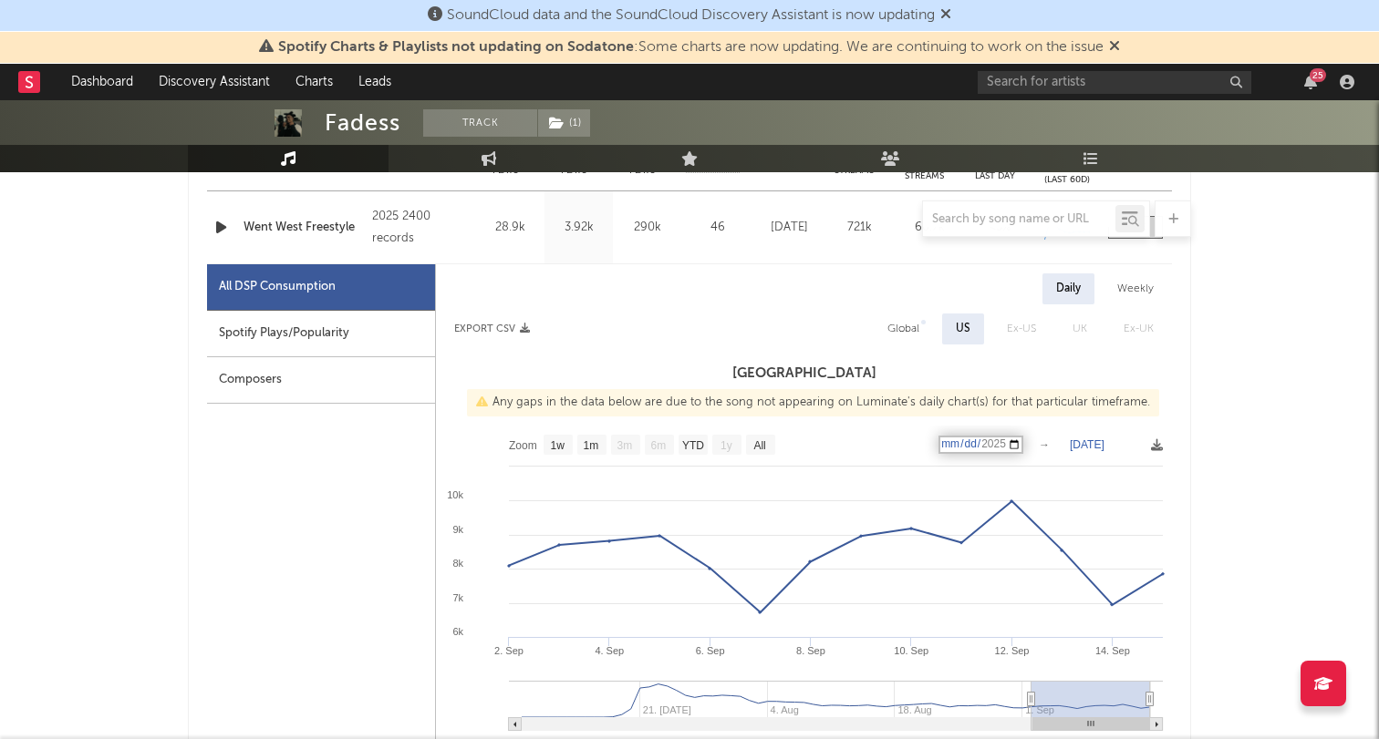
click at [1096, 446] on text "[DATE]" at bounding box center [1087, 445] width 35 height 13
type input "[DATE]"
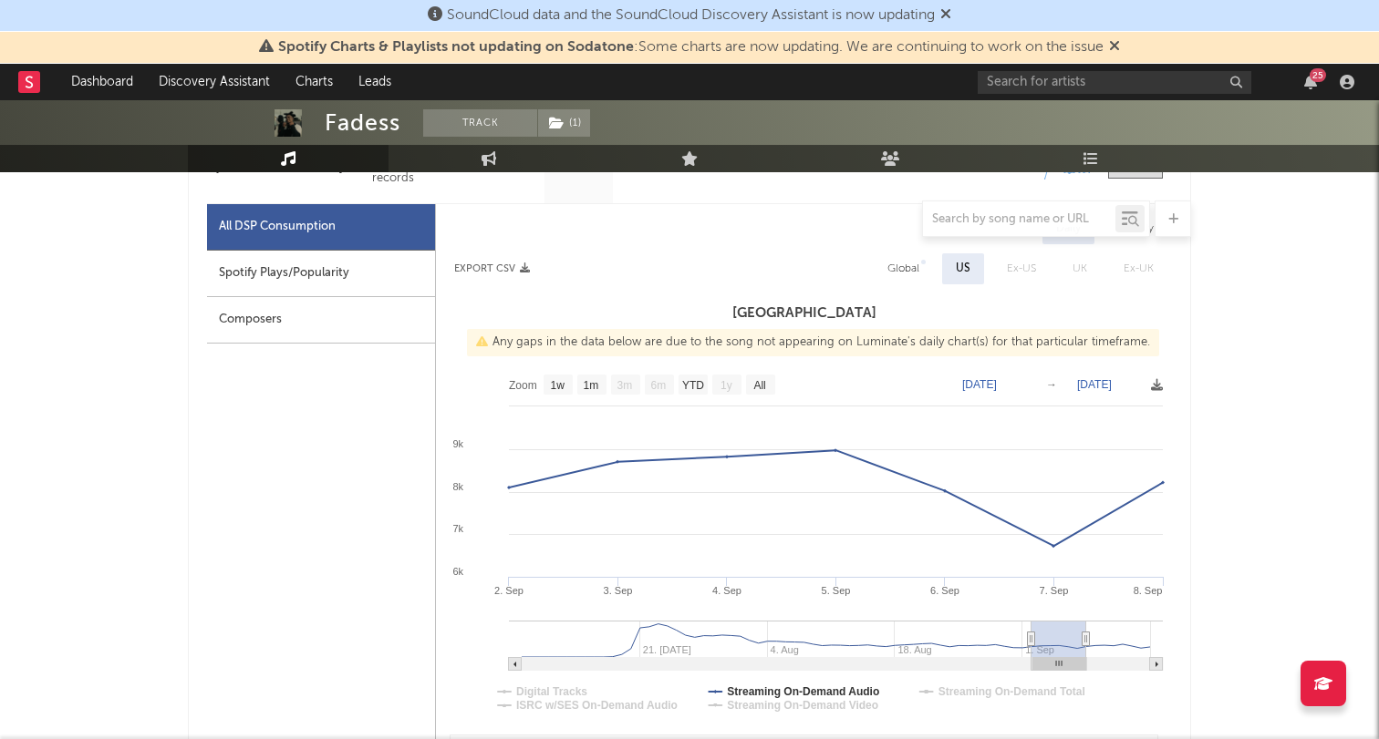
scroll to position [849, 0]
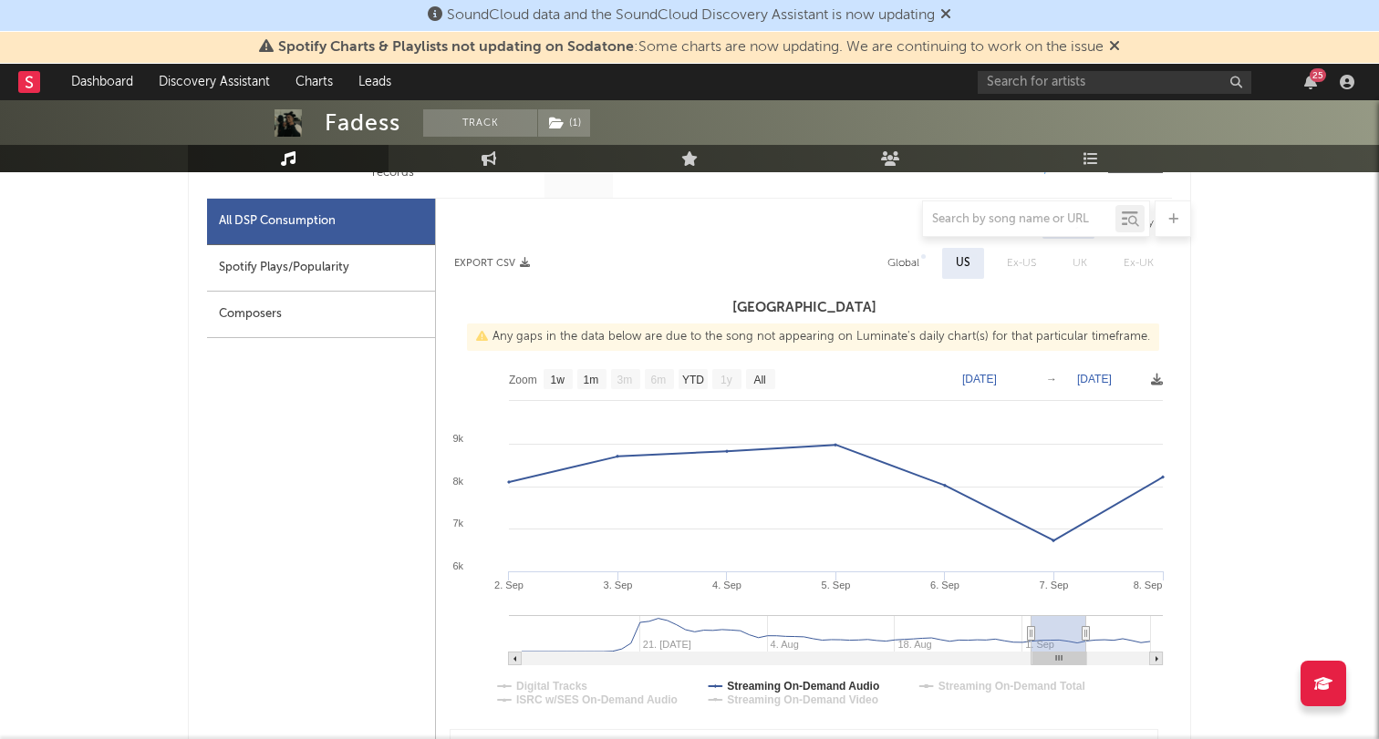
click at [891, 264] on div "Global" at bounding box center [903, 264] width 32 height 22
select select "1w"
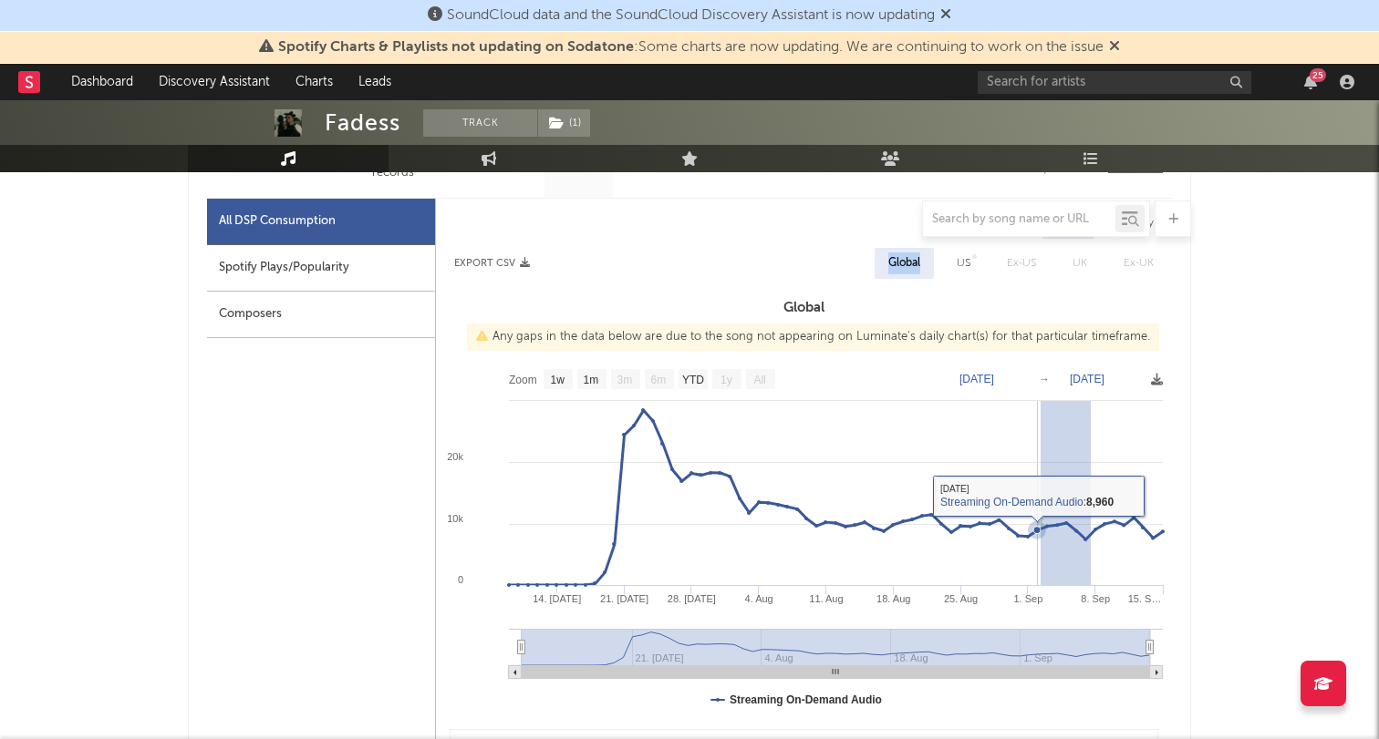
drag, startPoint x: 1091, startPoint y: 531, endPoint x: 1040, endPoint y: 527, distance: 50.3
type input "[DATE]"
type input "2025-09-07"
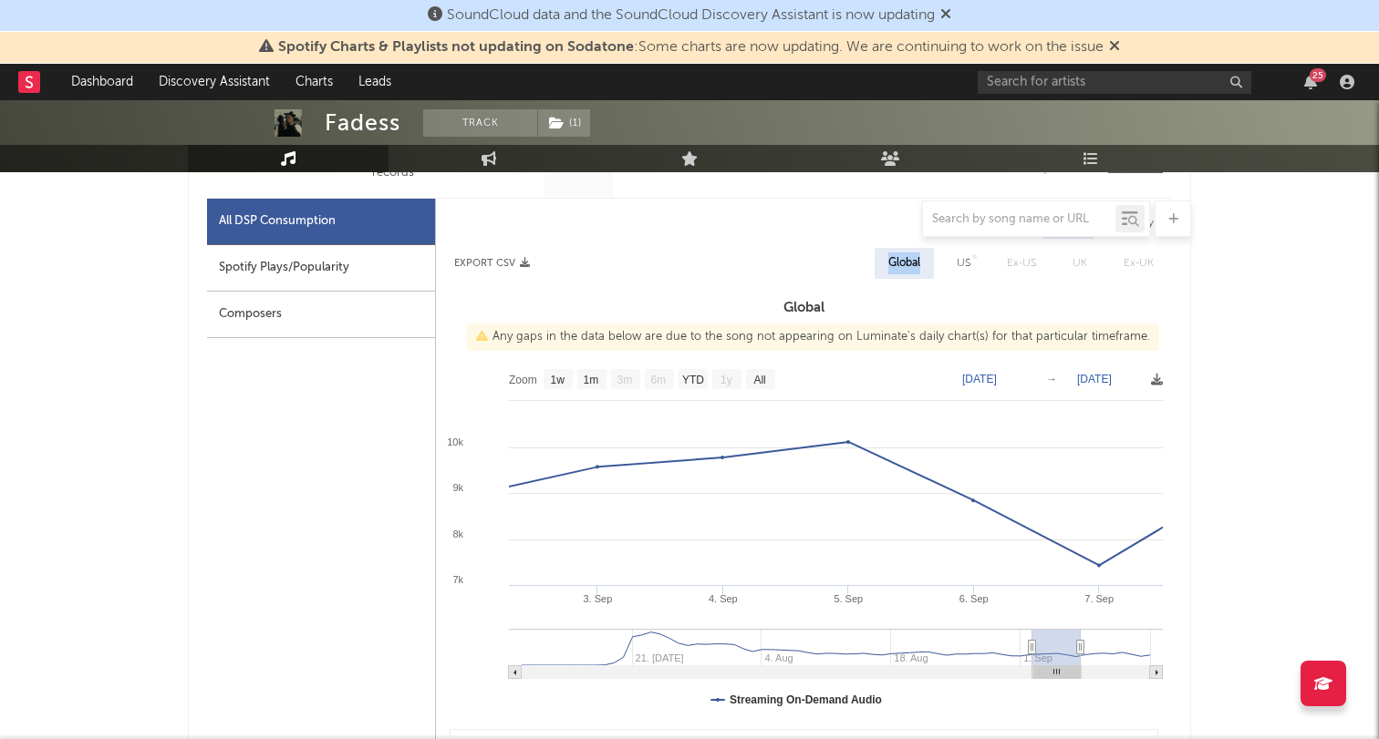
click at [1089, 379] on text "Sep 7, 2025" at bounding box center [1094, 379] width 35 height 13
type input "[DATE]"
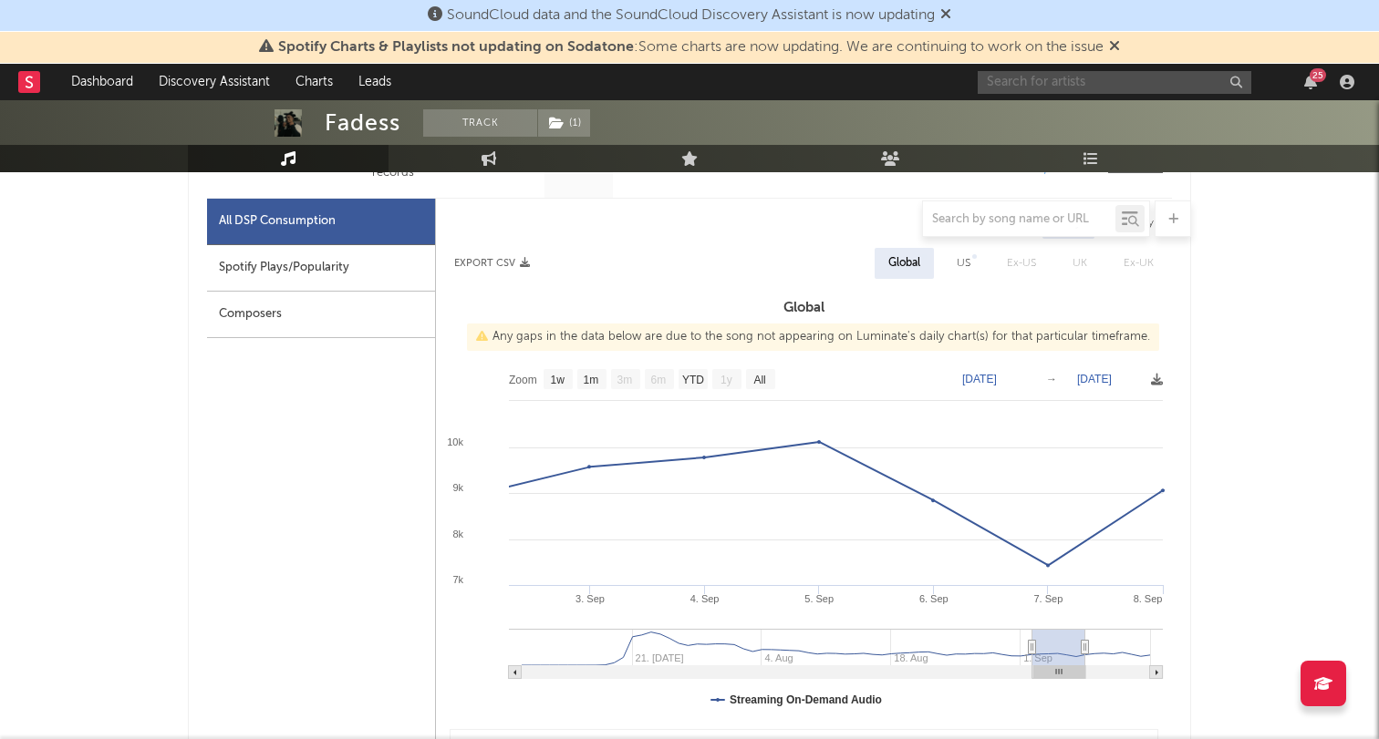
click at [1112, 78] on input "text" at bounding box center [1114, 82] width 274 height 23
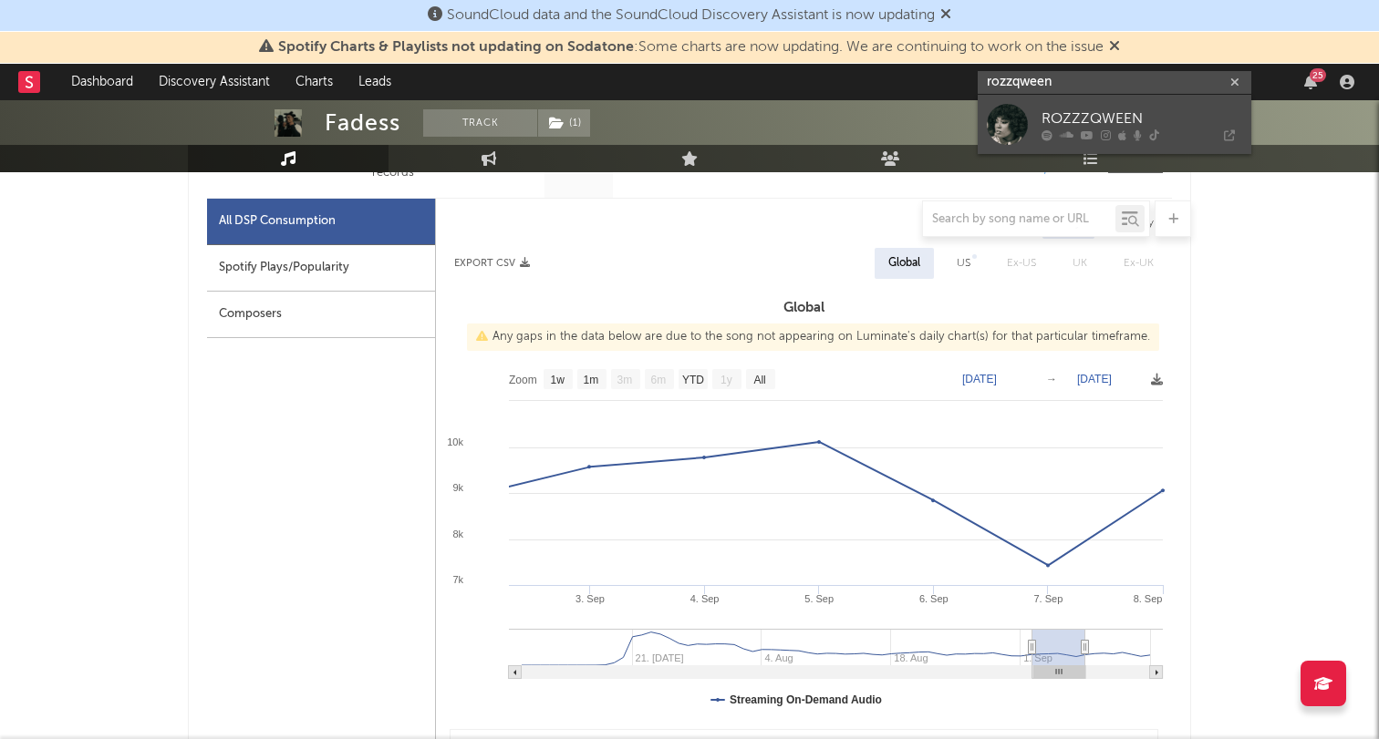
type input "rozzqween"
click at [1112, 115] on div "ROZZZQWEEN" at bounding box center [1141, 119] width 201 height 22
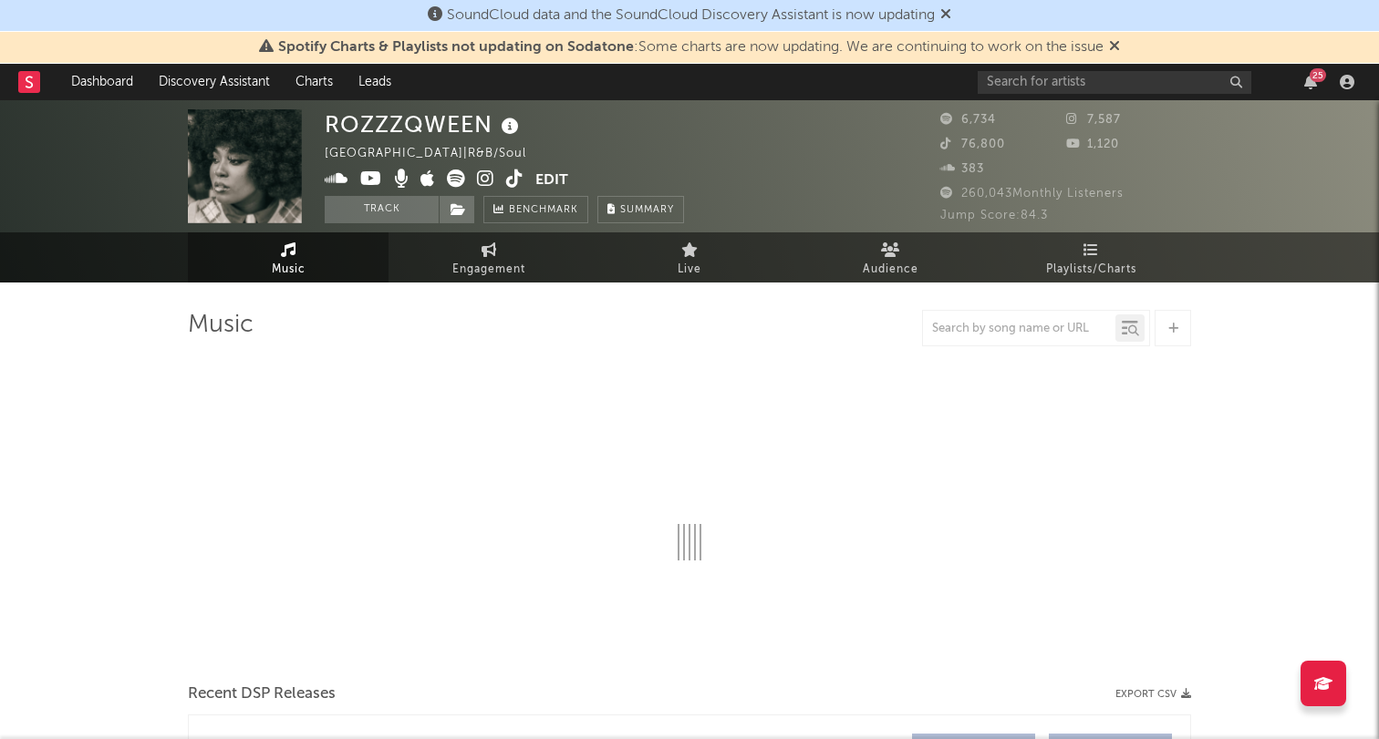
select select "6m"
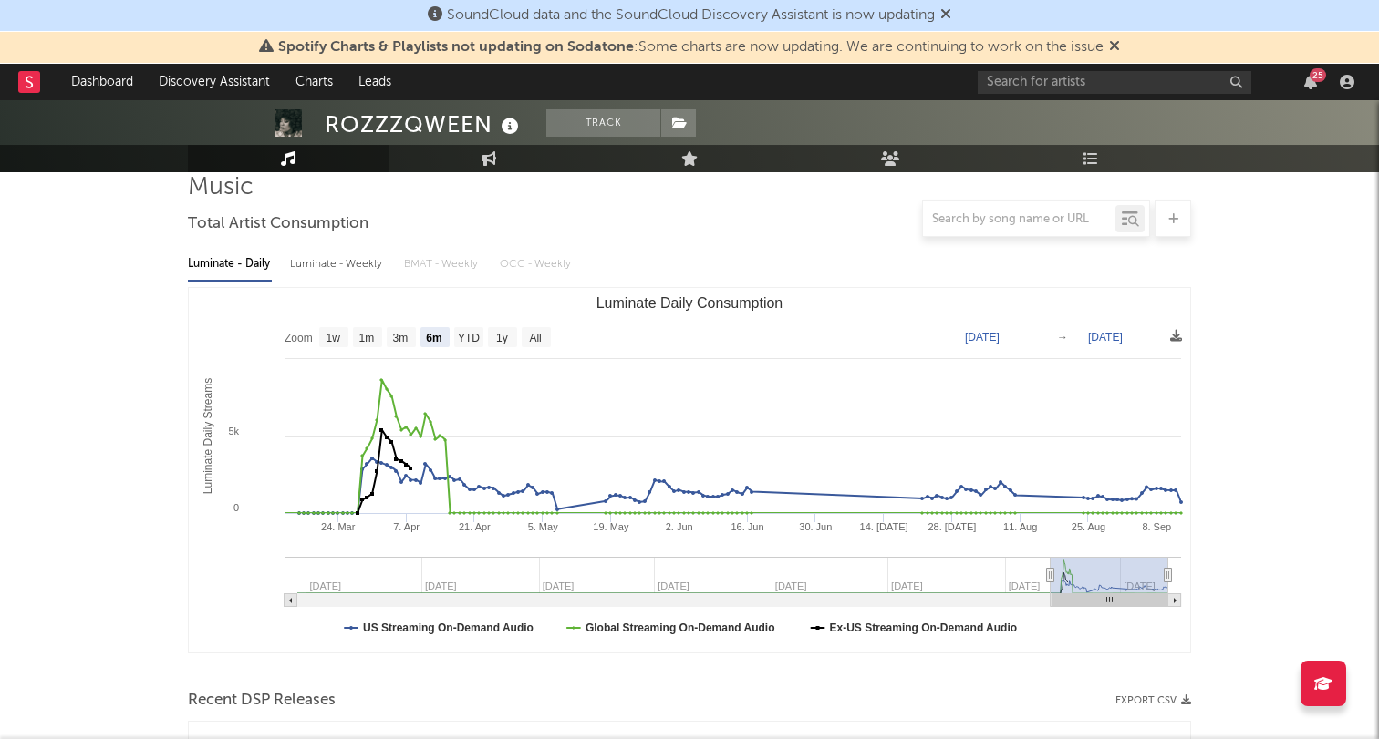
scroll to position [140, 0]
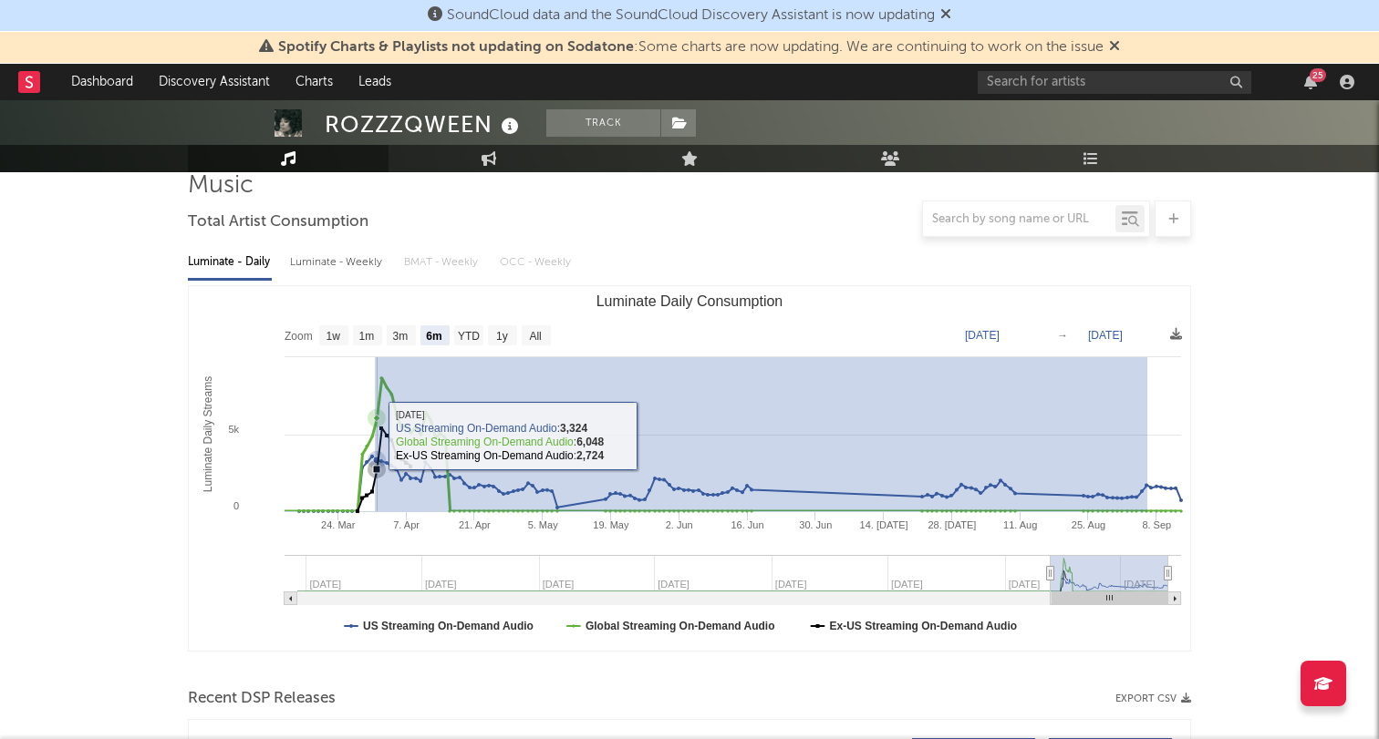
drag, startPoint x: 1134, startPoint y: 464, endPoint x: 375, endPoint y: 431, distance: 760.3
type input "[DATE]"
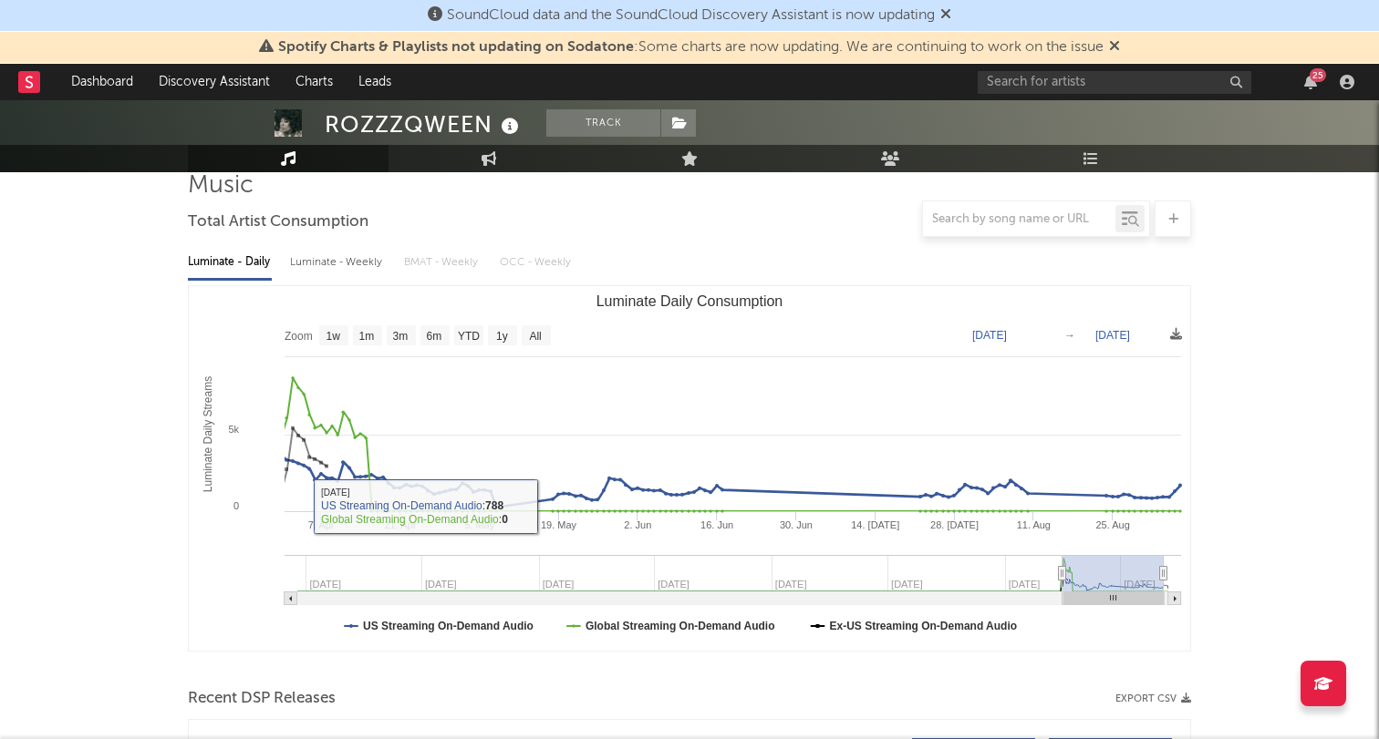
scroll to position [152, 0]
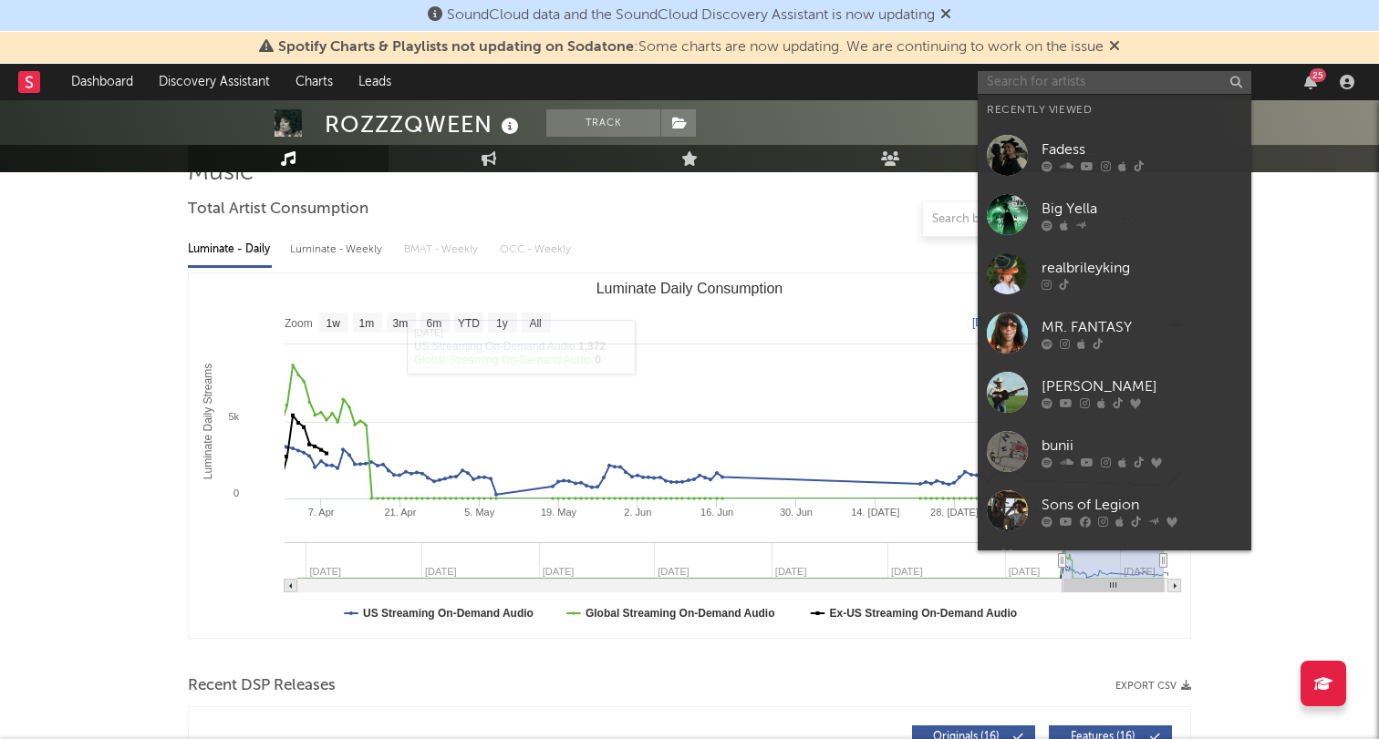
click at [1113, 86] on input "text" at bounding box center [1114, 82] width 274 height 23
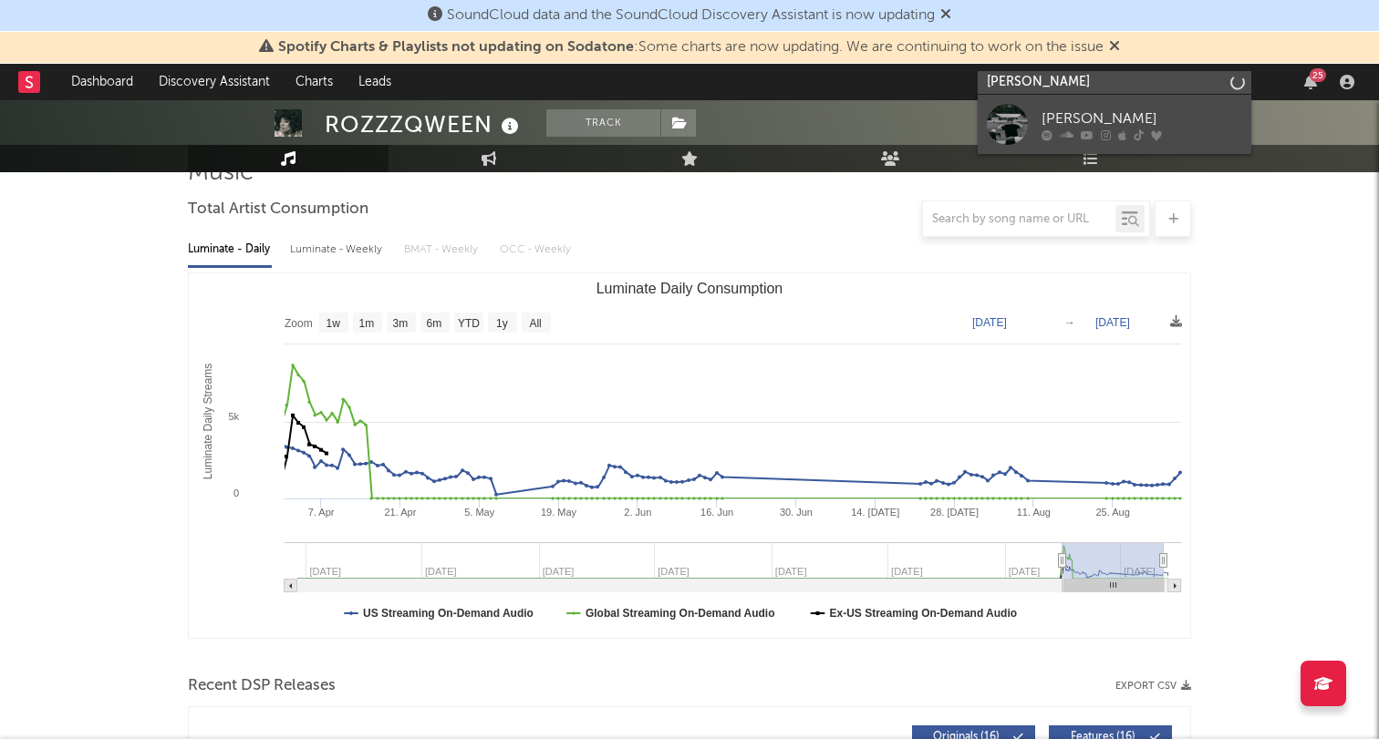
type input "[PERSON_NAME]"
click at [1133, 114] on div "[PERSON_NAME]" at bounding box center [1141, 119] width 201 height 22
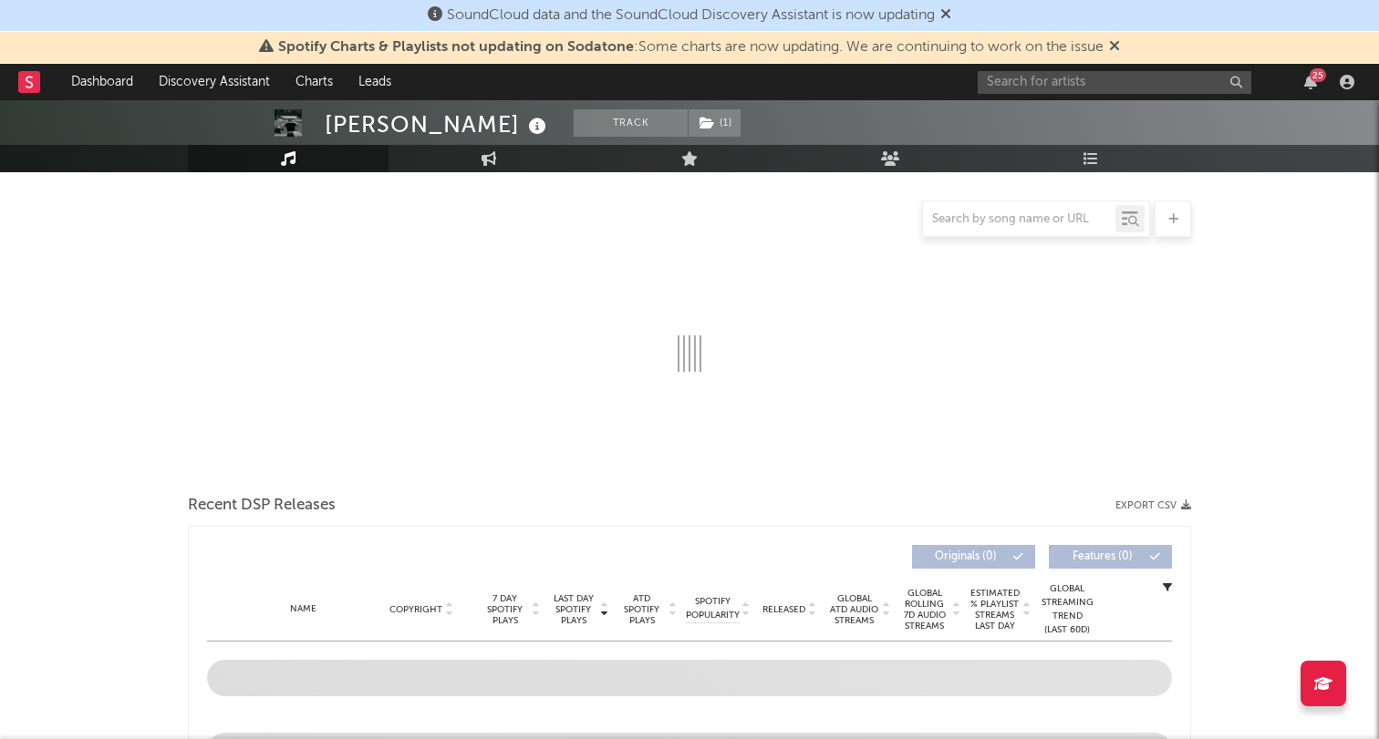
select select "6m"
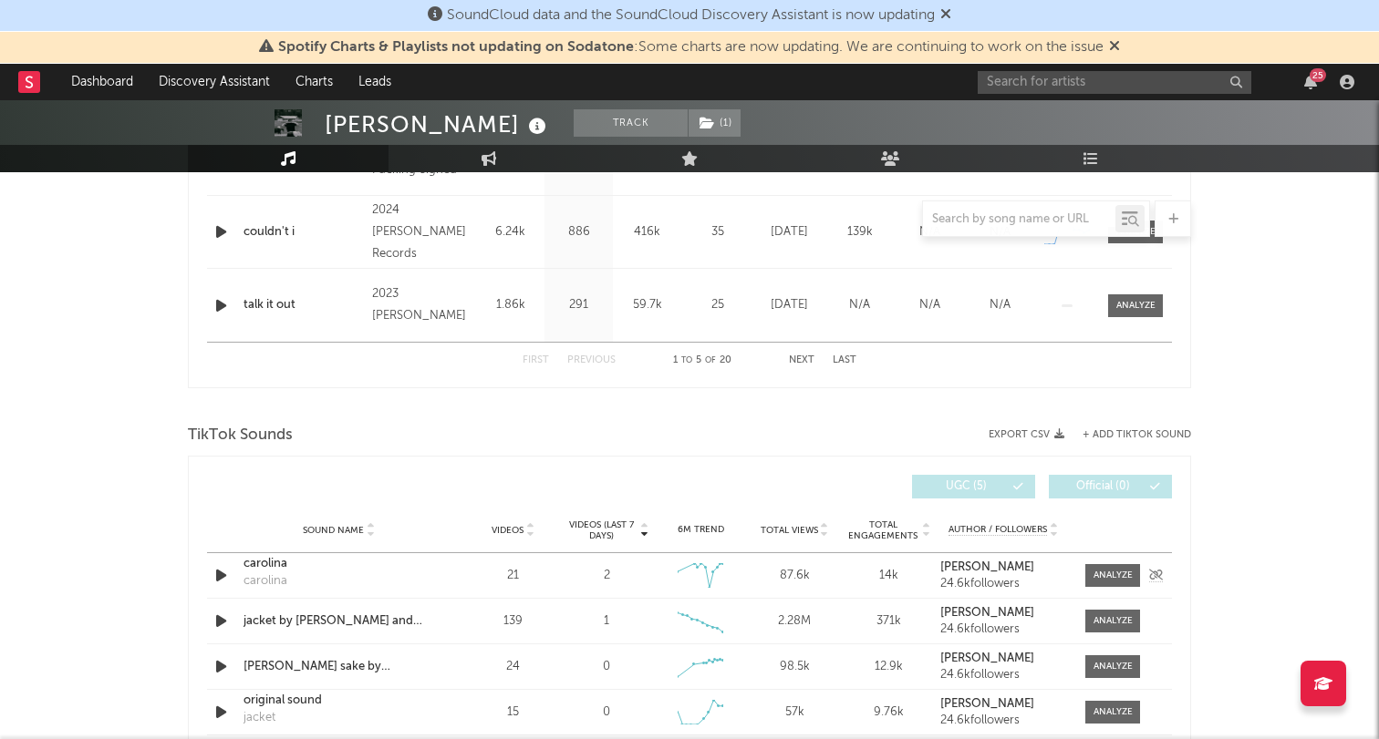
scroll to position [700, 0]
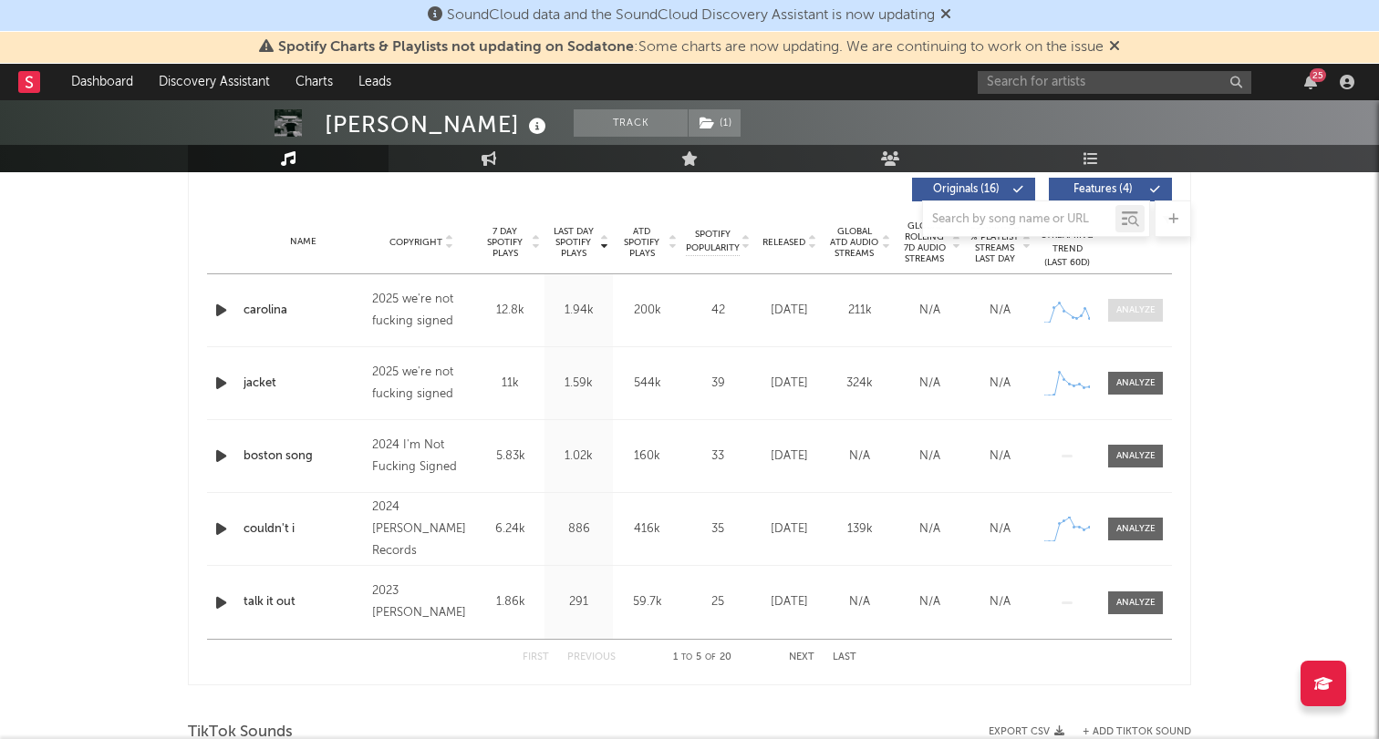
click at [1140, 318] on span at bounding box center [1135, 310] width 55 height 23
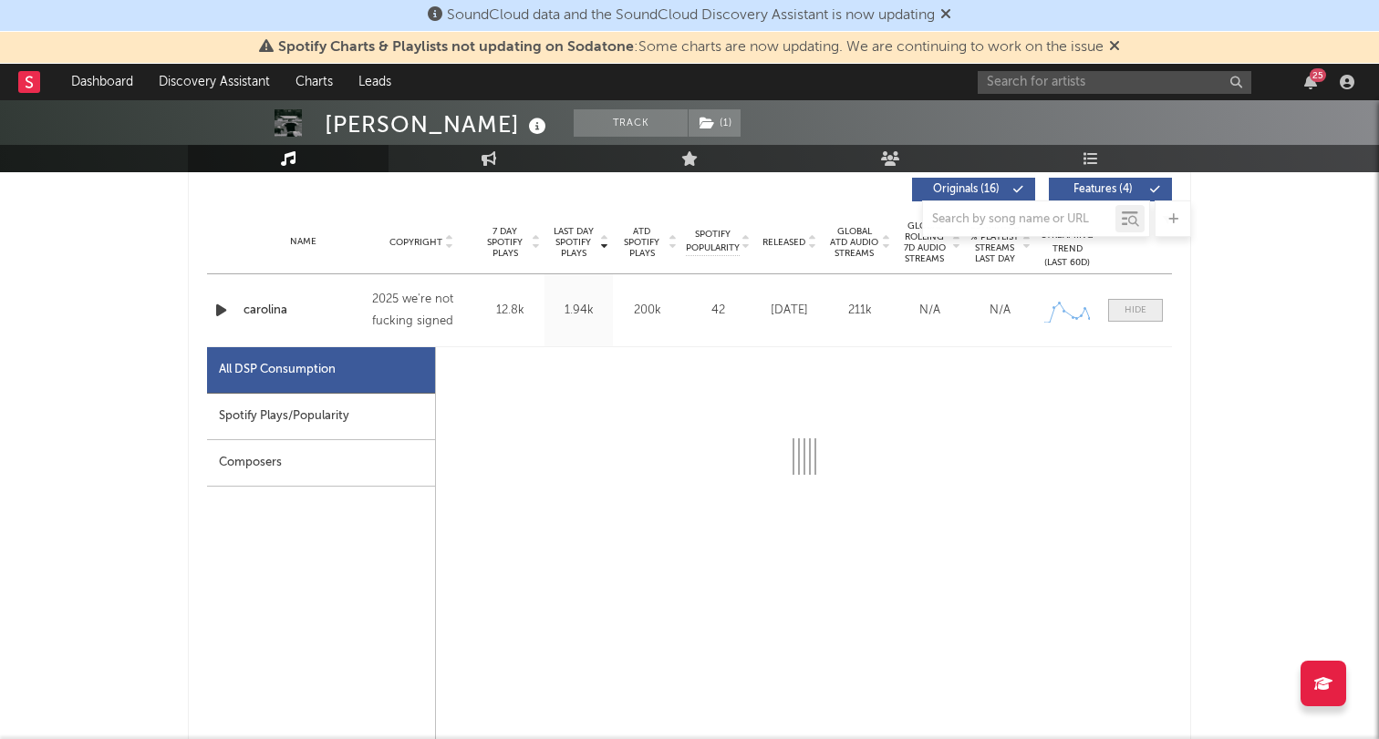
select select "1w"
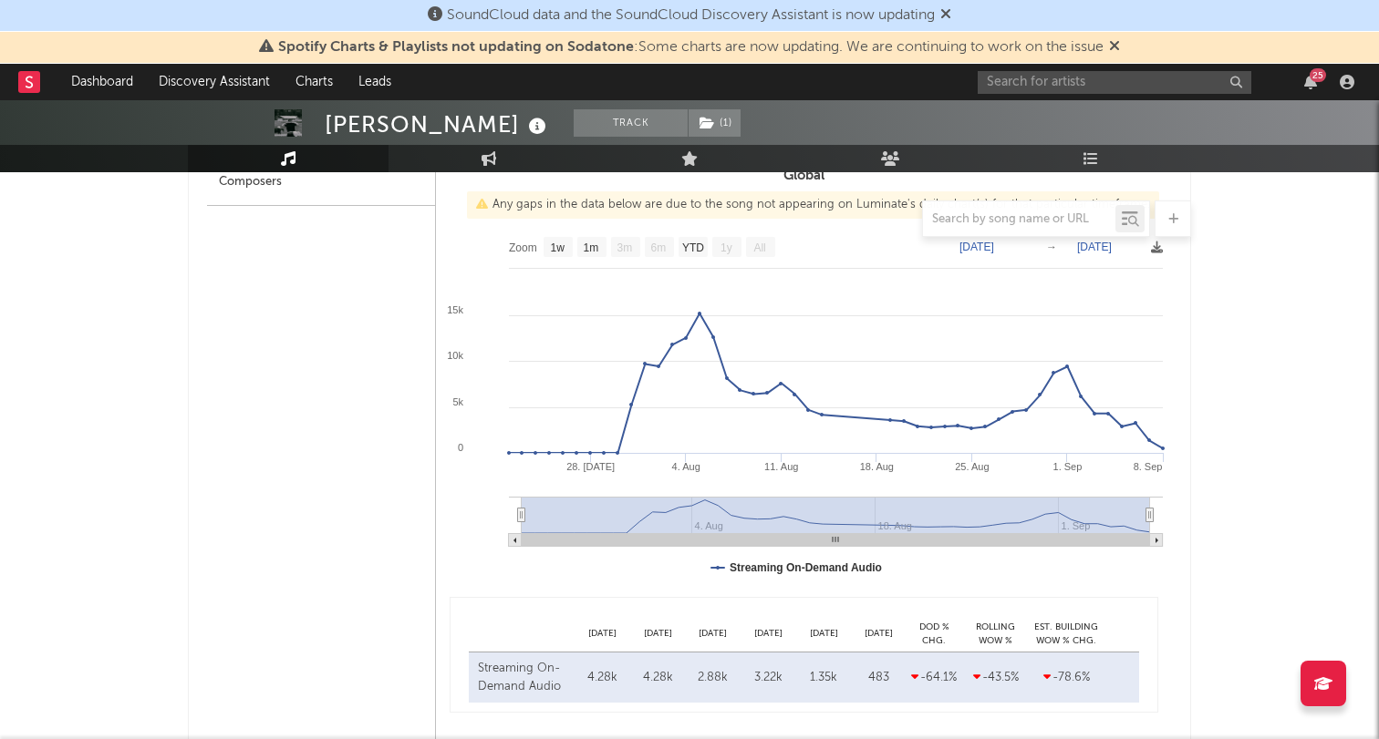
scroll to position [974, 0]
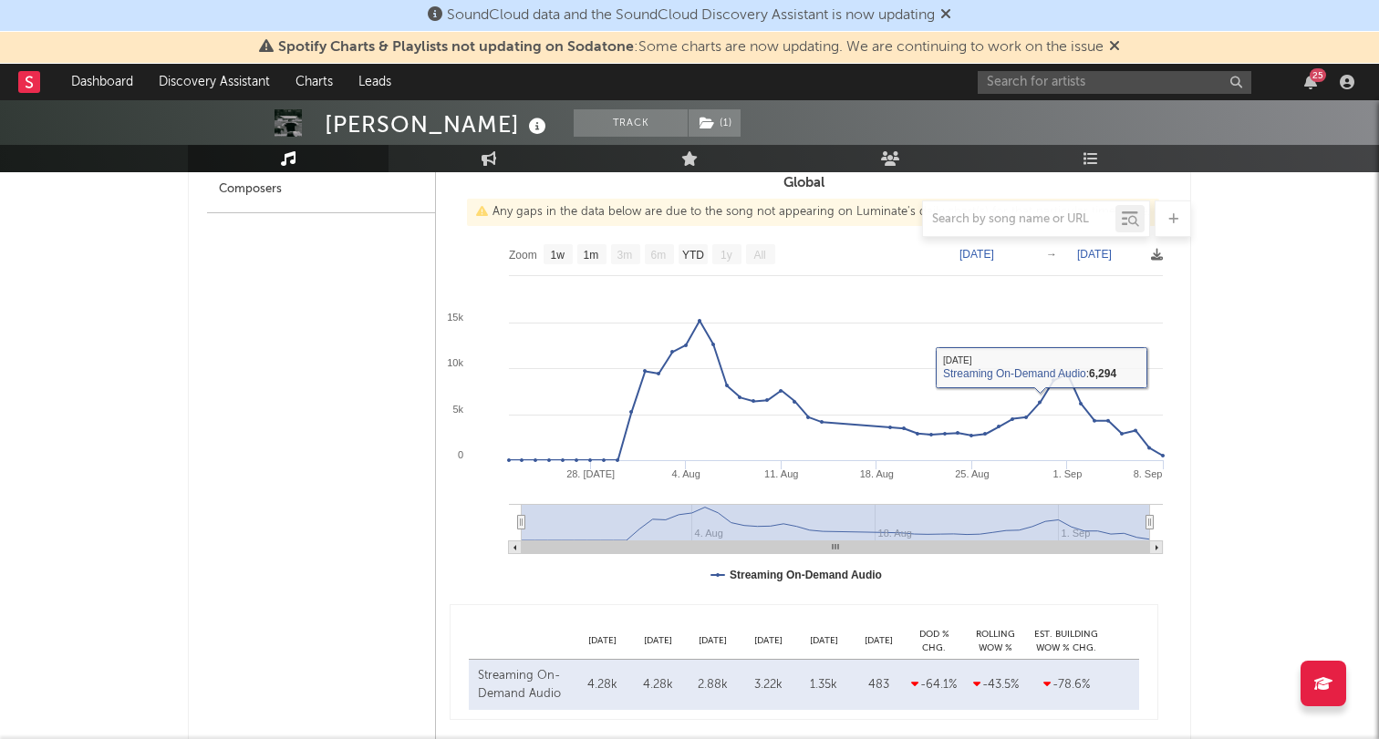
click at [986, 254] on text "[DATE]" at bounding box center [976, 254] width 35 height 13
type input "[DATE]"
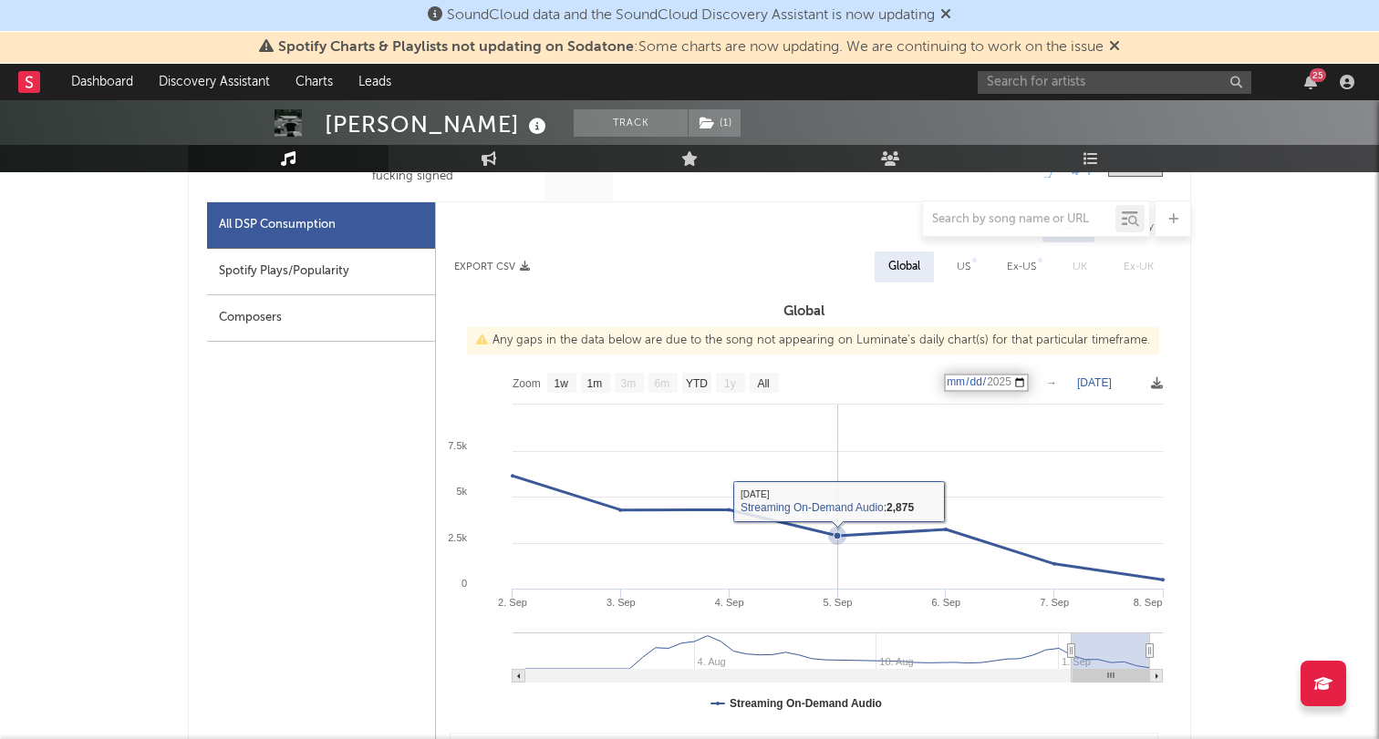
scroll to position [838, 0]
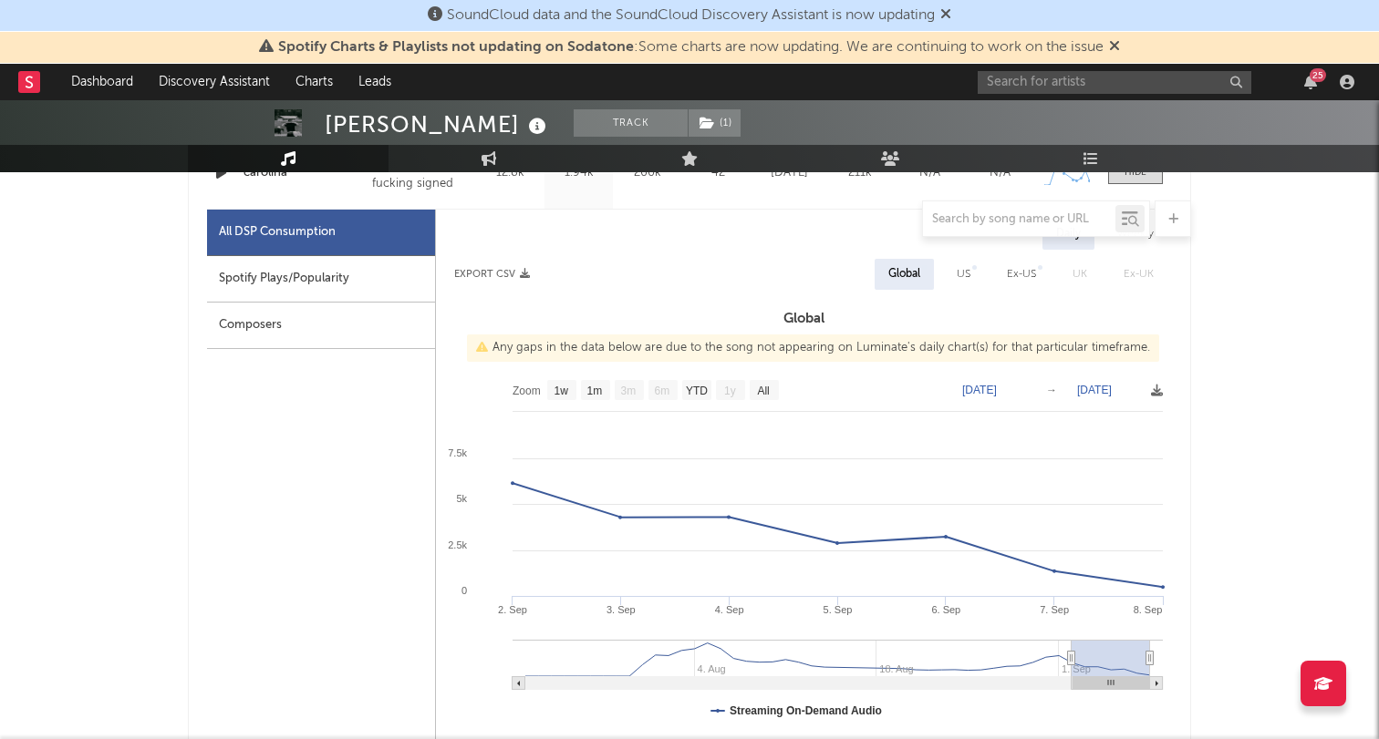
click at [968, 267] on div "US" at bounding box center [963, 275] width 14 height 22
select select "1w"
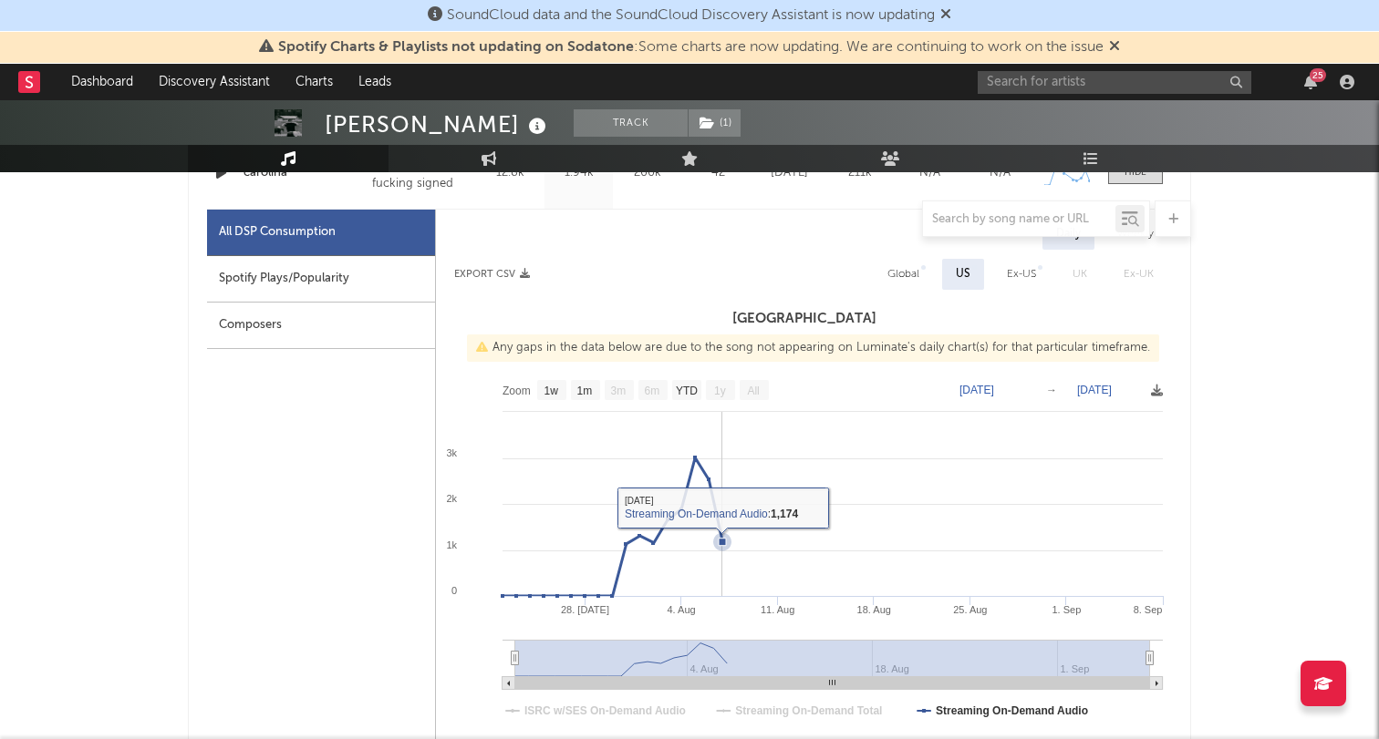
click at [916, 507] on rect at bounding box center [804, 553] width 736 height 365
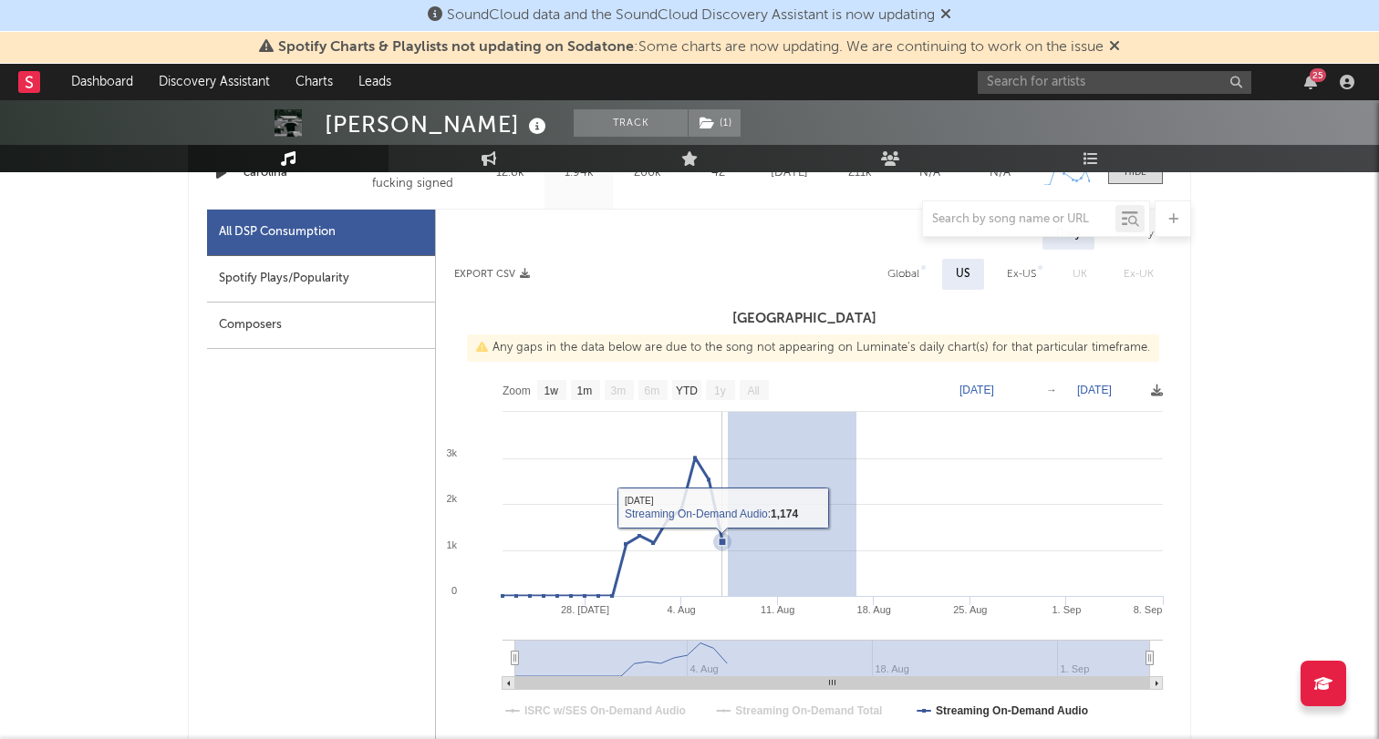
drag, startPoint x: 848, startPoint y: 505, endPoint x: 726, endPoint y: 506, distance: 122.2
type input "[DATE]"
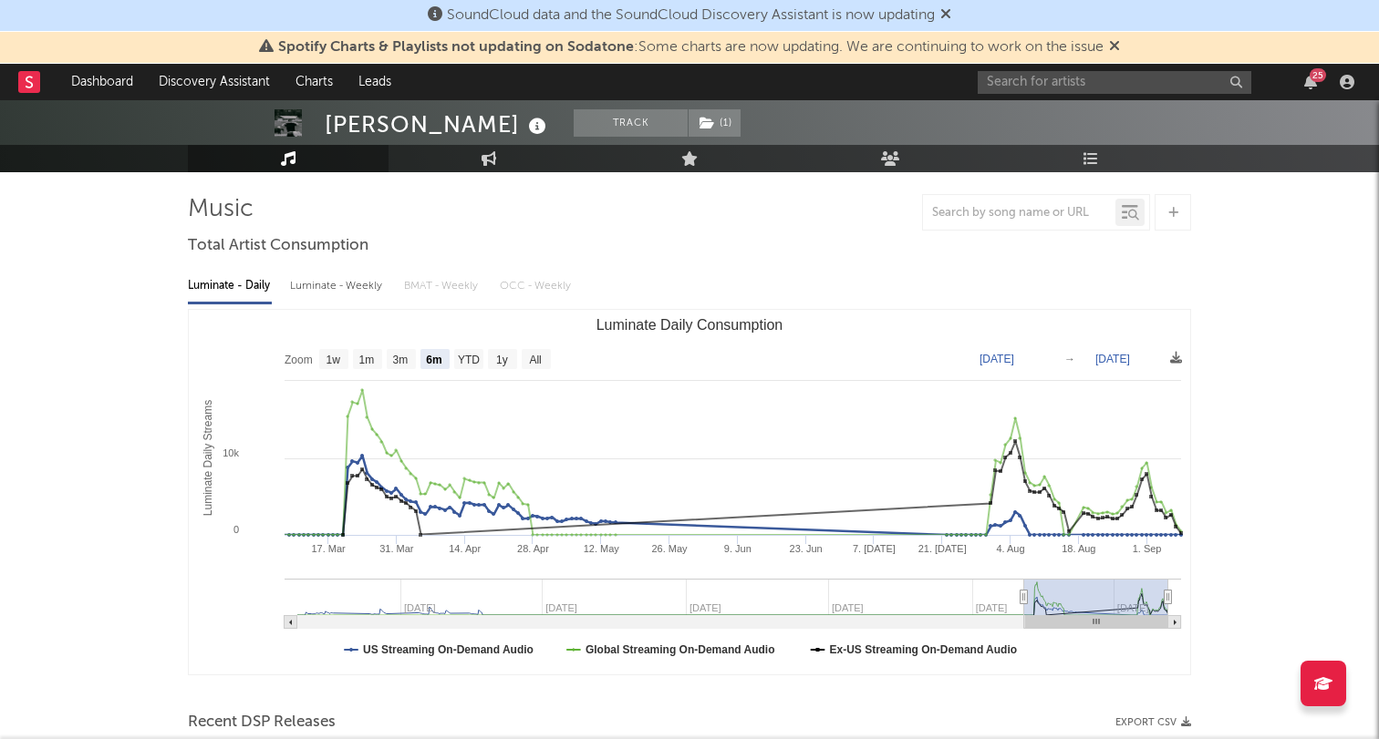
scroll to position [98, 0]
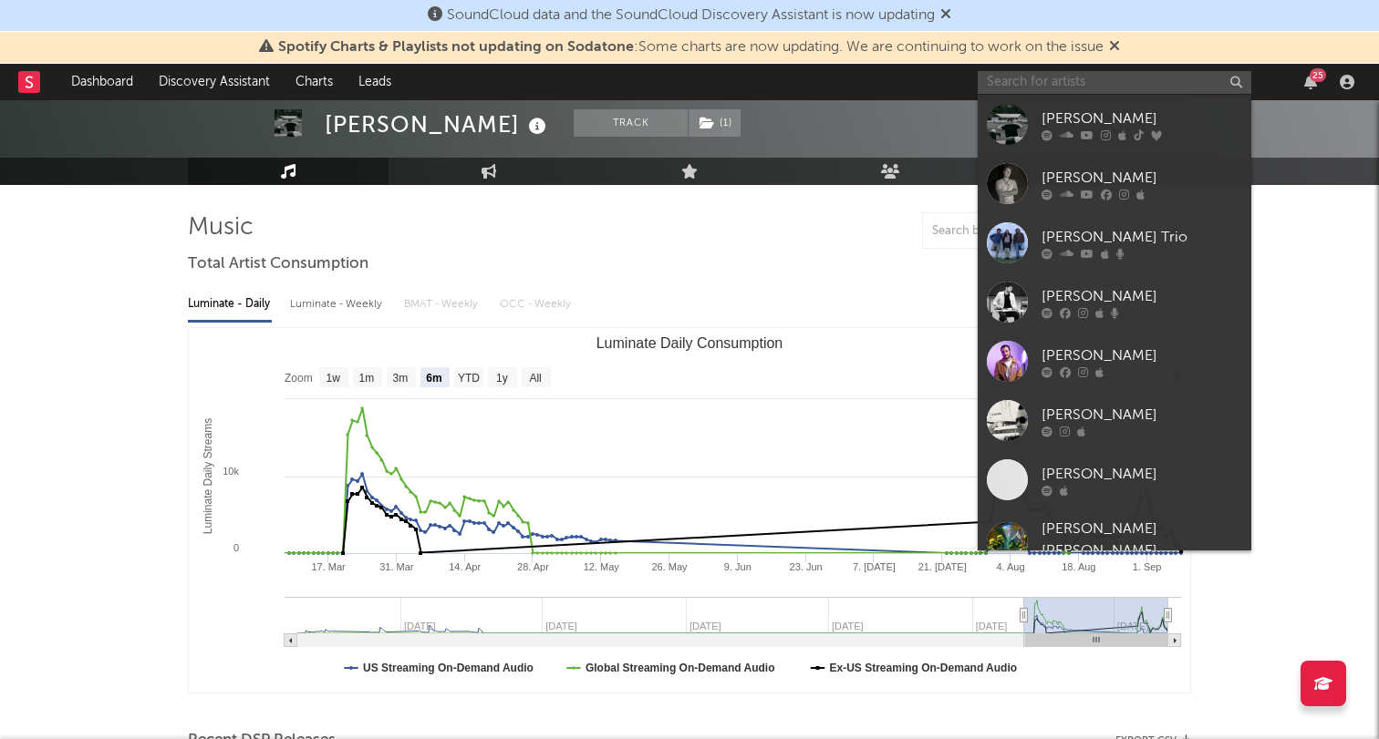
click at [1041, 87] on input "text" at bounding box center [1114, 82] width 274 height 23
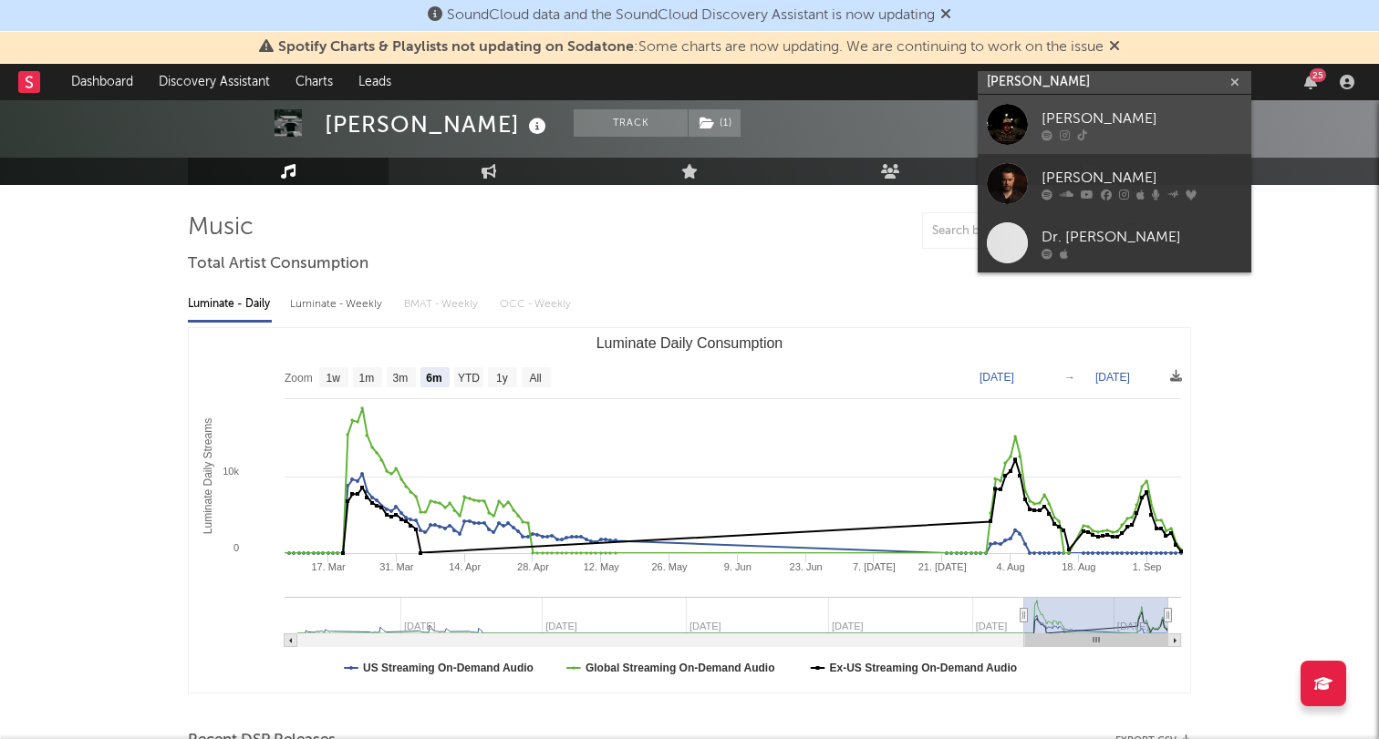
type input "[PERSON_NAME]"
click at [1149, 119] on div "[PERSON_NAME]" at bounding box center [1141, 119] width 201 height 22
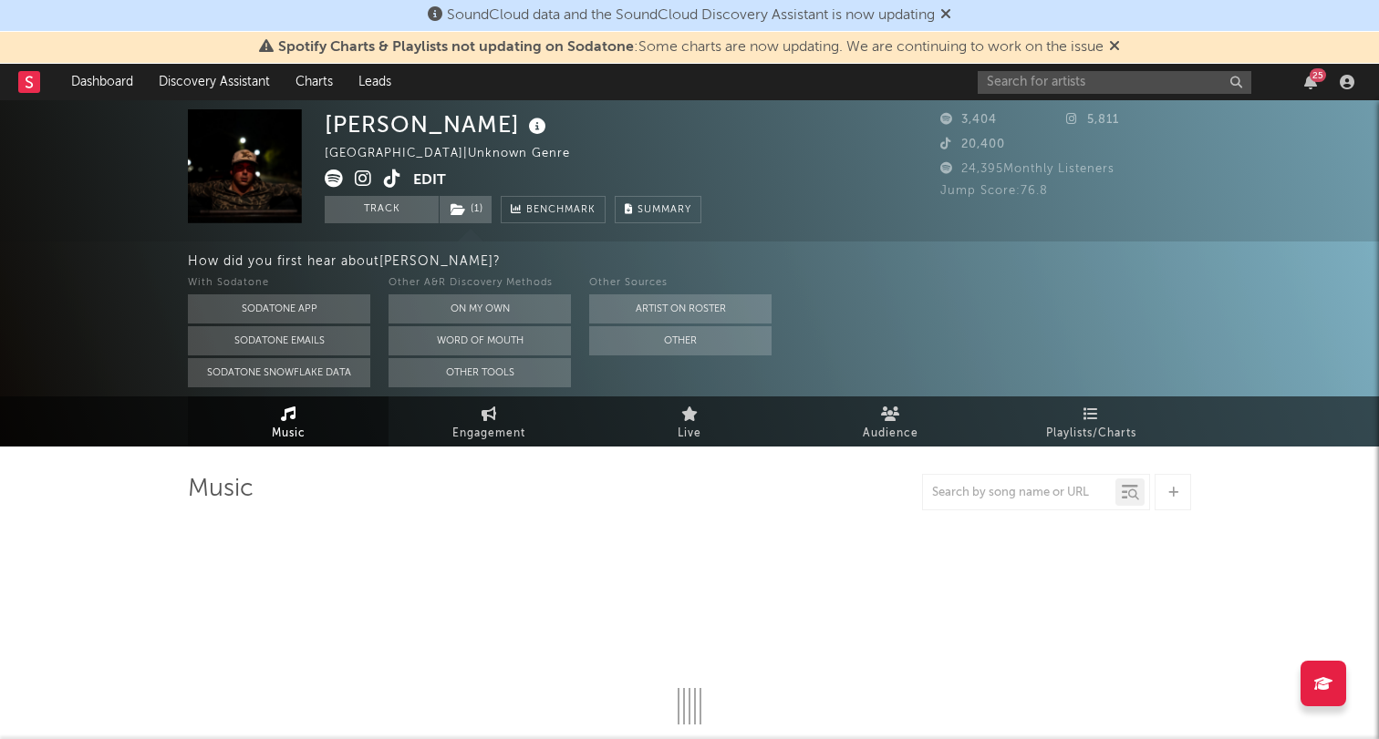
select select "1w"
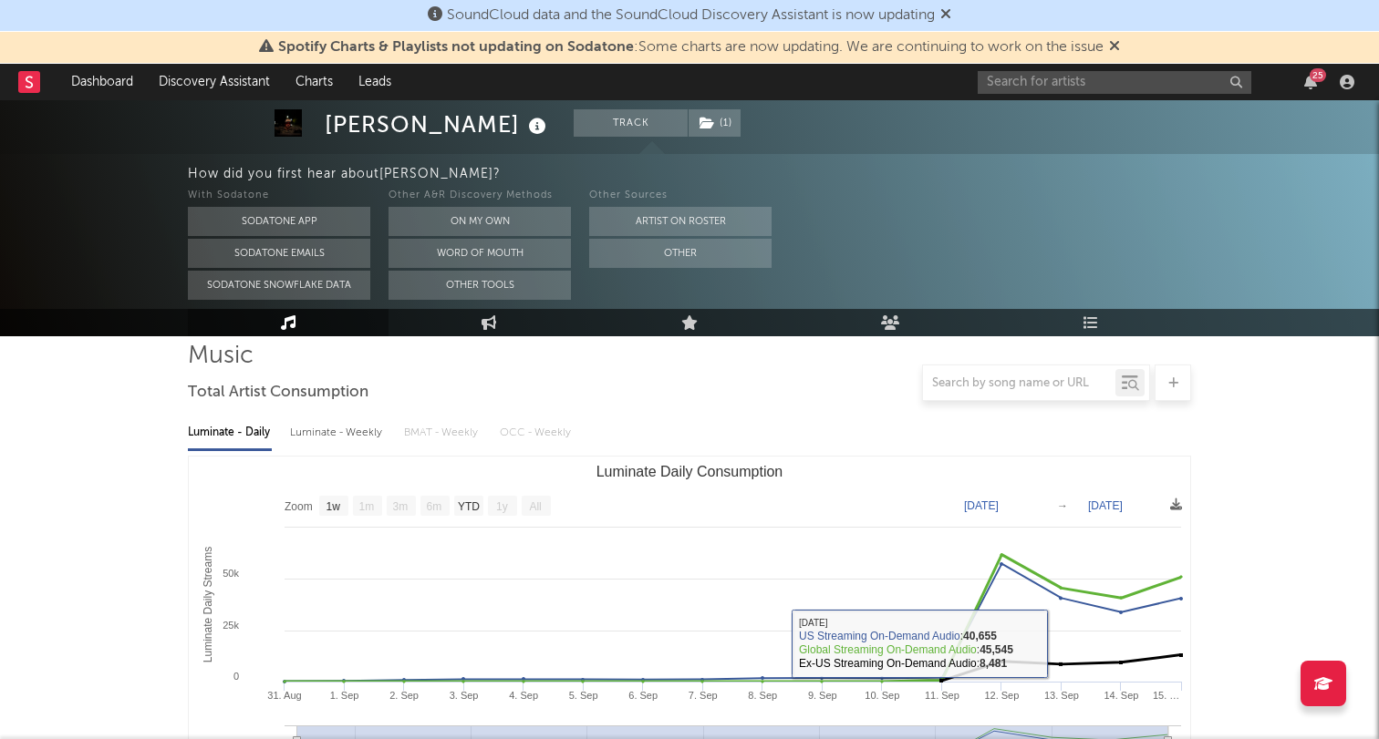
scroll to position [62, 0]
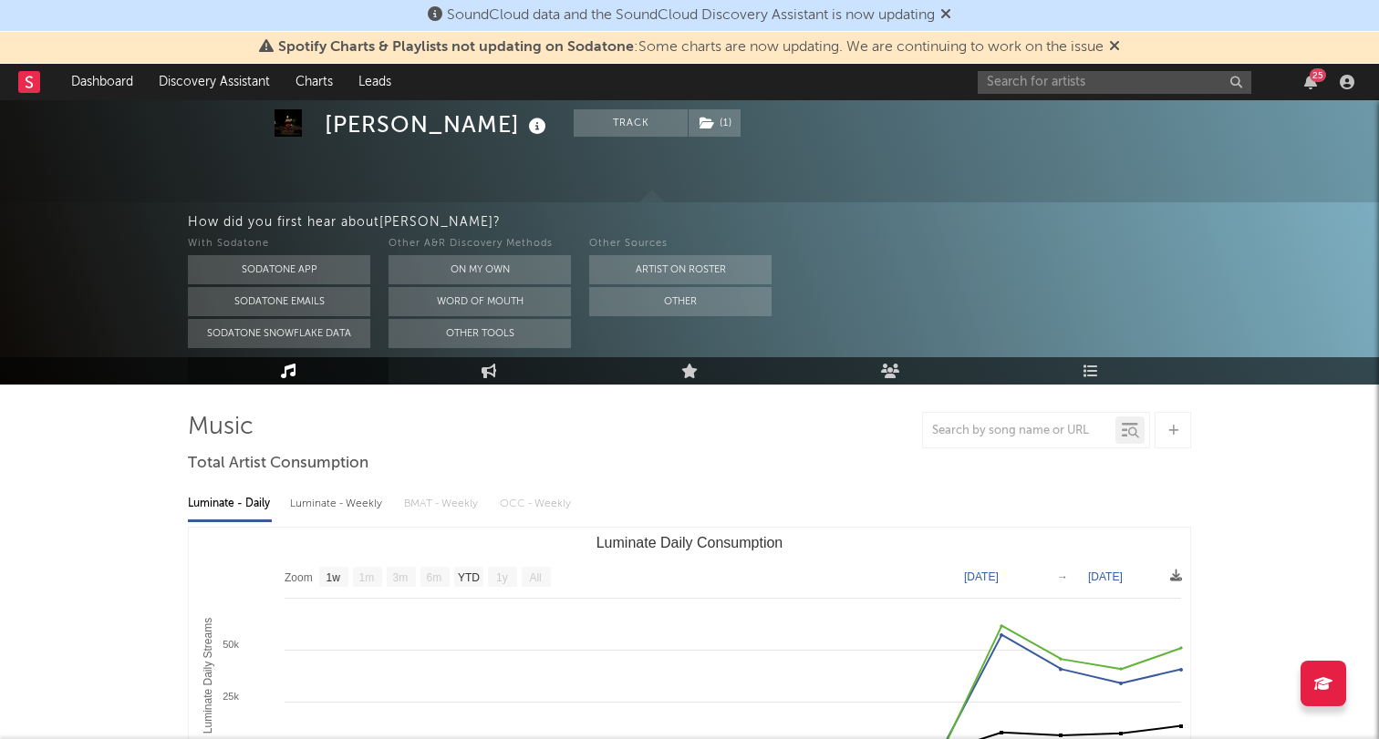
click at [988, 581] on text "[DATE]" at bounding box center [981, 577] width 35 height 13
type input "[DATE]"
click at [1111, 578] on text "[DATE]" at bounding box center [1105, 577] width 35 height 13
type input "[DATE]"
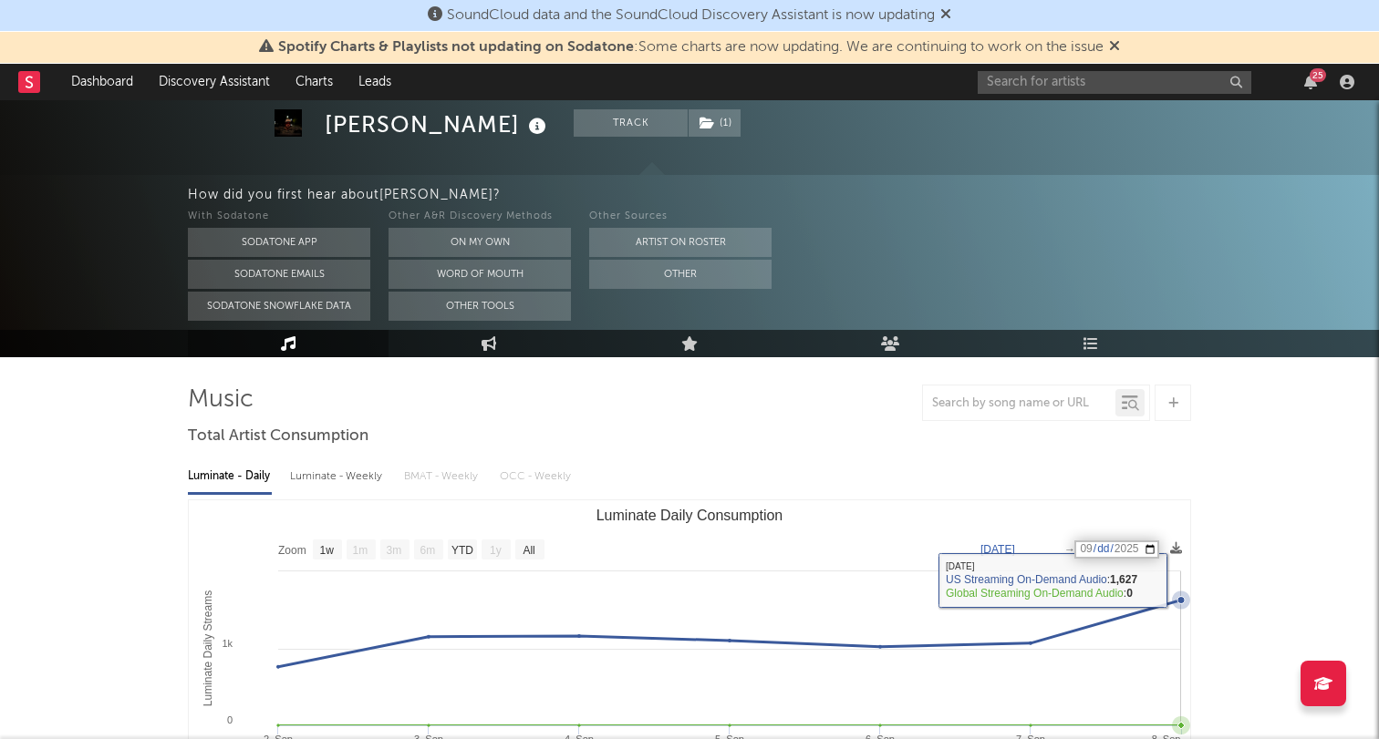
scroll to position [95, 0]
